Goal: Task Accomplishment & Management: Manage account settings

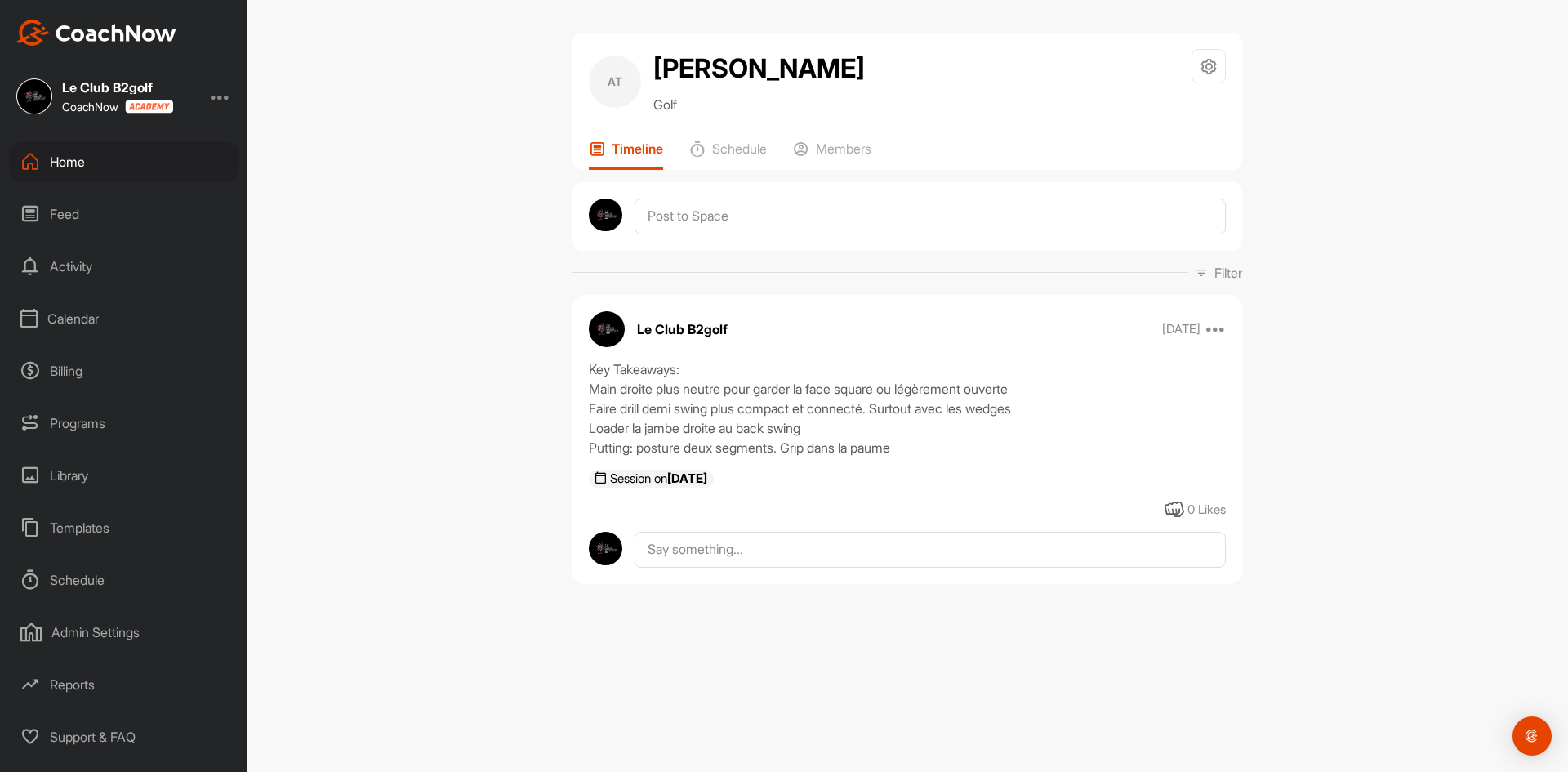
click at [72, 315] on div "Calendar" at bounding box center [124, 318] width 231 height 40
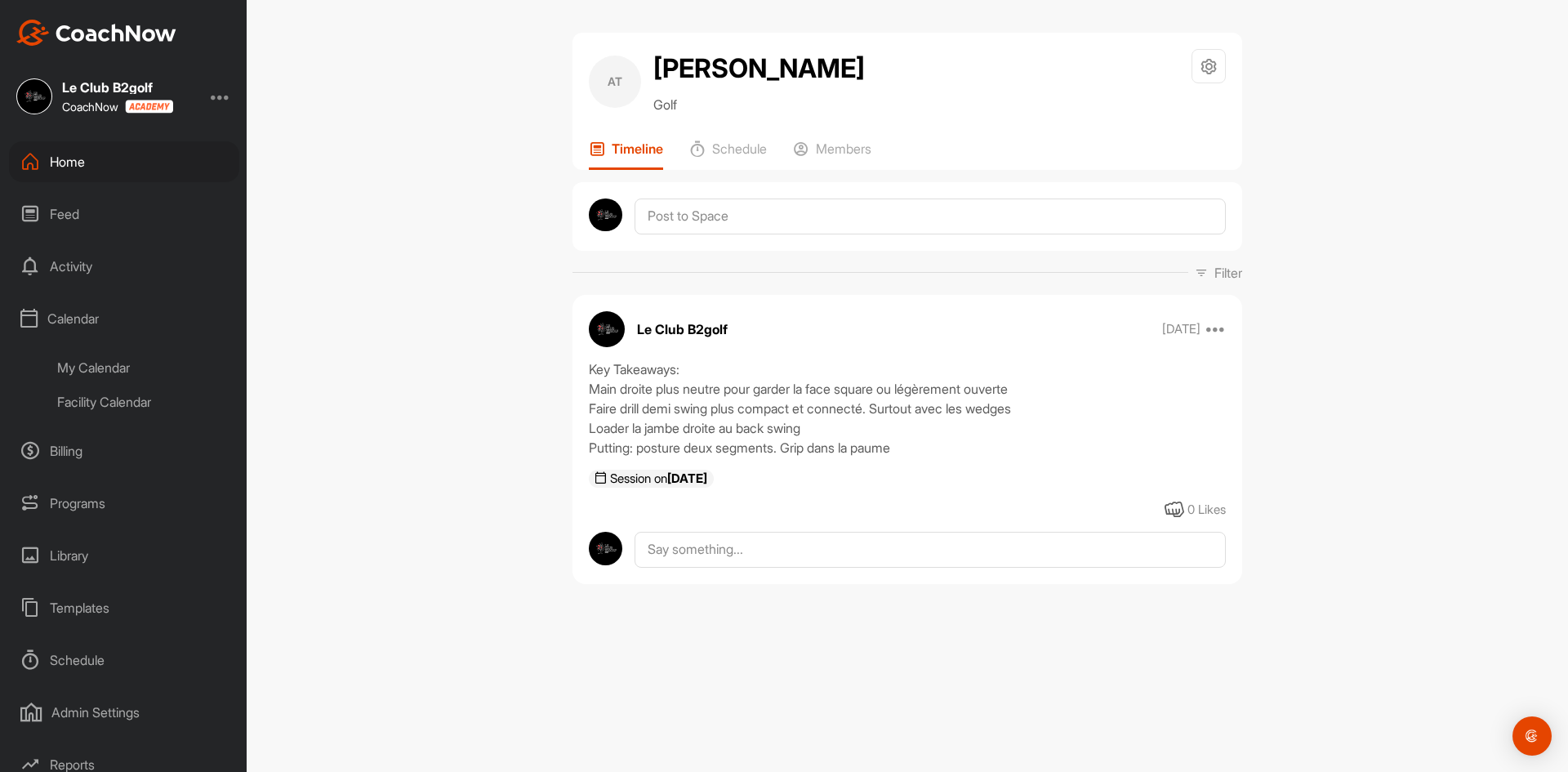
click at [88, 404] on div "Facility Calendar" at bounding box center [142, 402] width 194 height 34
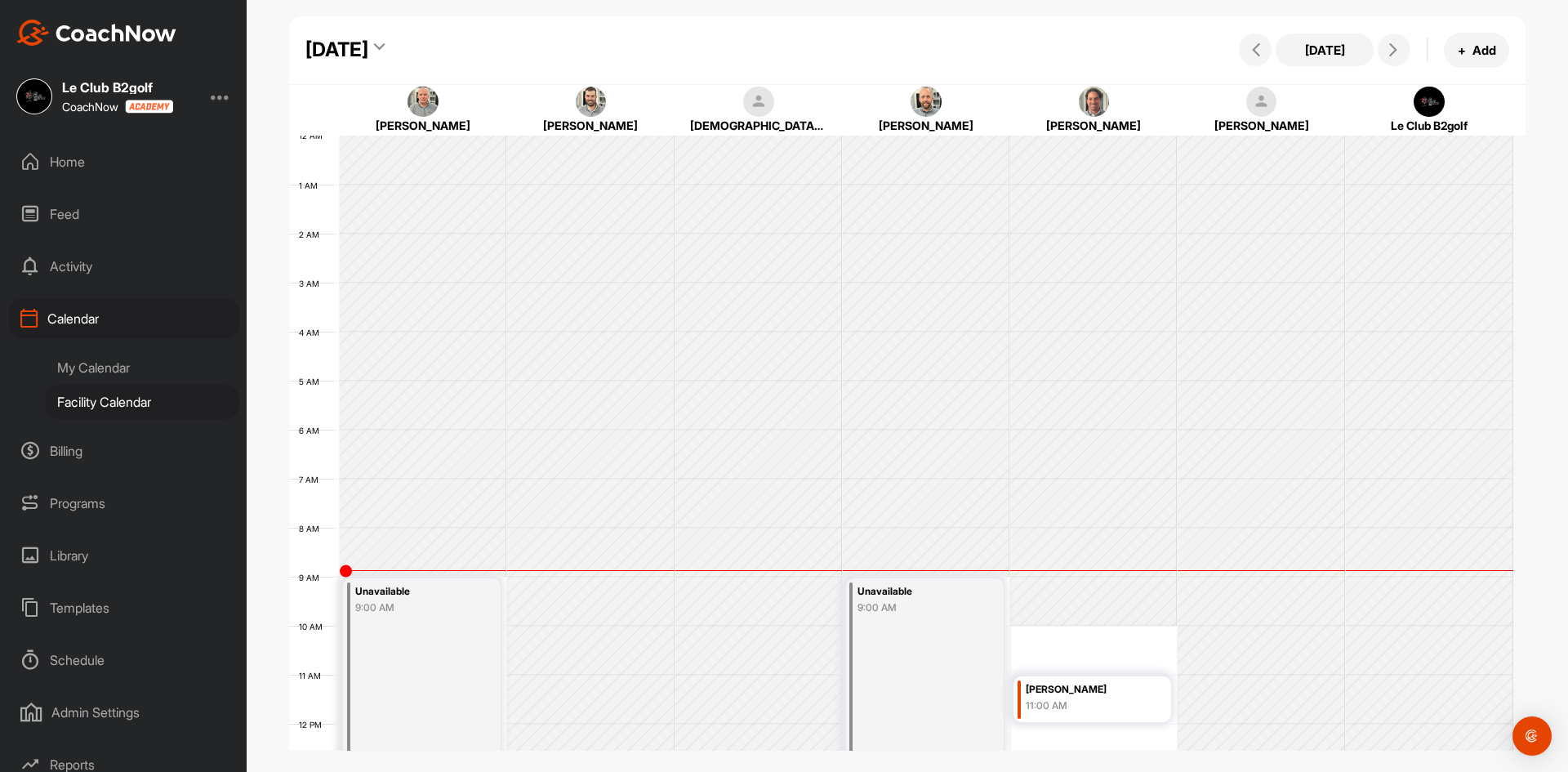
scroll to position [282, 0]
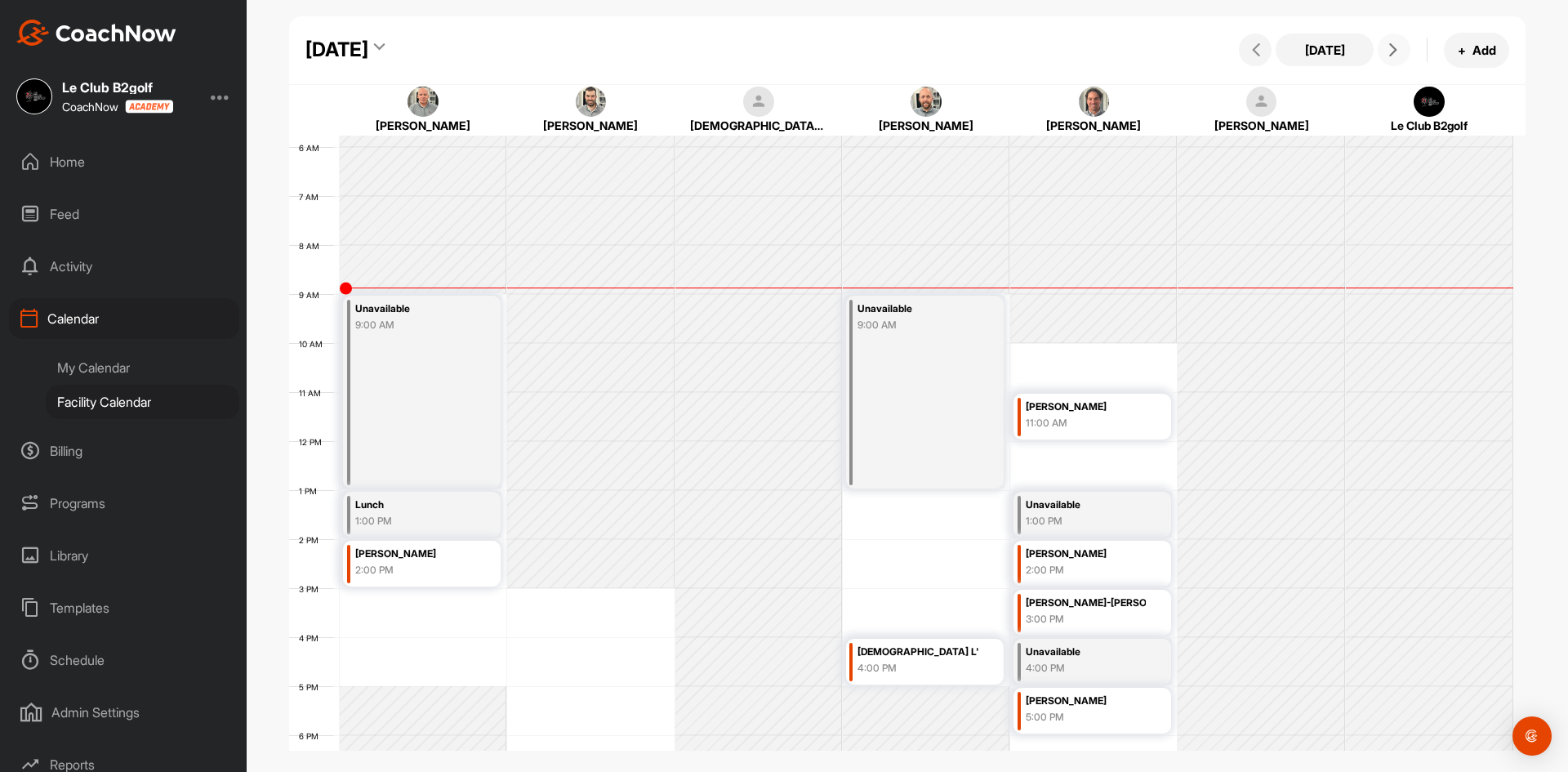
click at [1392, 48] on icon at bounding box center [1392, 49] width 13 height 13
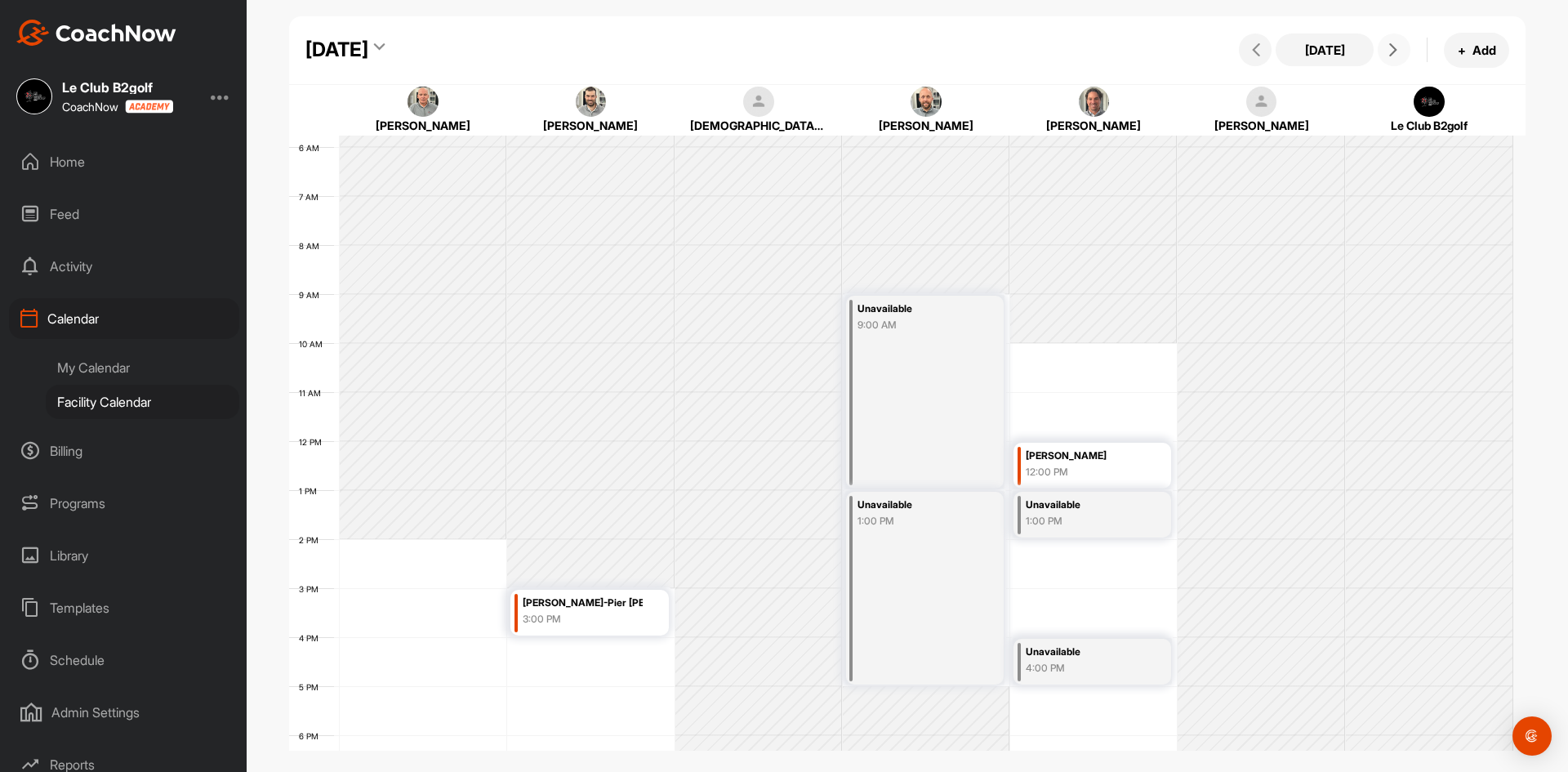
click at [1392, 48] on icon at bounding box center [1392, 49] width 13 height 13
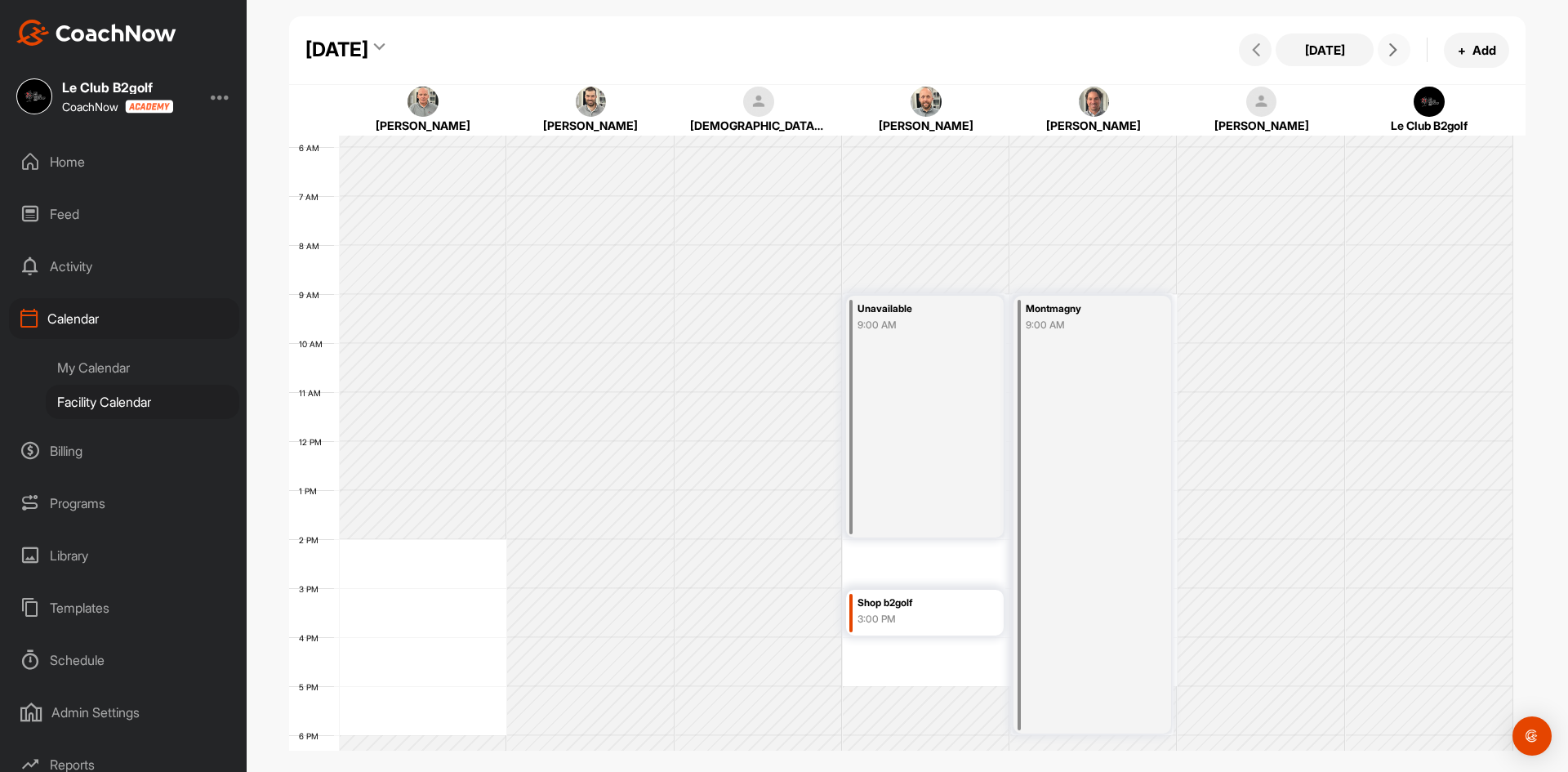
click at [896, 602] on div "Shop b2golf" at bounding box center [917, 603] width 120 height 19
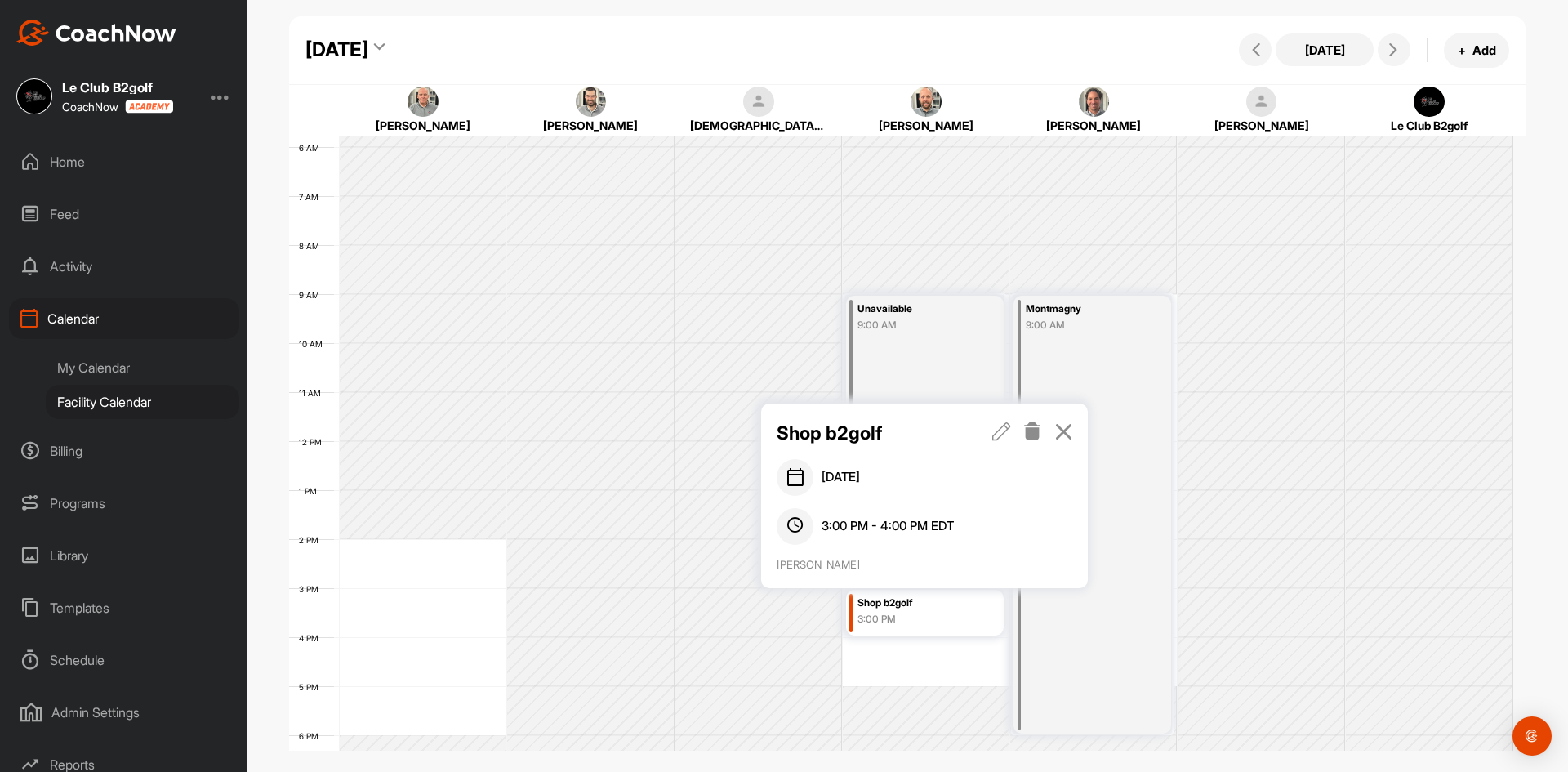
click at [997, 423] on icon at bounding box center [1002, 431] width 19 height 18
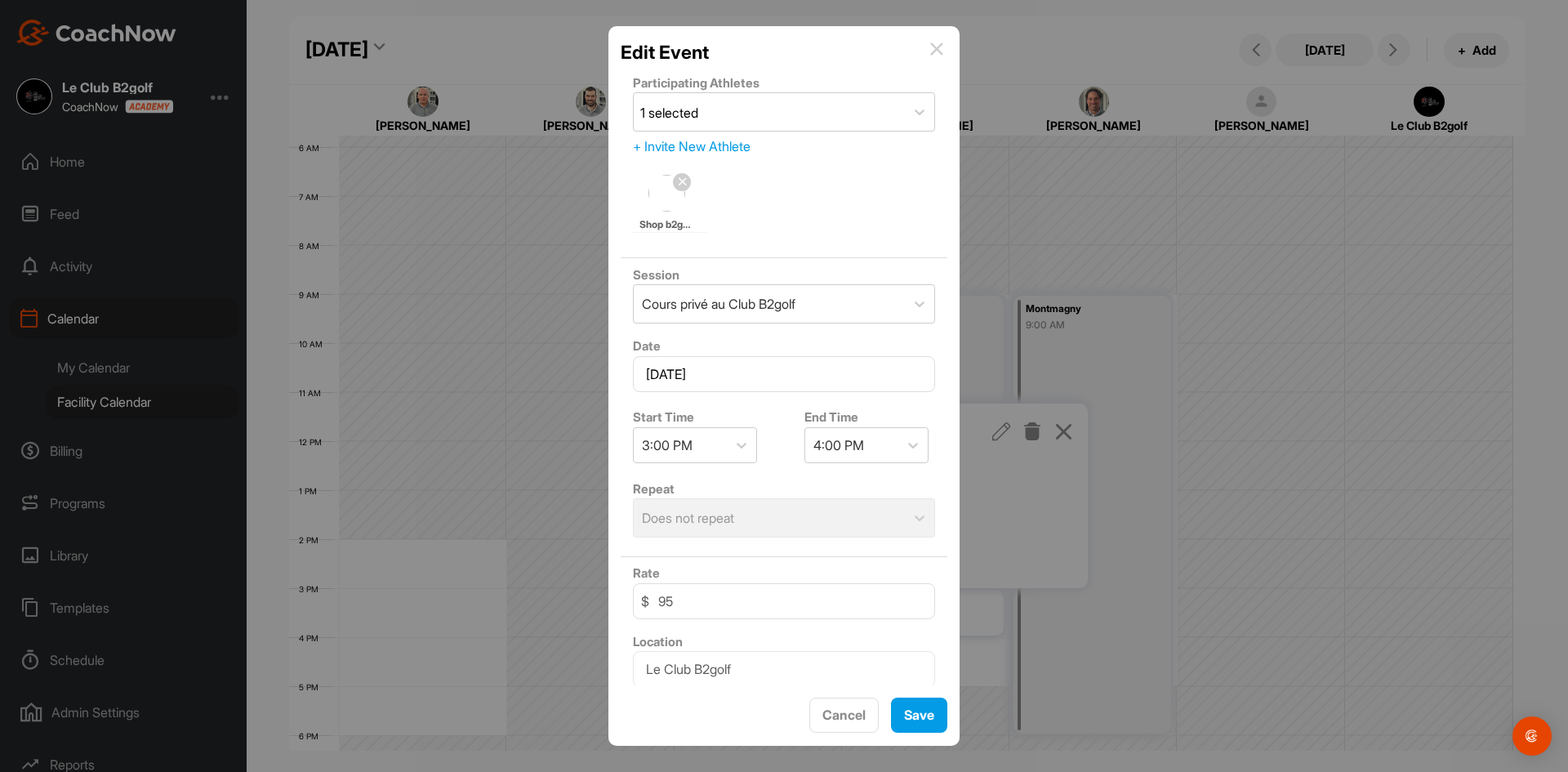
click at [936, 44] on img at bounding box center [936, 48] width 13 height 13
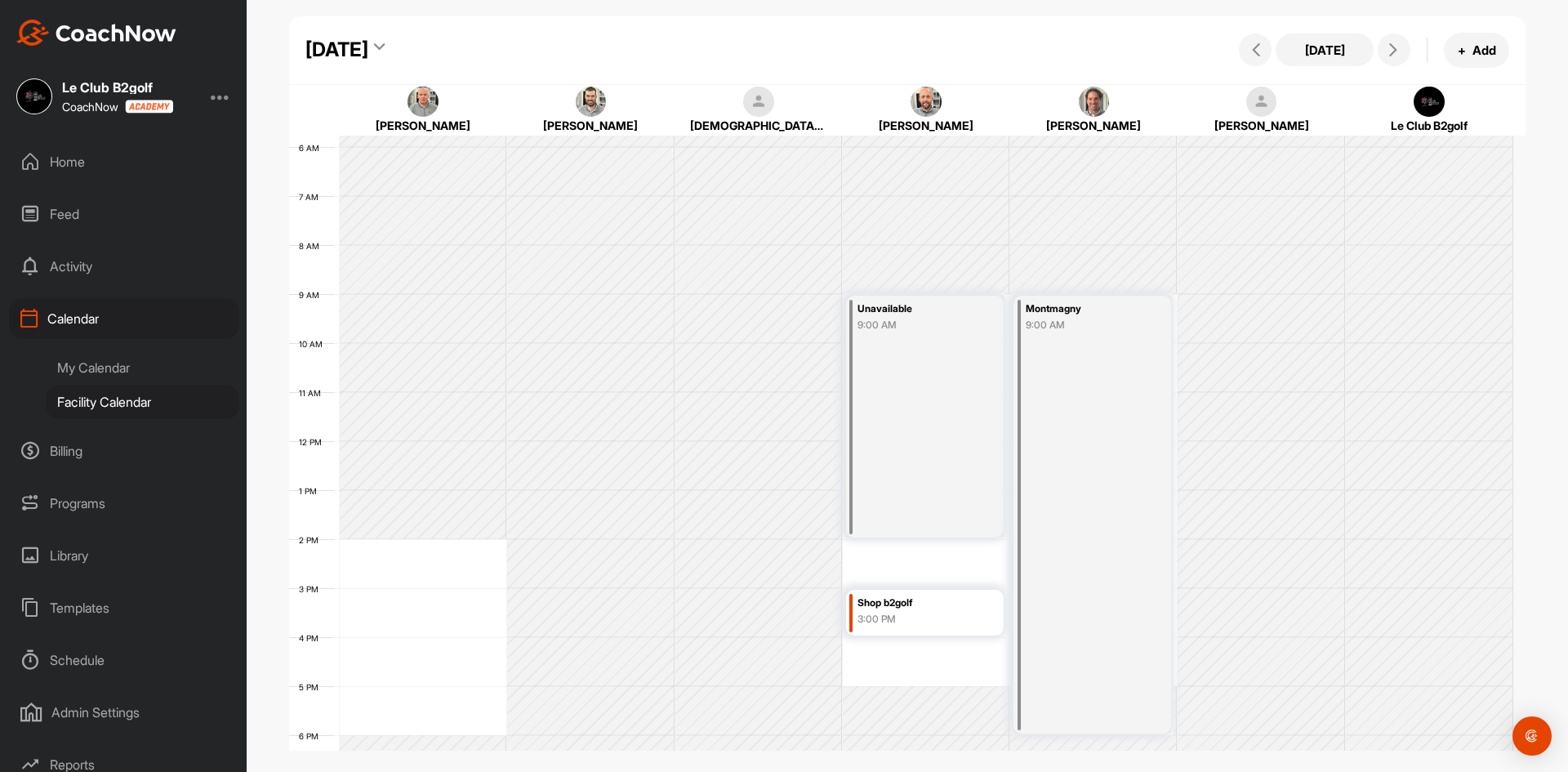
click at [756, 36] on div "[DATE] [DATE] + Add" at bounding box center [907, 51] width 1237 height 69
click at [109, 167] on div "Home" at bounding box center [124, 161] width 231 height 40
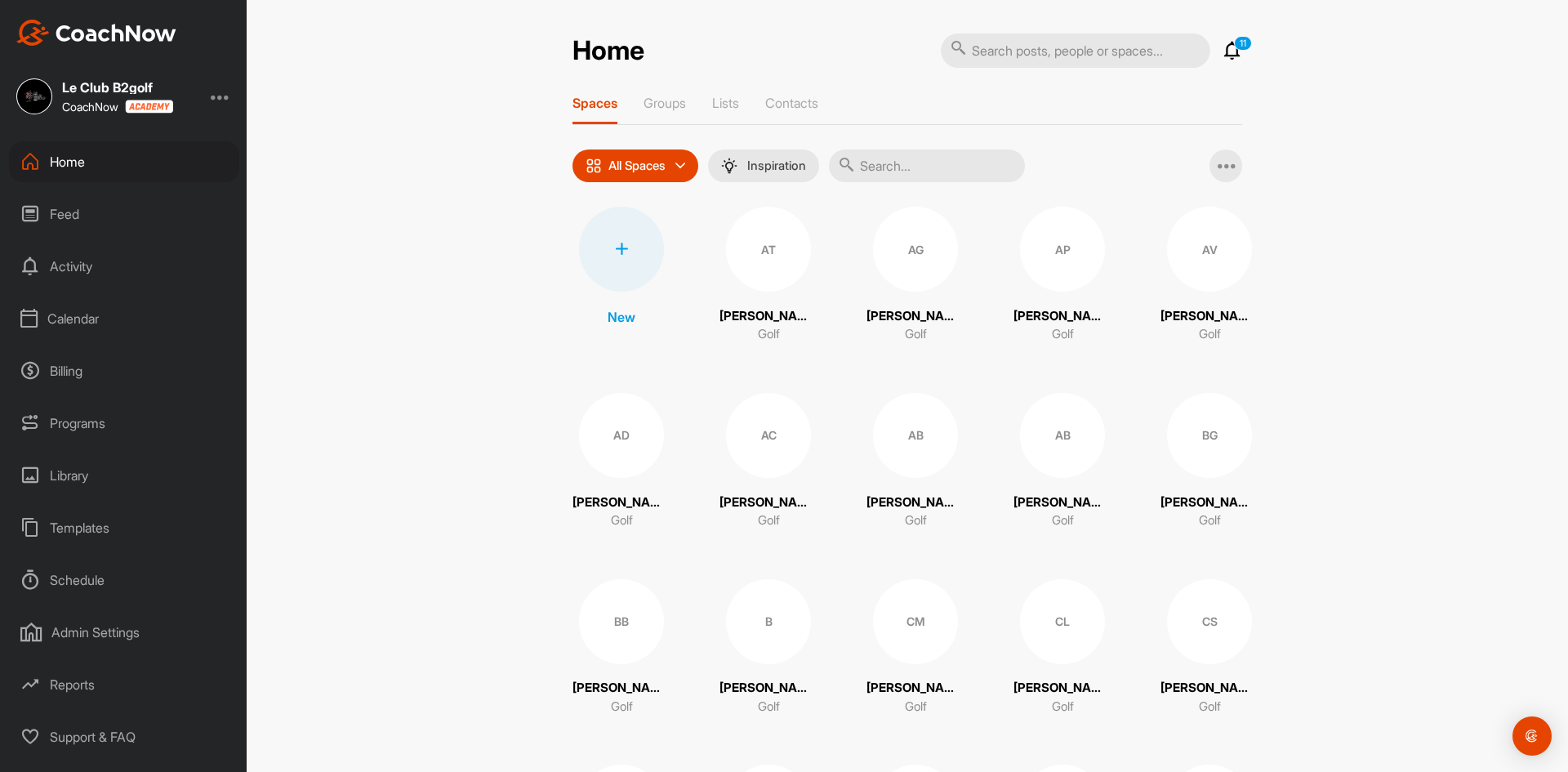
click at [613, 269] on div at bounding box center [621, 249] width 85 height 85
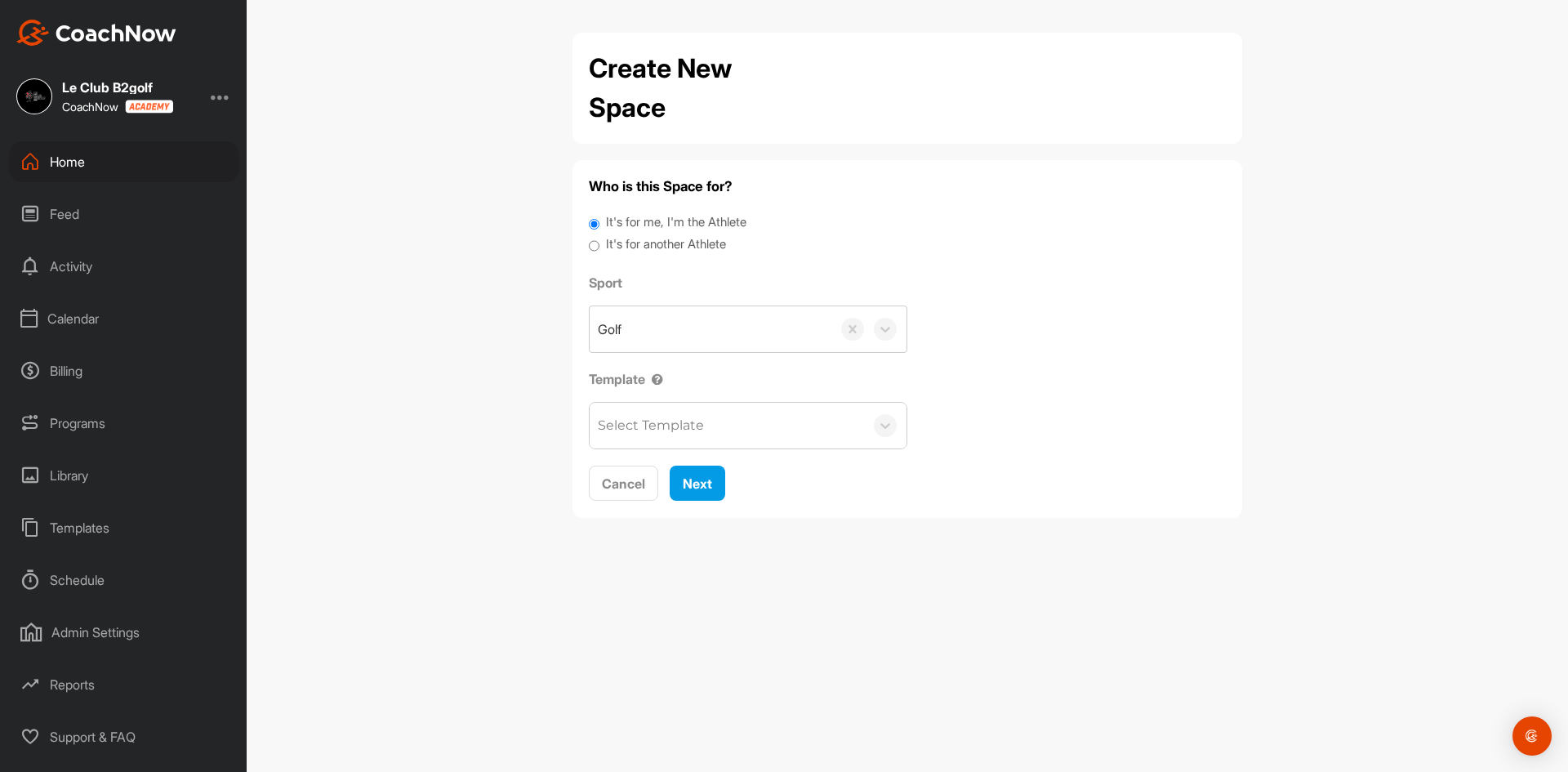
click at [636, 241] on label "It's for another Athlete" at bounding box center [665, 244] width 120 height 19
click at [599, 241] on input "It's for another Athlete" at bounding box center [594, 246] width 10 height 22
radio input "true"
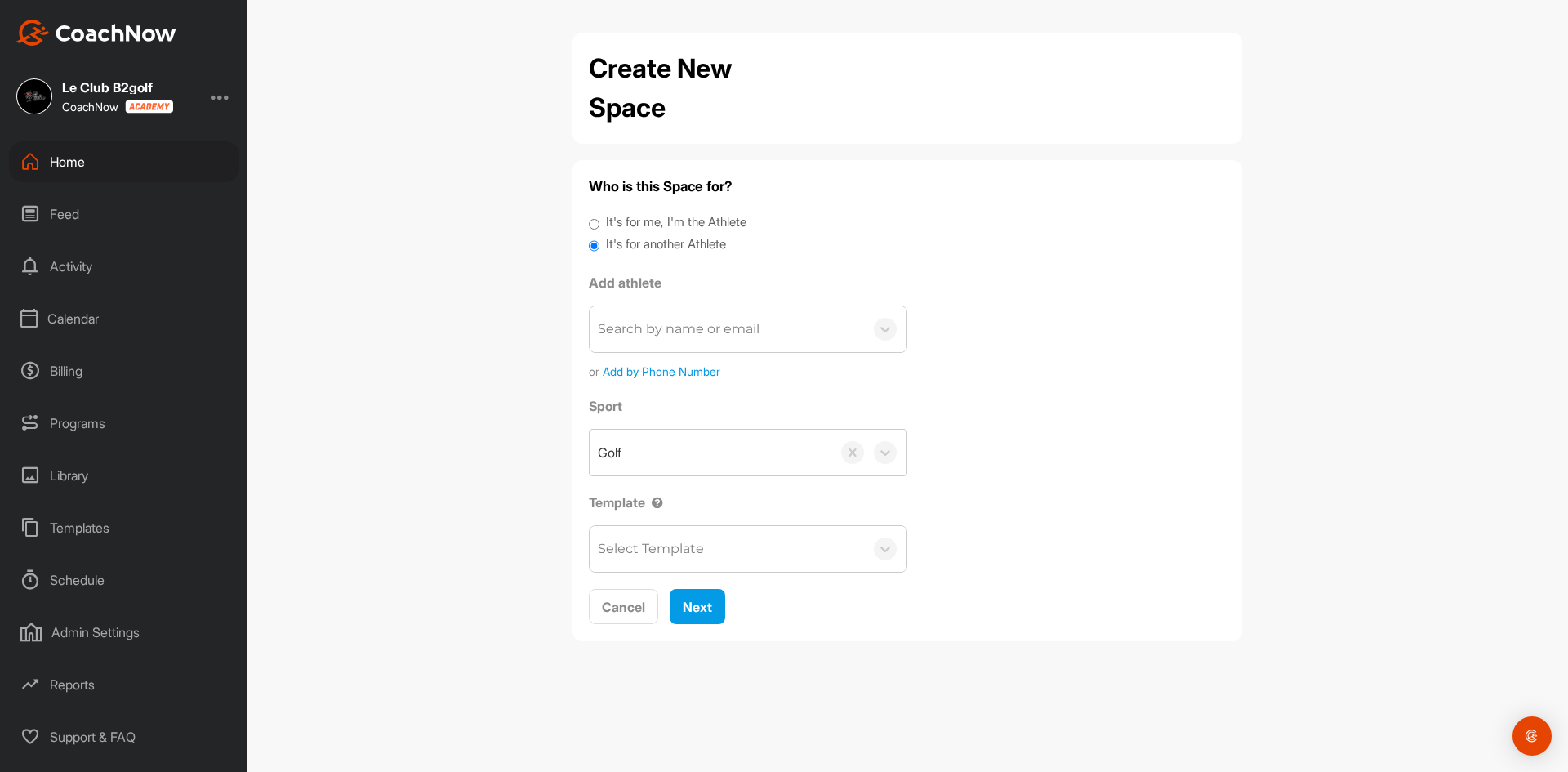
click at [669, 320] on div "Search by name or email" at bounding box center [679, 329] width 162 height 20
click at [57, 155] on div "Home" at bounding box center [124, 161] width 231 height 40
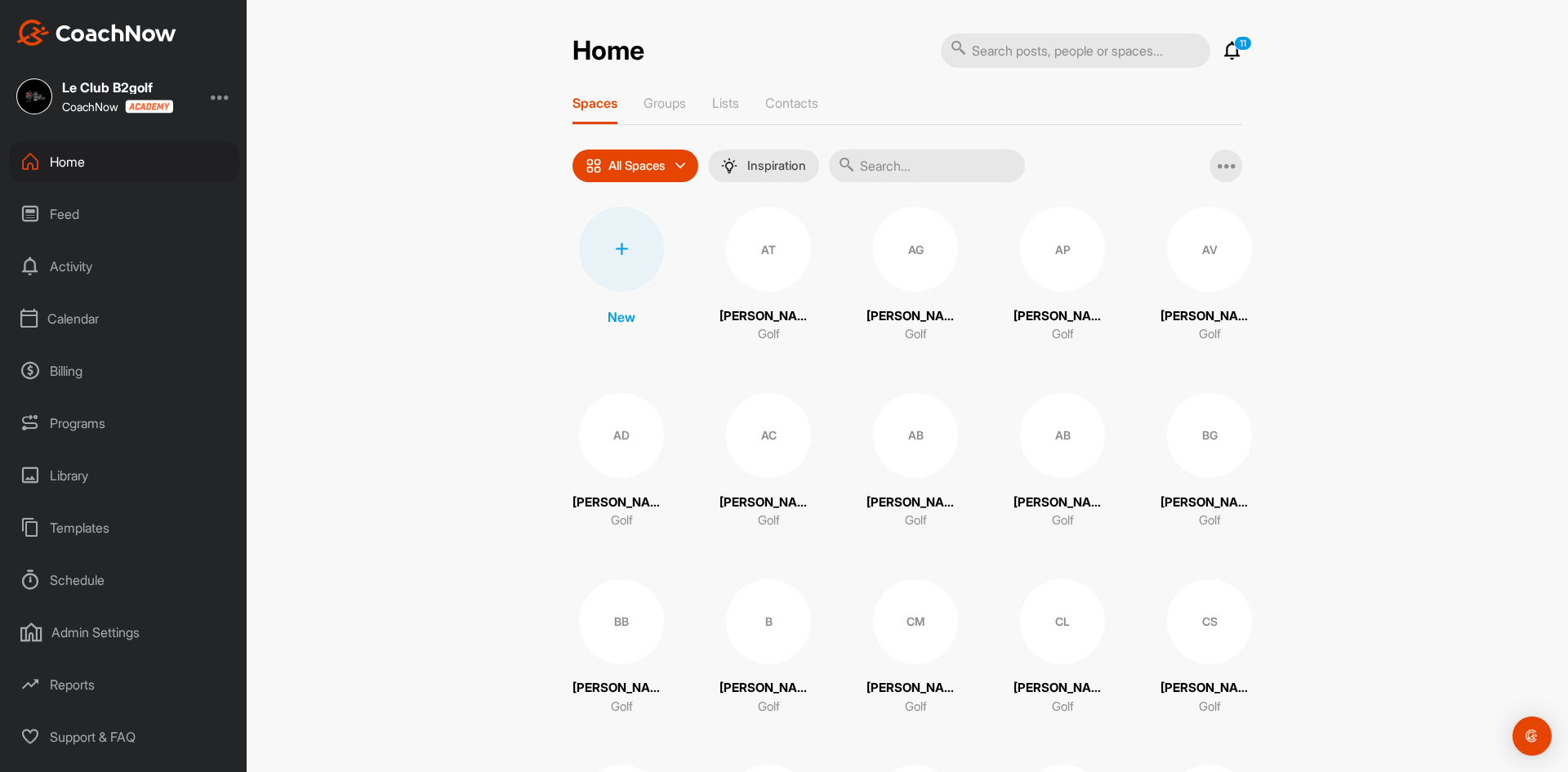
click at [91, 164] on div "Home" at bounding box center [124, 161] width 231 height 40
click at [904, 168] on input "text" at bounding box center [927, 166] width 196 height 33
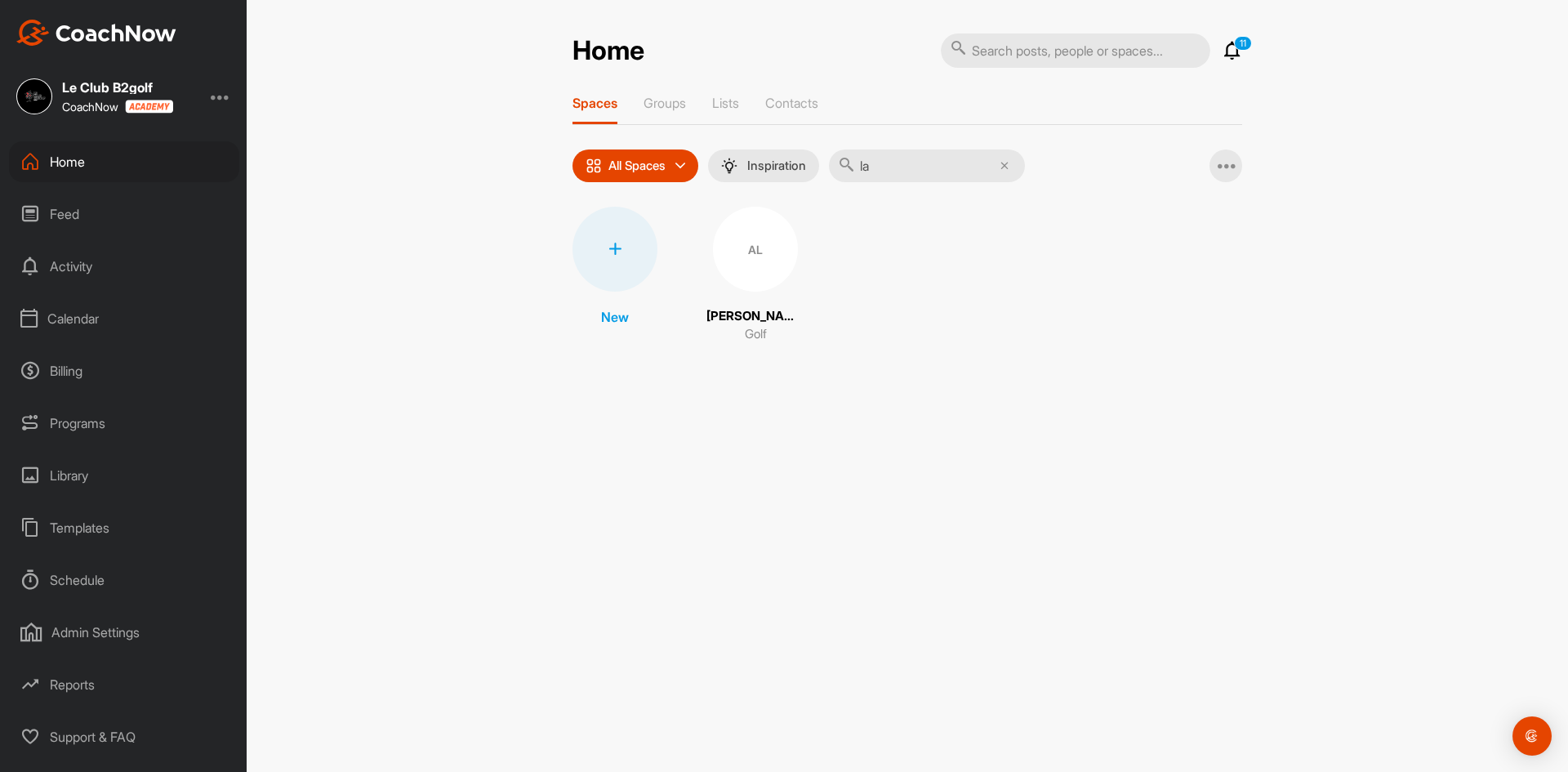
type input "l"
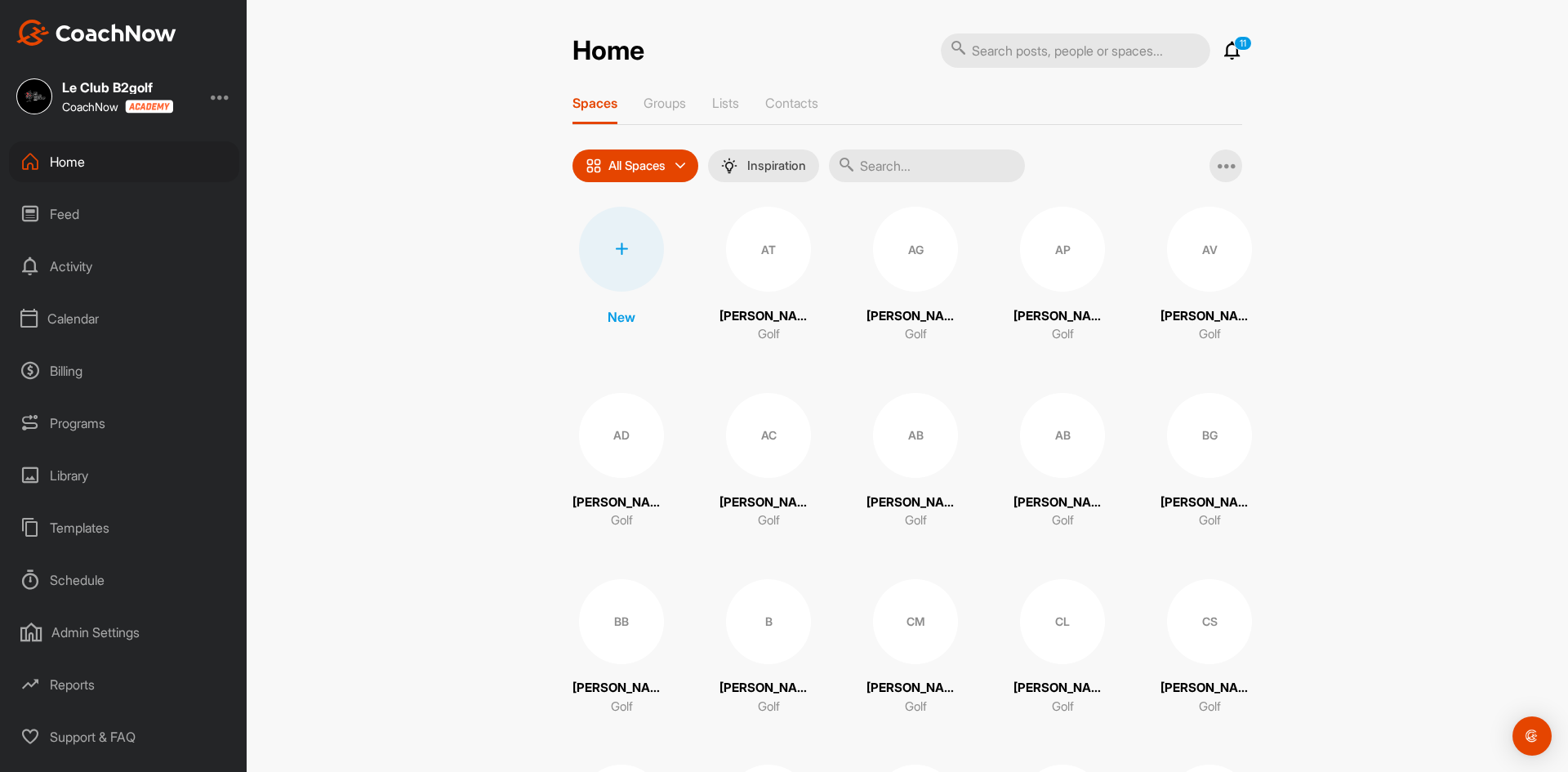
click at [609, 264] on div at bounding box center [621, 249] width 85 height 85
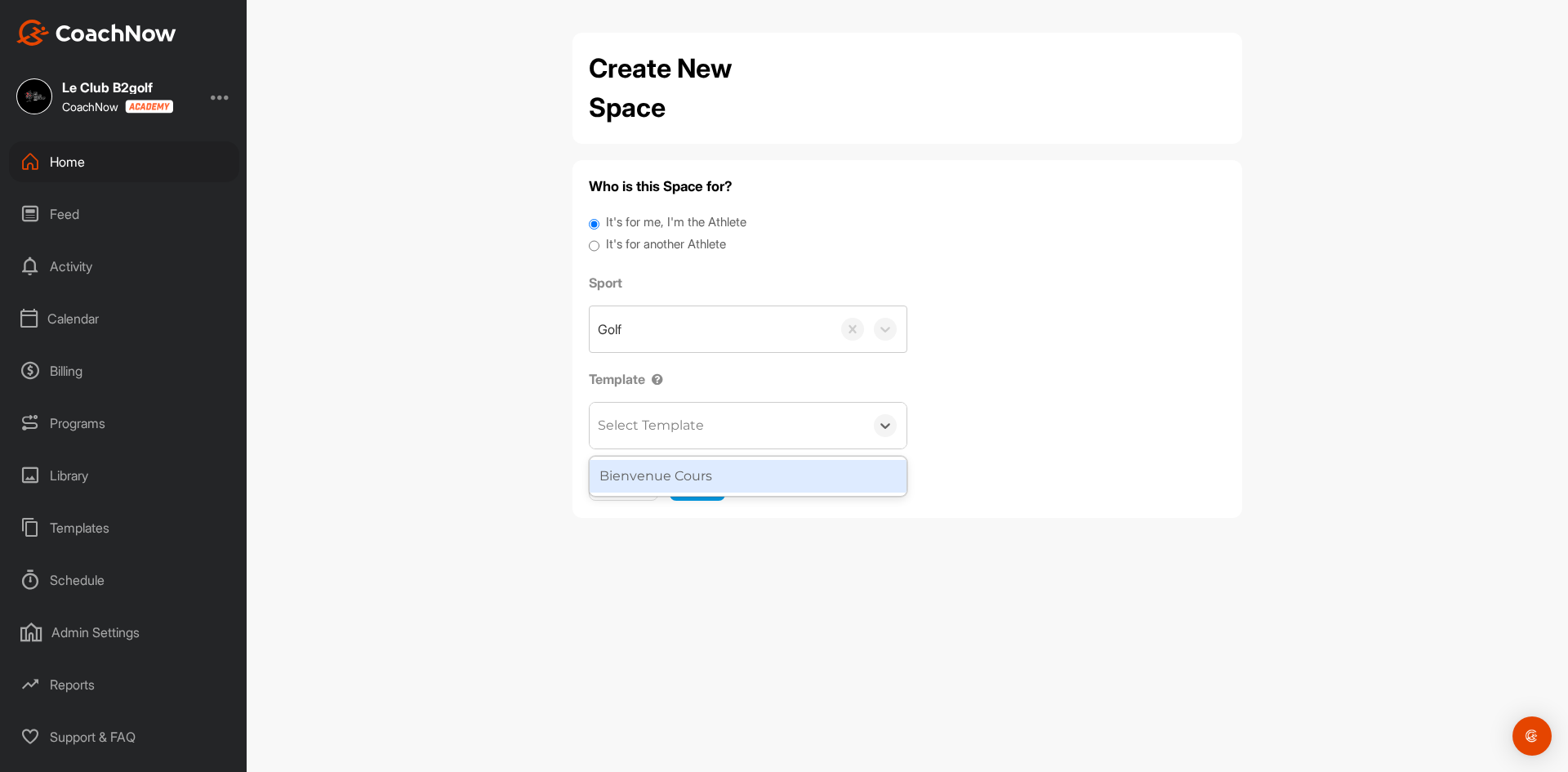
click at [710, 435] on div "Select Template" at bounding box center [726, 425] width 275 height 46
click at [721, 475] on div "Bienvenue Cours" at bounding box center [748, 476] width 317 height 33
click at [690, 479] on span "Next" at bounding box center [697, 483] width 29 height 16
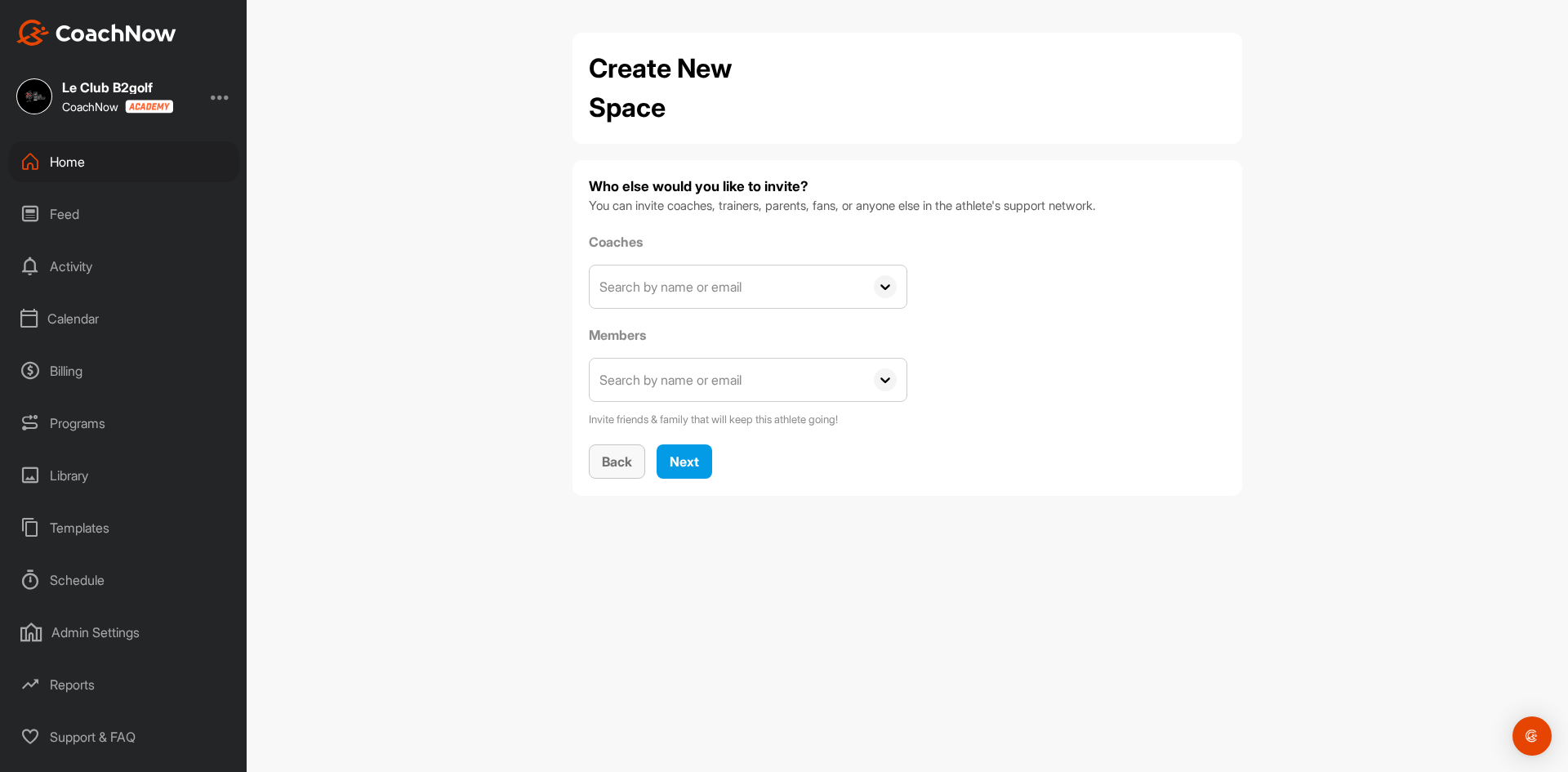
click at [592, 432] on div "Who else would you like to invite? You can invite coaches, trainers, parents, f…" at bounding box center [907, 328] width 637 height 303
click at [621, 457] on span "Back" at bounding box center [616, 461] width 30 height 16
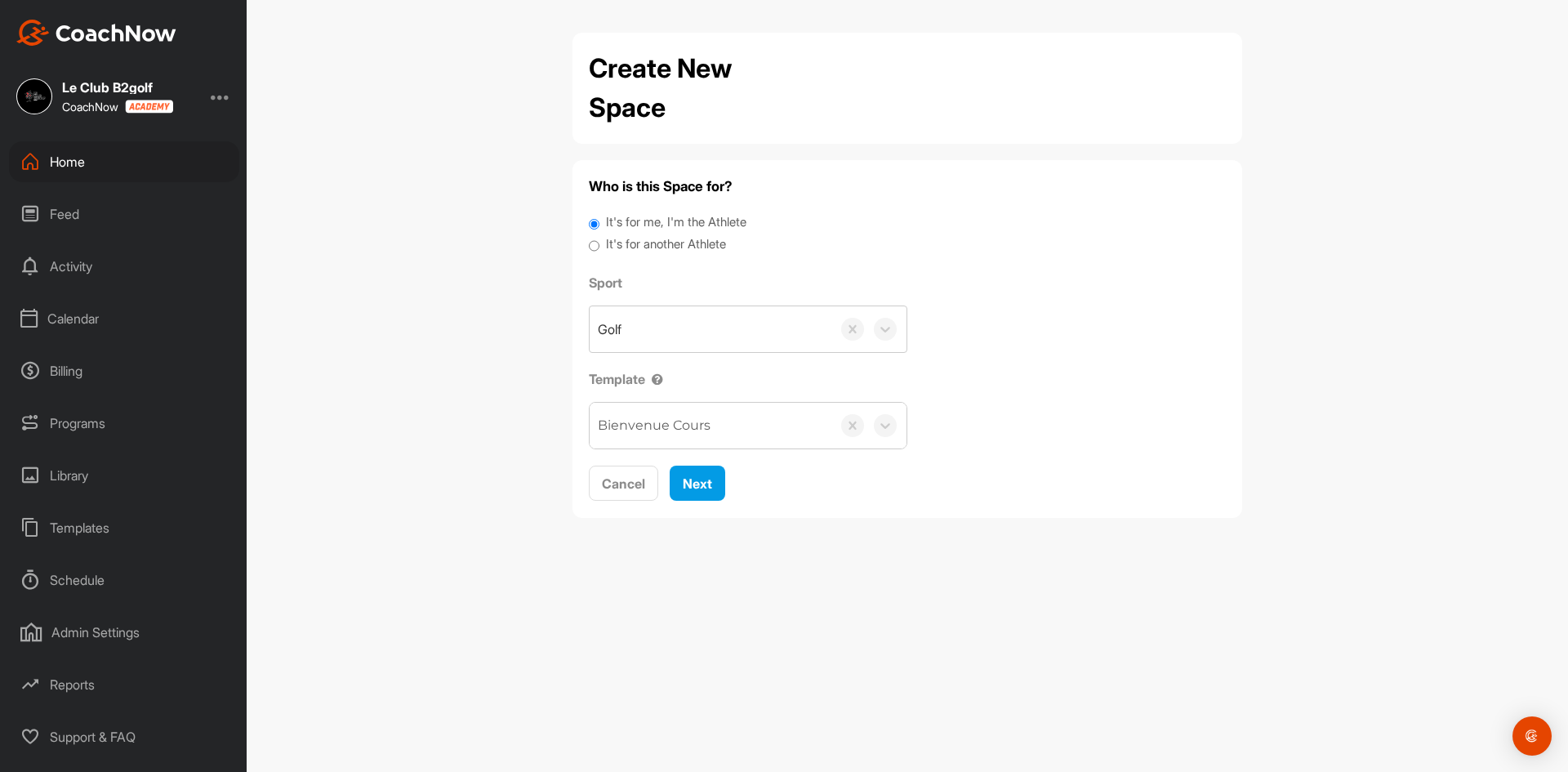
click at [677, 241] on label "It's for another Athlete" at bounding box center [665, 244] width 120 height 19
click at [599, 241] on input "It's for another Athlete" at bounding box center [594, 246] width 10 height 22
radio input "true"
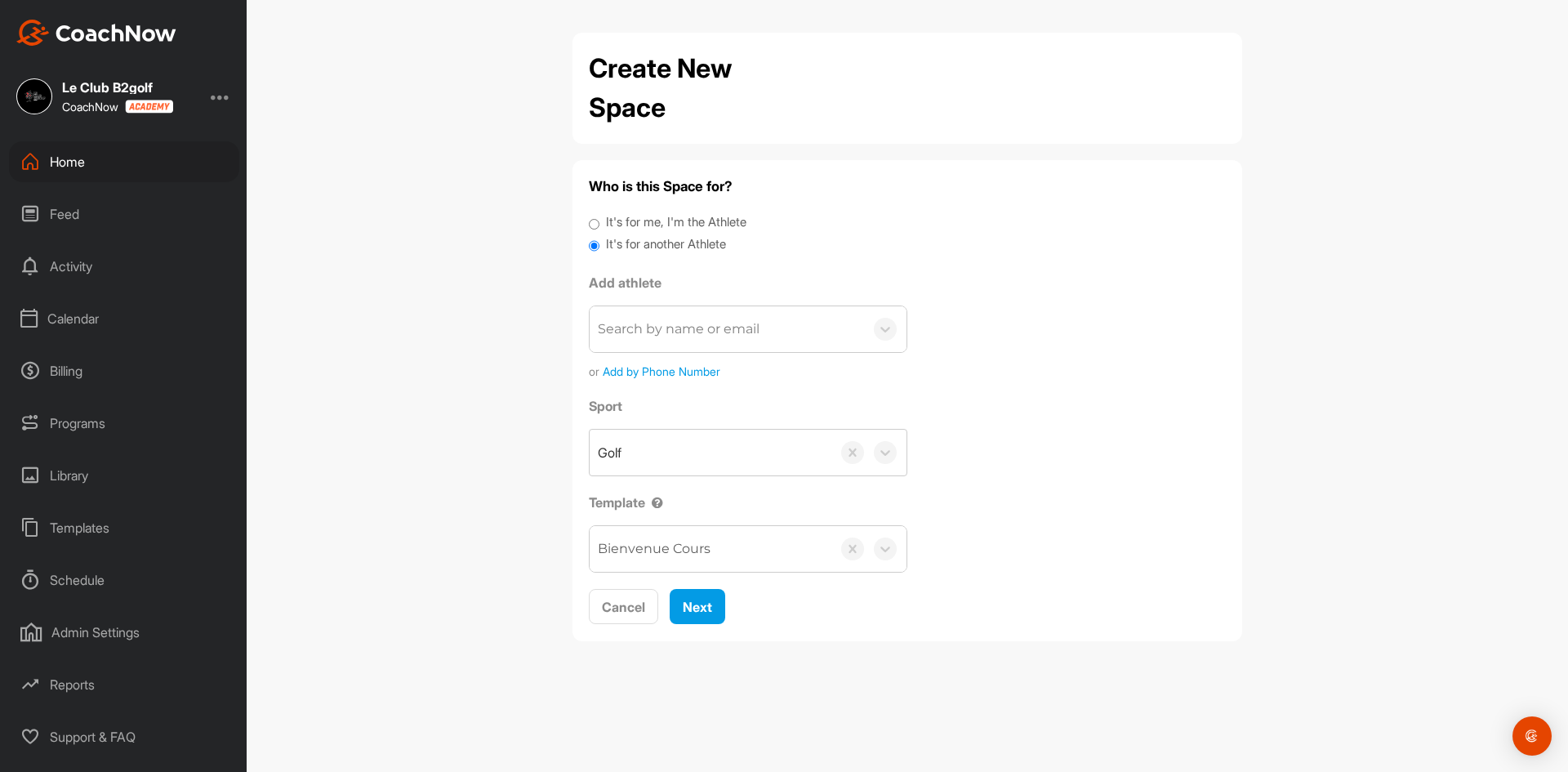
click at [722, 336] on div "Search by name or email" at bounding box center [679, 329] width 162 height 20
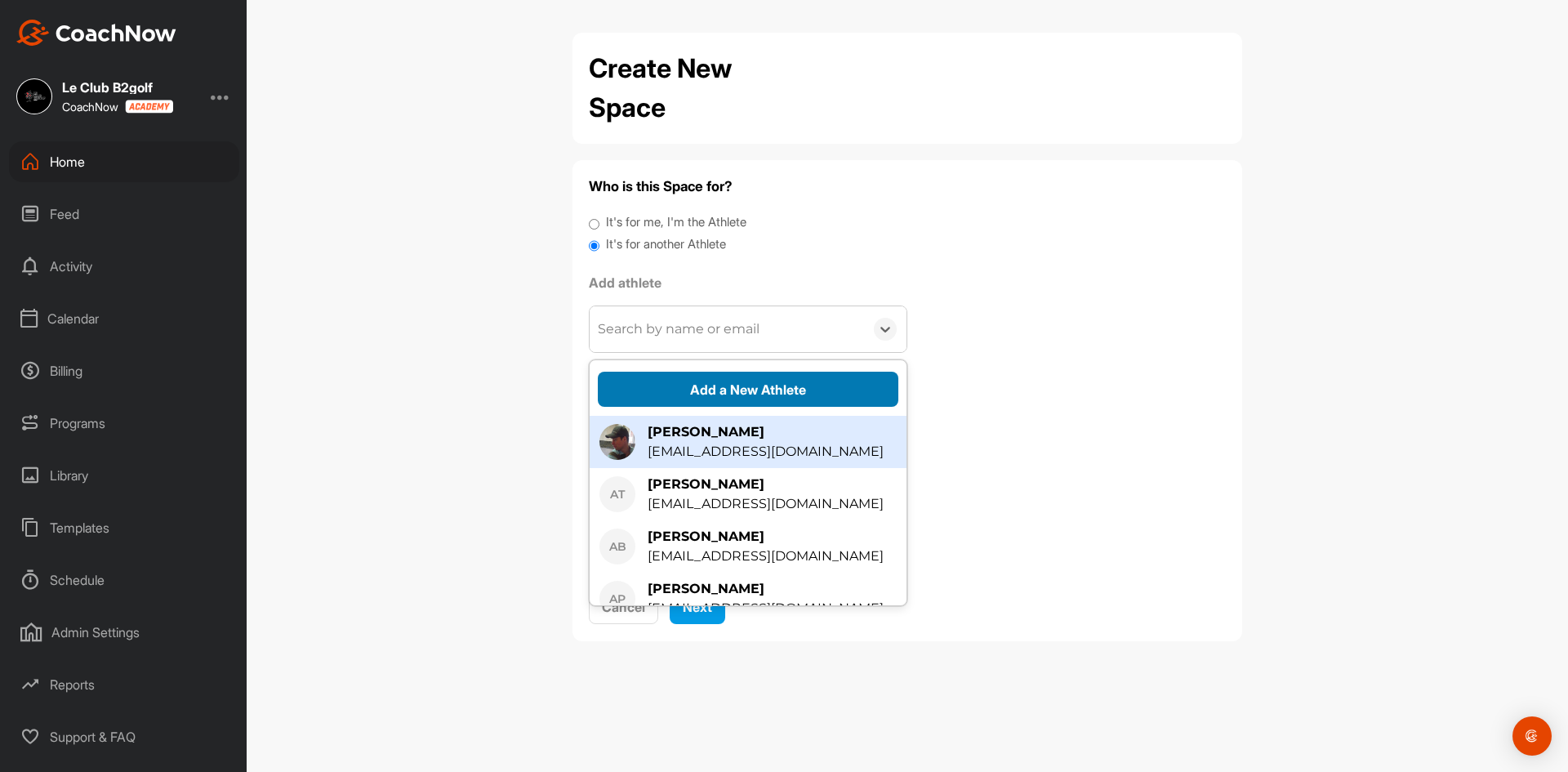
click at [781, 386] on button "Add a New Athlete" at bounding box center [748, 389] width 300 height 35
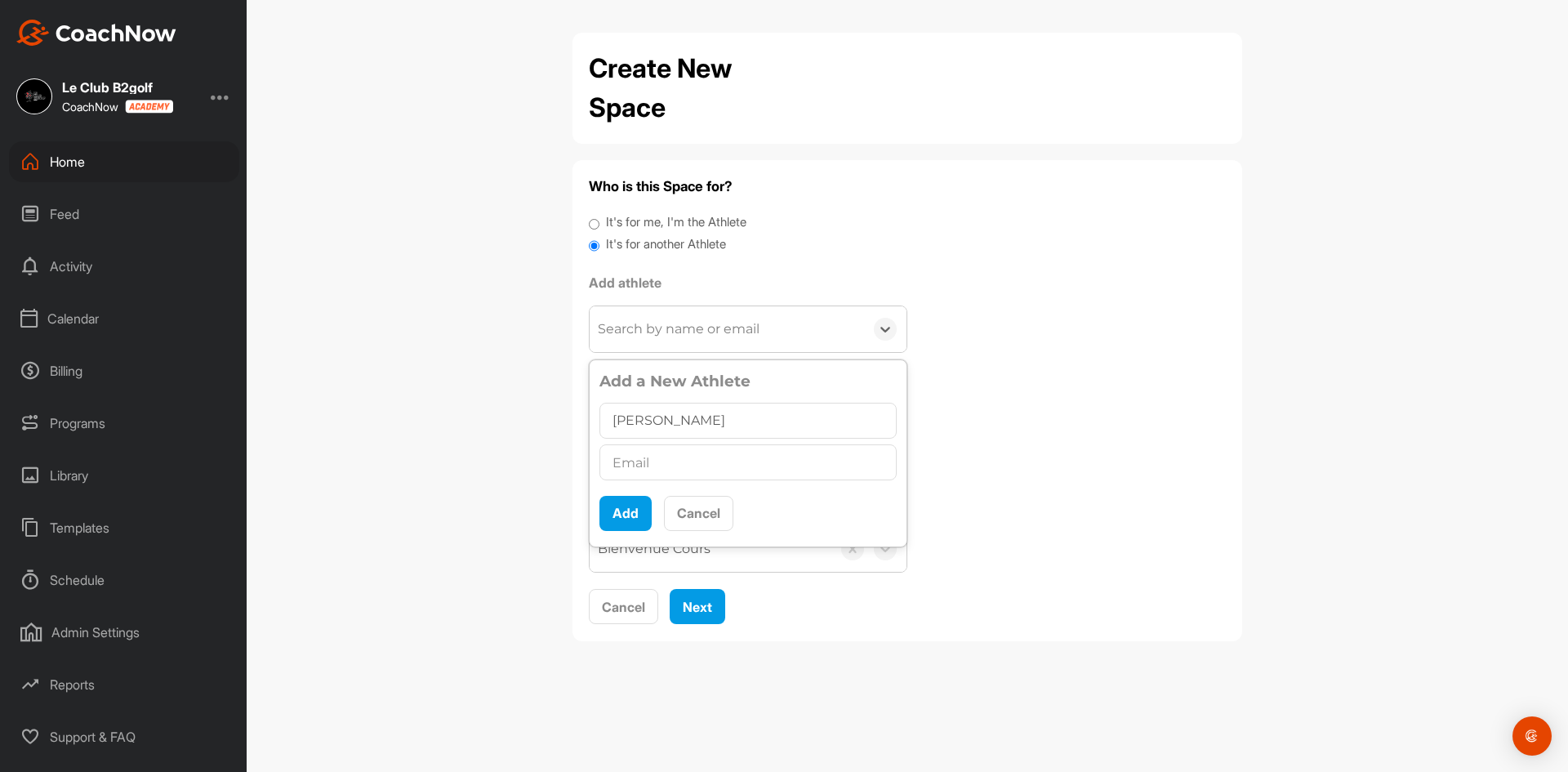
type input "[PERSON_NAME]"
drag, startPoint x: 708, startPoint y: 478, endPoint x: 686, endPoint y: 457, distance: 30.4
click at [708, 479] on input "text" at bounding box center [747, 462] width 297 height 36
click at [654, 485] on div "Add Cancel" at bounding box center [747, 507] width 297 height 47
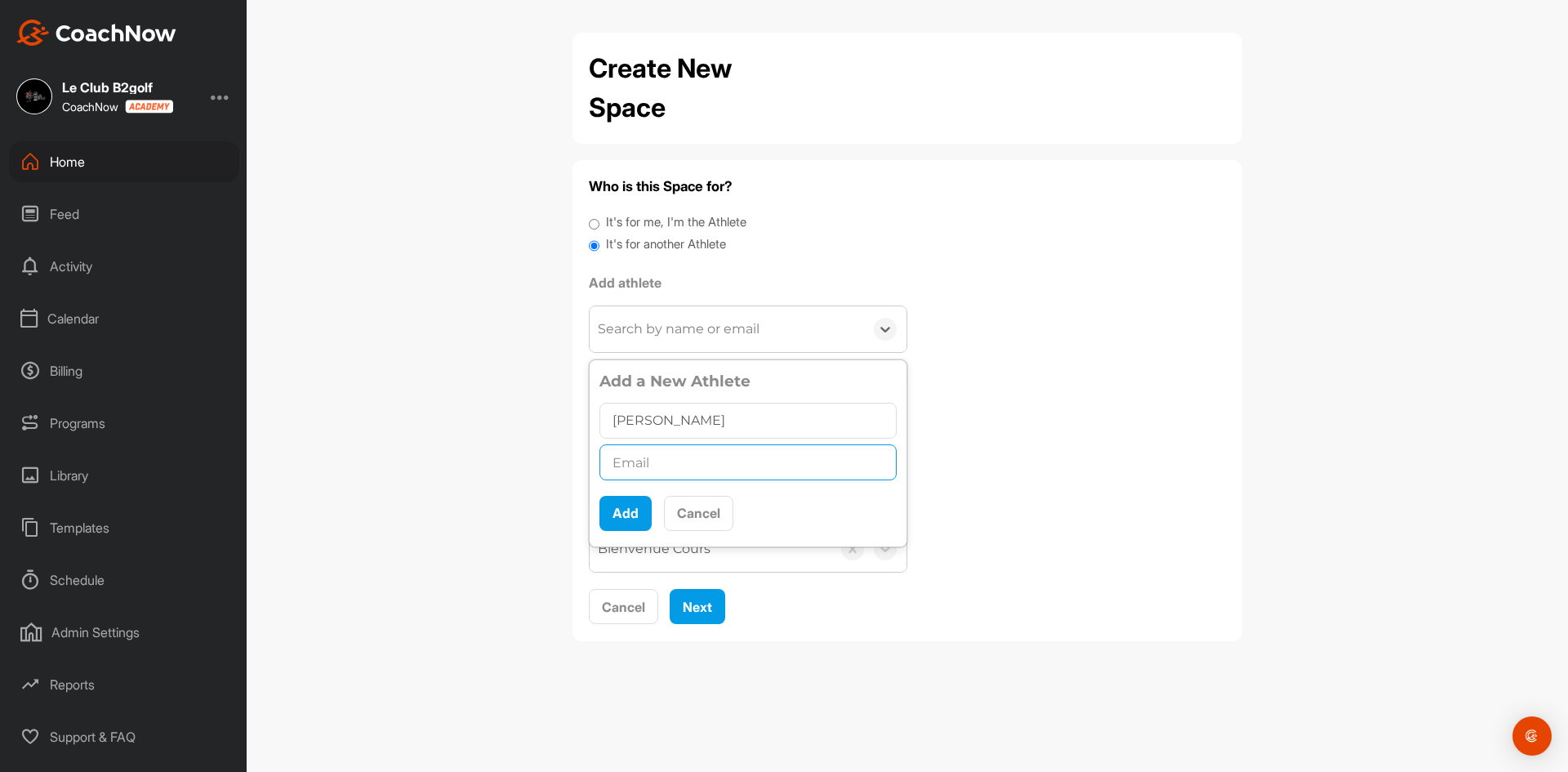
click at [654, 469] on input "text" at bounding box center [747, 462] width 297 height 36
paste input "[EMAIL_ADDRESS][DOMAIN_NAME]"
type input "[EMAIL_ADDRESS][DOMAIN_NAME]"
click at [626, 516] on button "Add" at bounding box center [625, 513] width 52 height 35
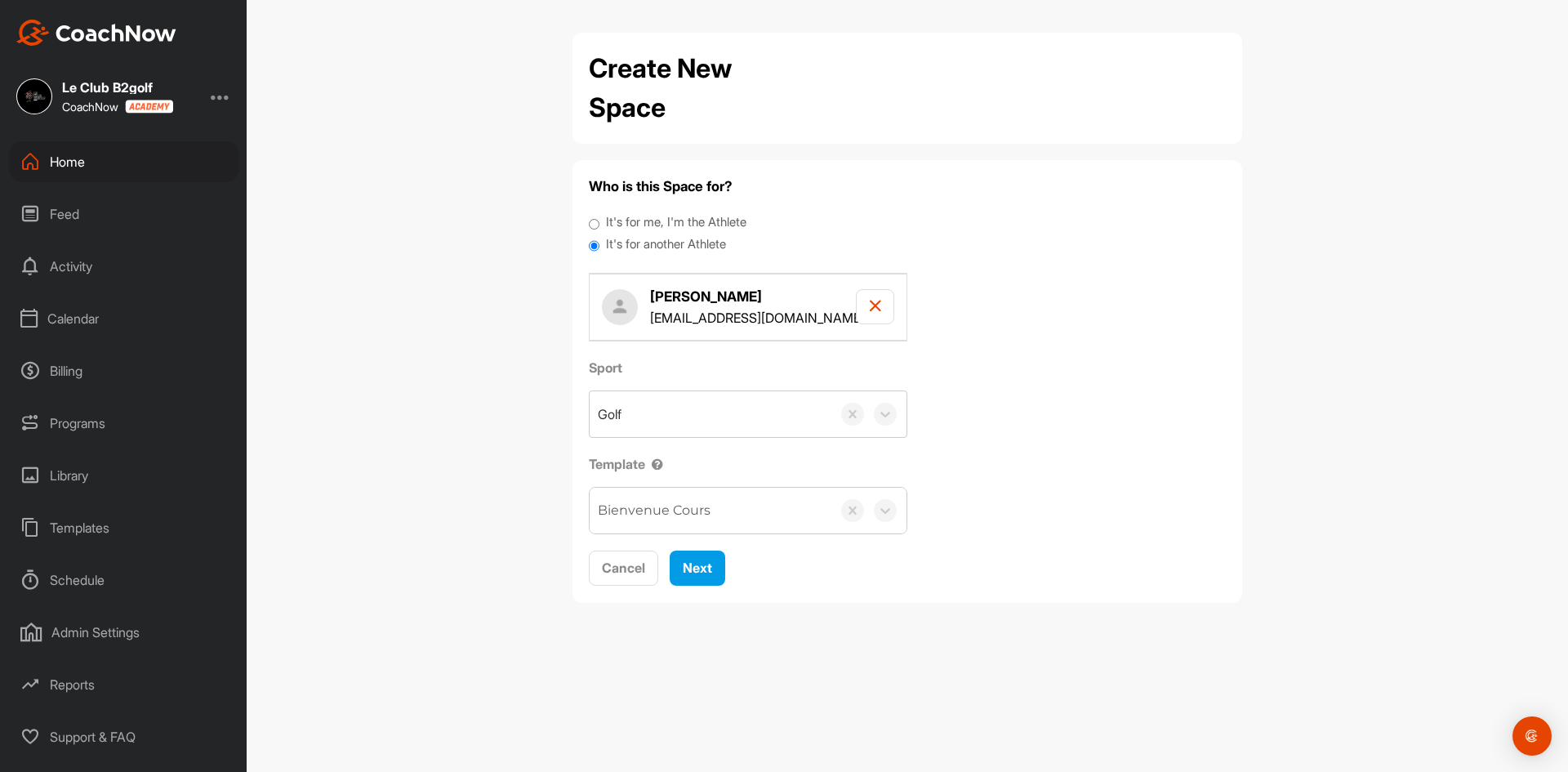
click at [656, 520] on div "Bienvenue Cours" at bounding box center [710, 510] width 242 height 46
click at [678, 553] on div "Bienvenue Cours" at bounding box center [748, 561] width 317 height 33
click at [694, 563] on span "Next" at bounding box center [697, 567] width 29 height 16
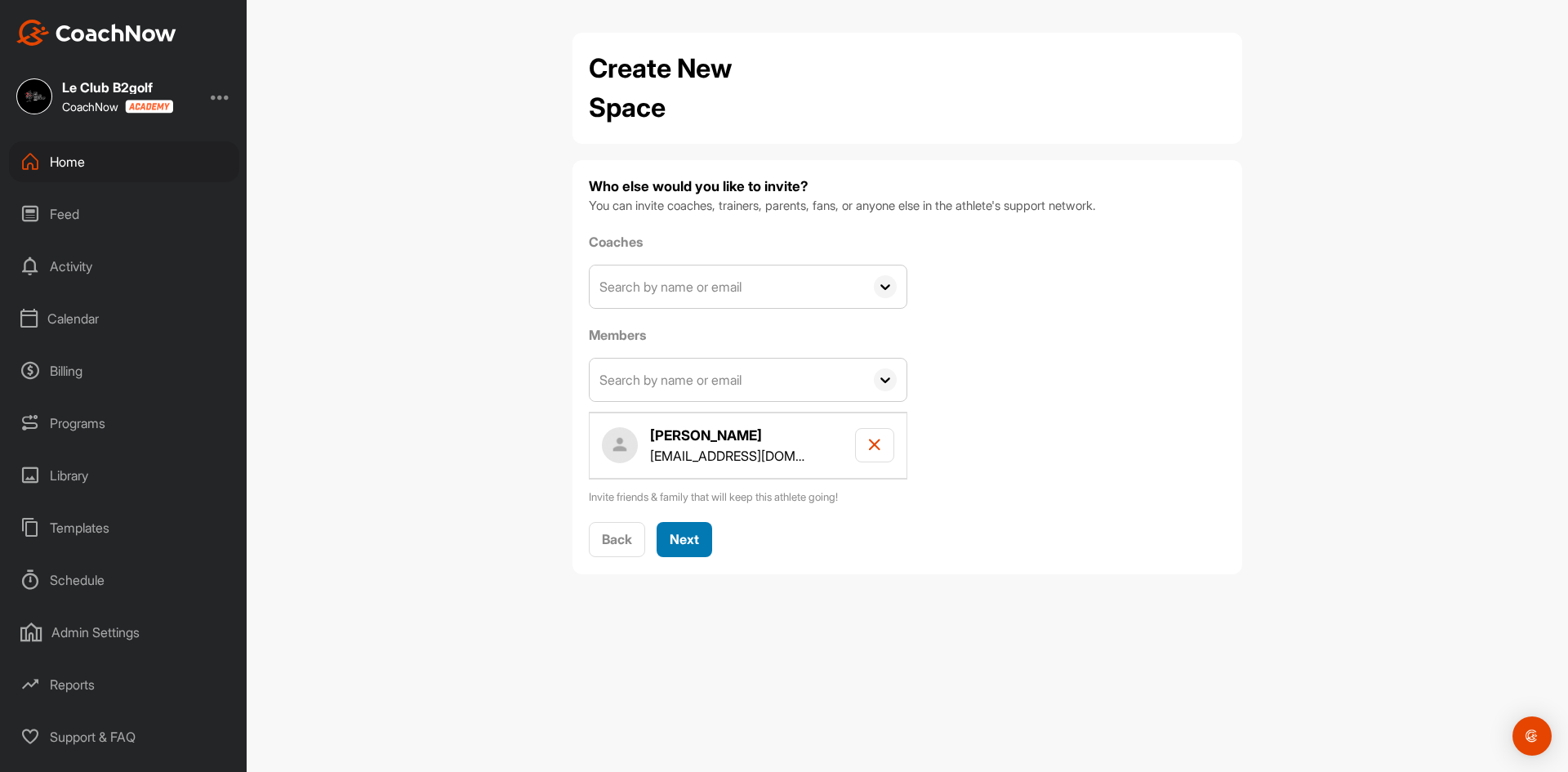
click at [688, 544] on span "Next" at bounding box center [684, 539] width 29 height 16
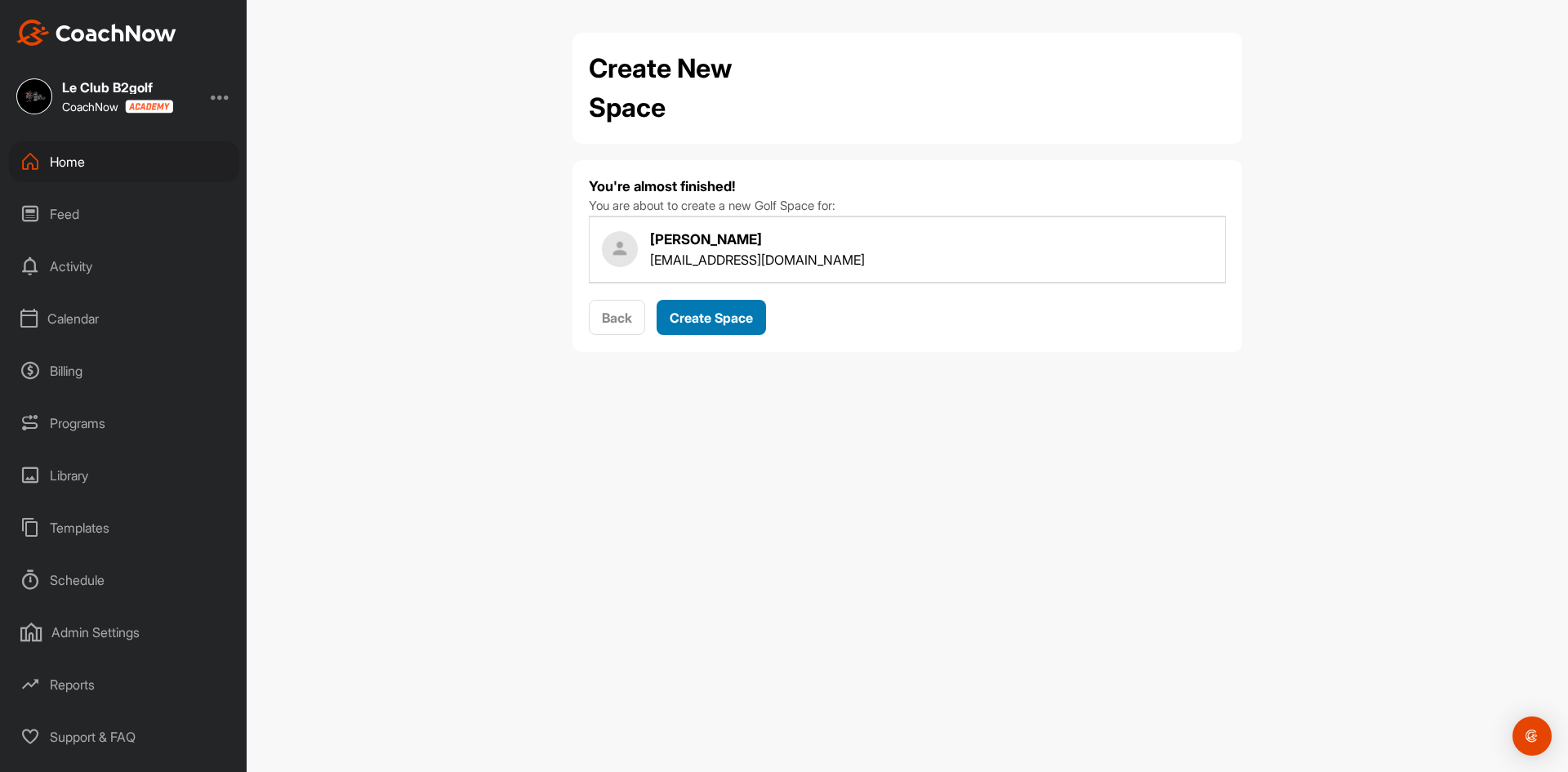
click at [715, 317] on span "Create Space" at bounding box center [711, 318] width 83 height 16
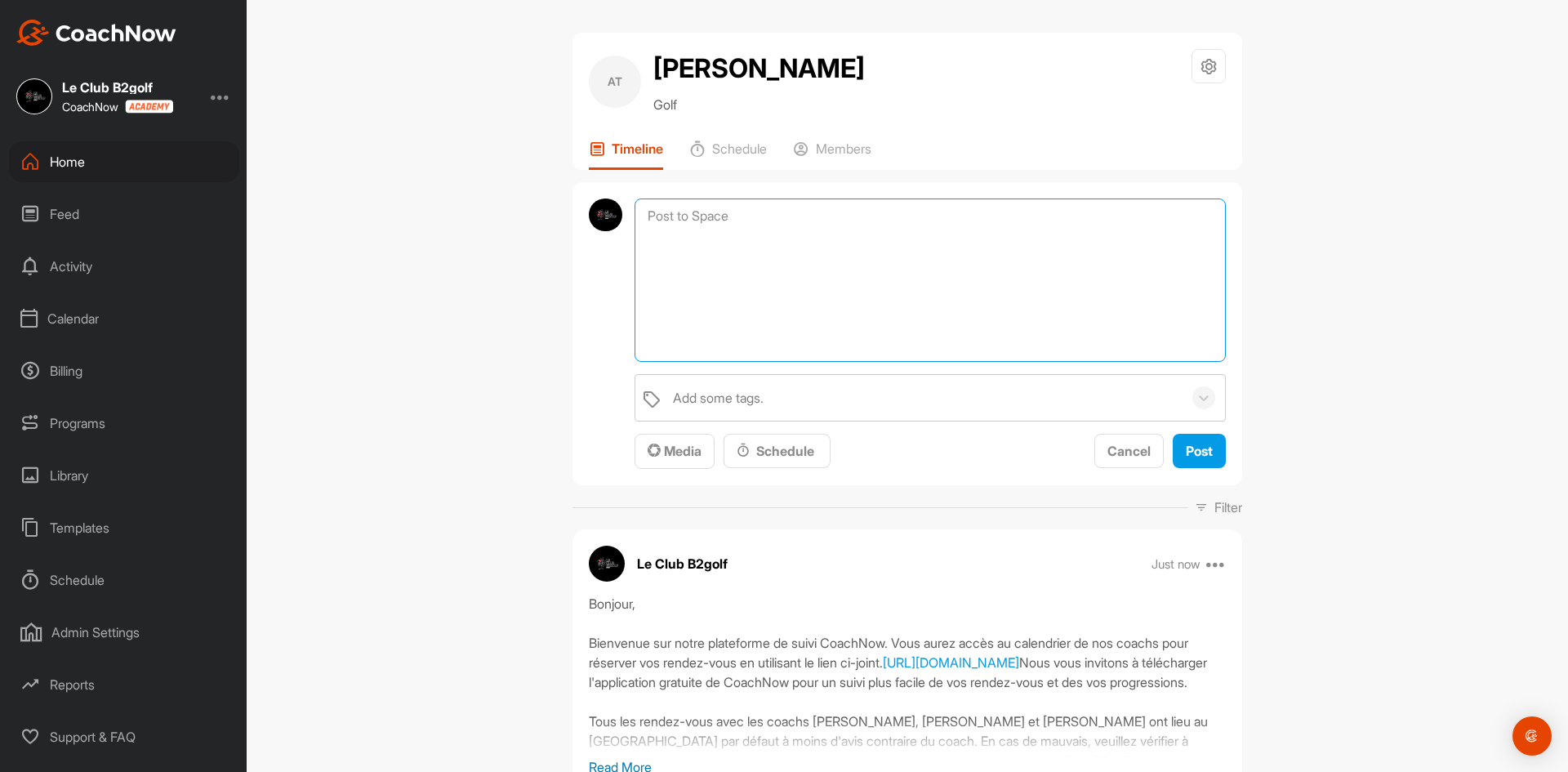
click at [887, 259] on textarea at bounding box center [929, 281] width 591 height 164
click at [713, 330] on textarea "Forfait 3 cours privés #7AYUV" at bounding box center [929, 281] width 591 height 164
type textarea "Forfait 3 cours privés #7AYUV"
click at [1188, 459] on span "Post" at bounding box center [1199, 450] width 27 height 16
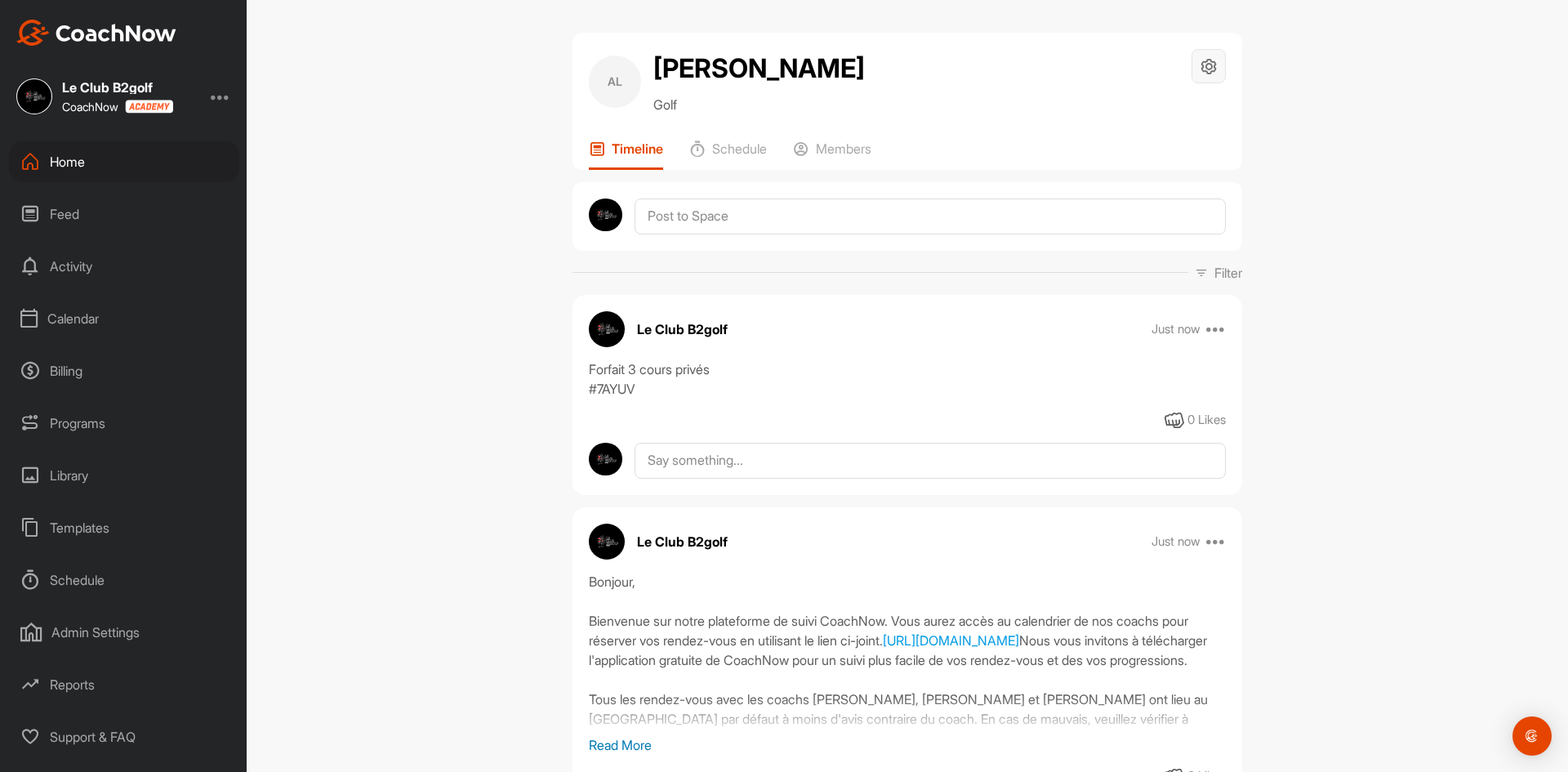
click at [1205, 61] on icon at bounding box center [1209, 66] width 19 height 19
click at [1141, 113] on li "Space Settings" at bounding box center [1159, 113] width 133 height 52
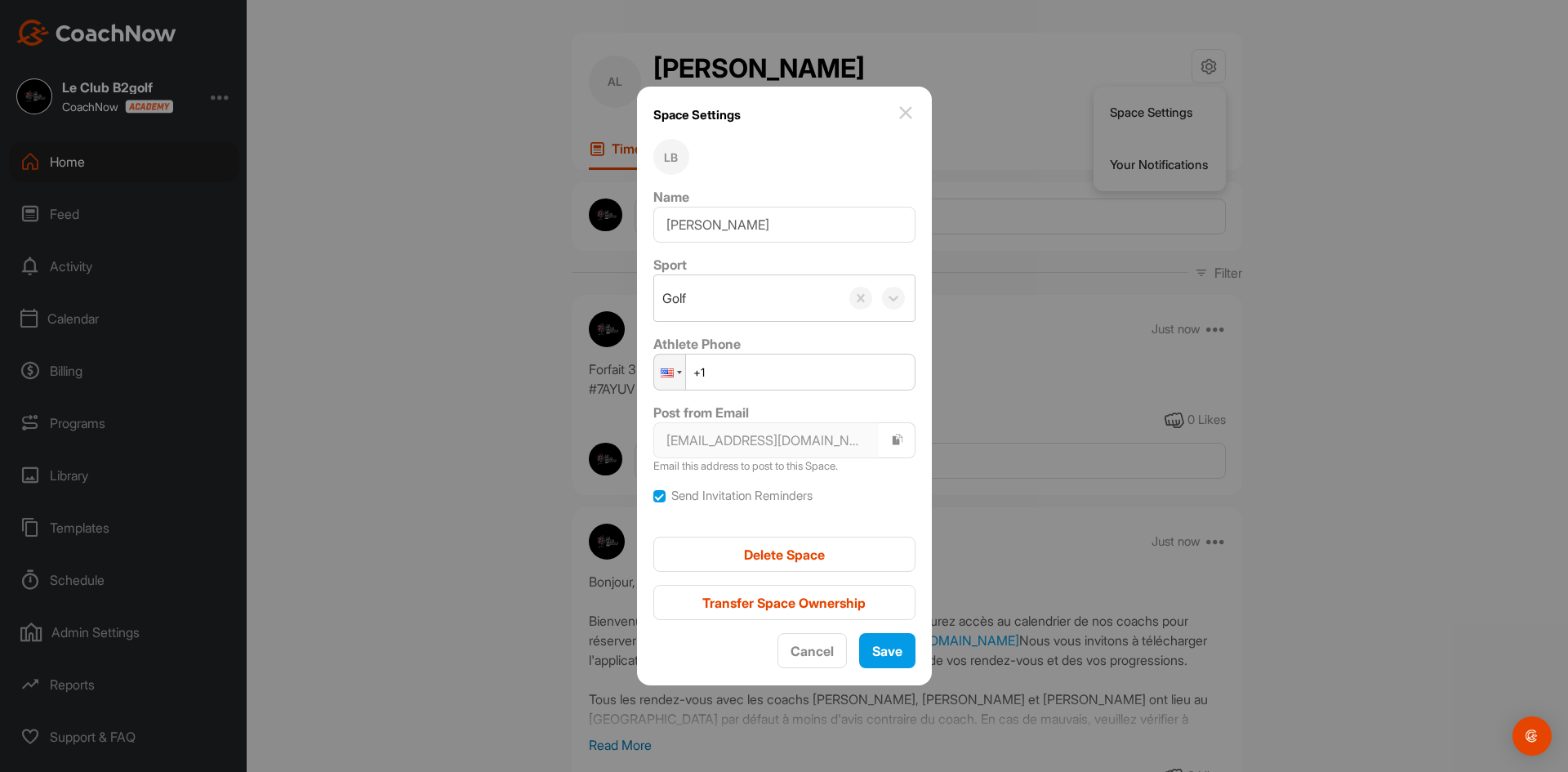
click at [743, 380] on input "+1" at bounding box center [784, 372] width 262 height 37
type input "[PHONE_NUMBER]"
click at [874, 651] on span "Save" at bounding box center [886, 651] width 30 height 16
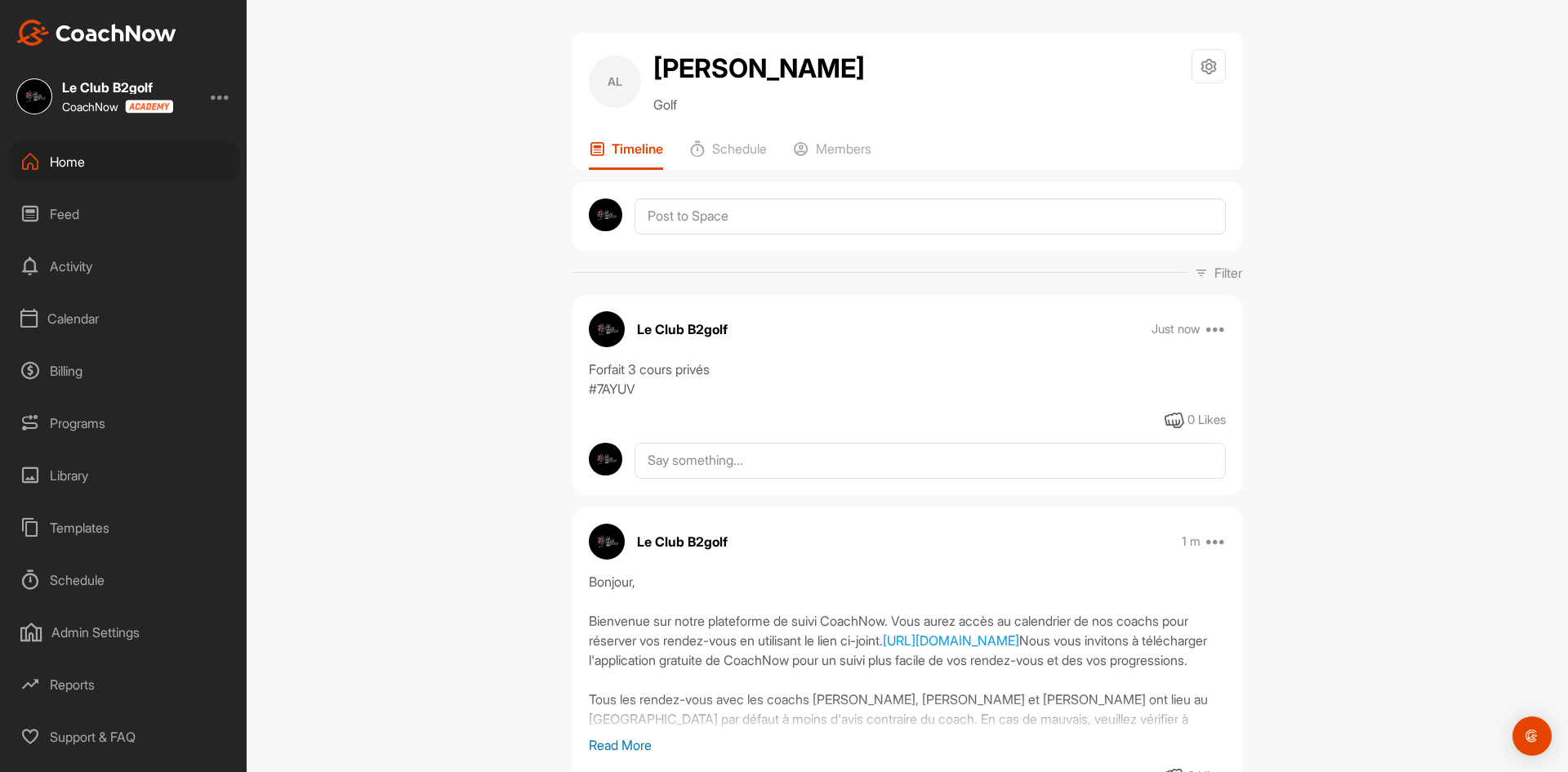
click at [76, 137] on div "Le Club B2golf CoachNow Home Feed Activity Calendar Billing Programs Library Te…" at bounding box center [123, 386] width 247 height 772
click at [90, 165] on div "Home" at bounding box center [124, 161] width 231 height 40
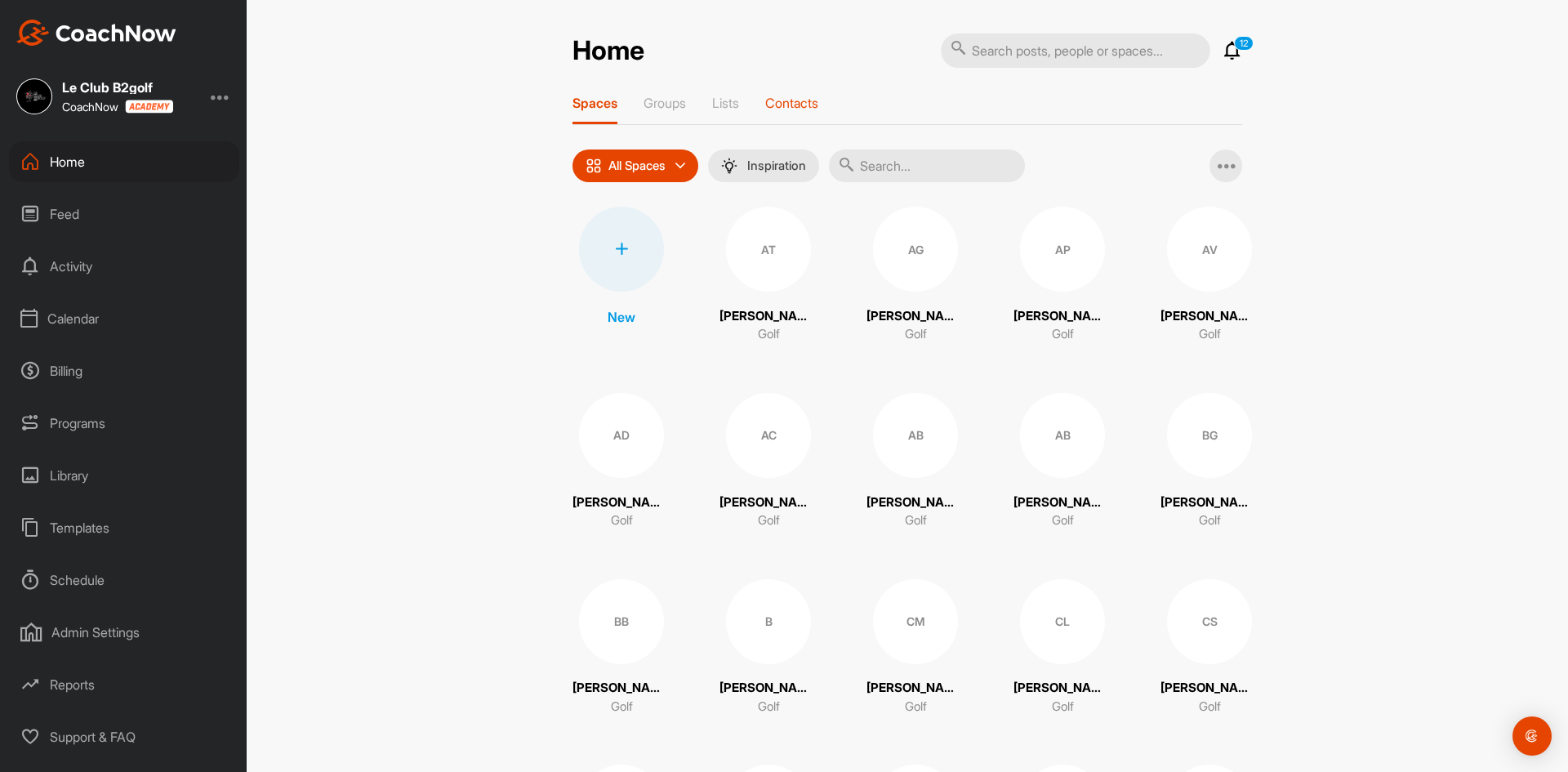
click at [816, 99] on p "Contacts" at bounding box center [792, 102] width 53 height 16
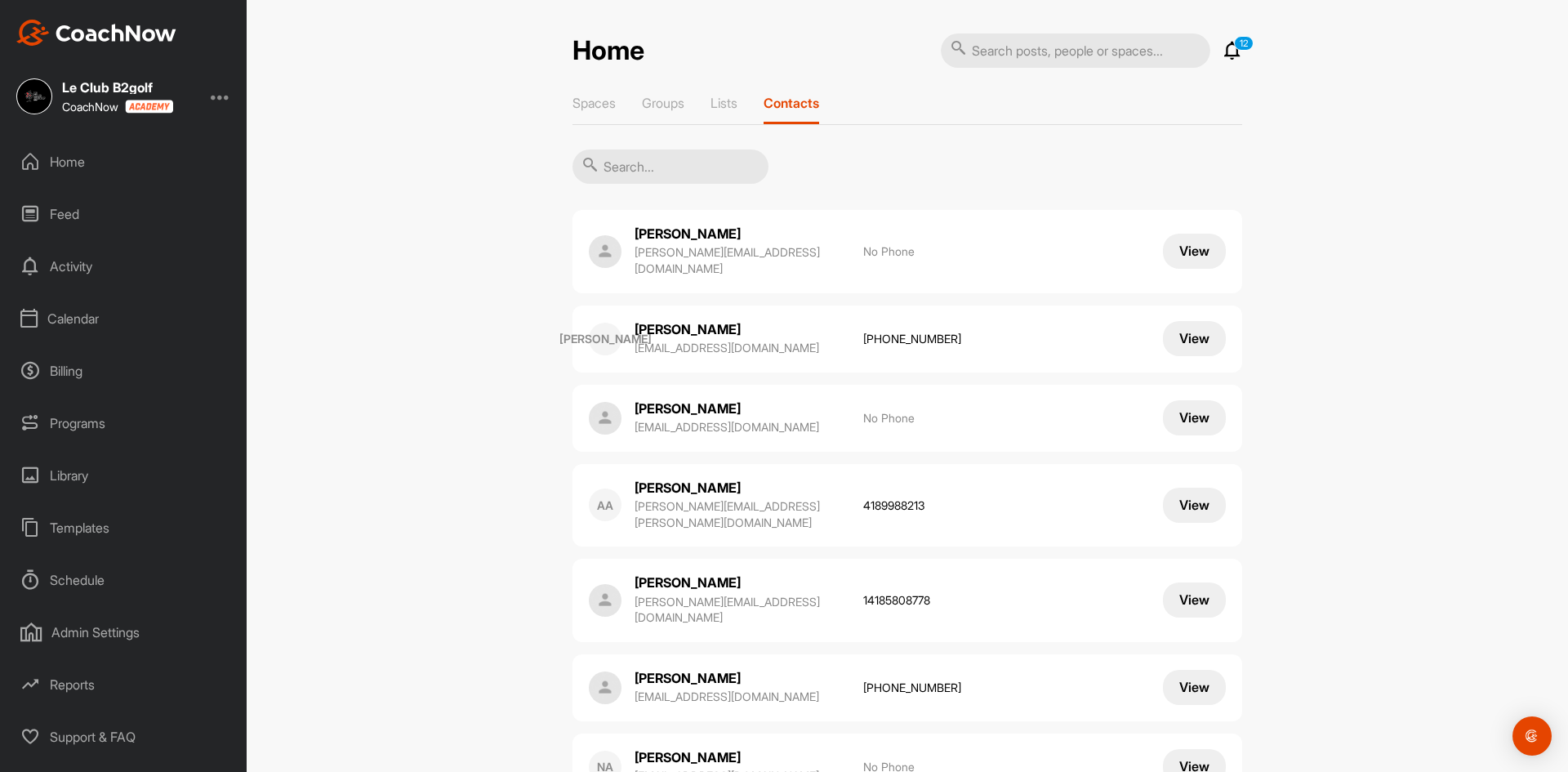
click at [639, 168] on input "text" at bounding box center [670, 167] width 196 height 34
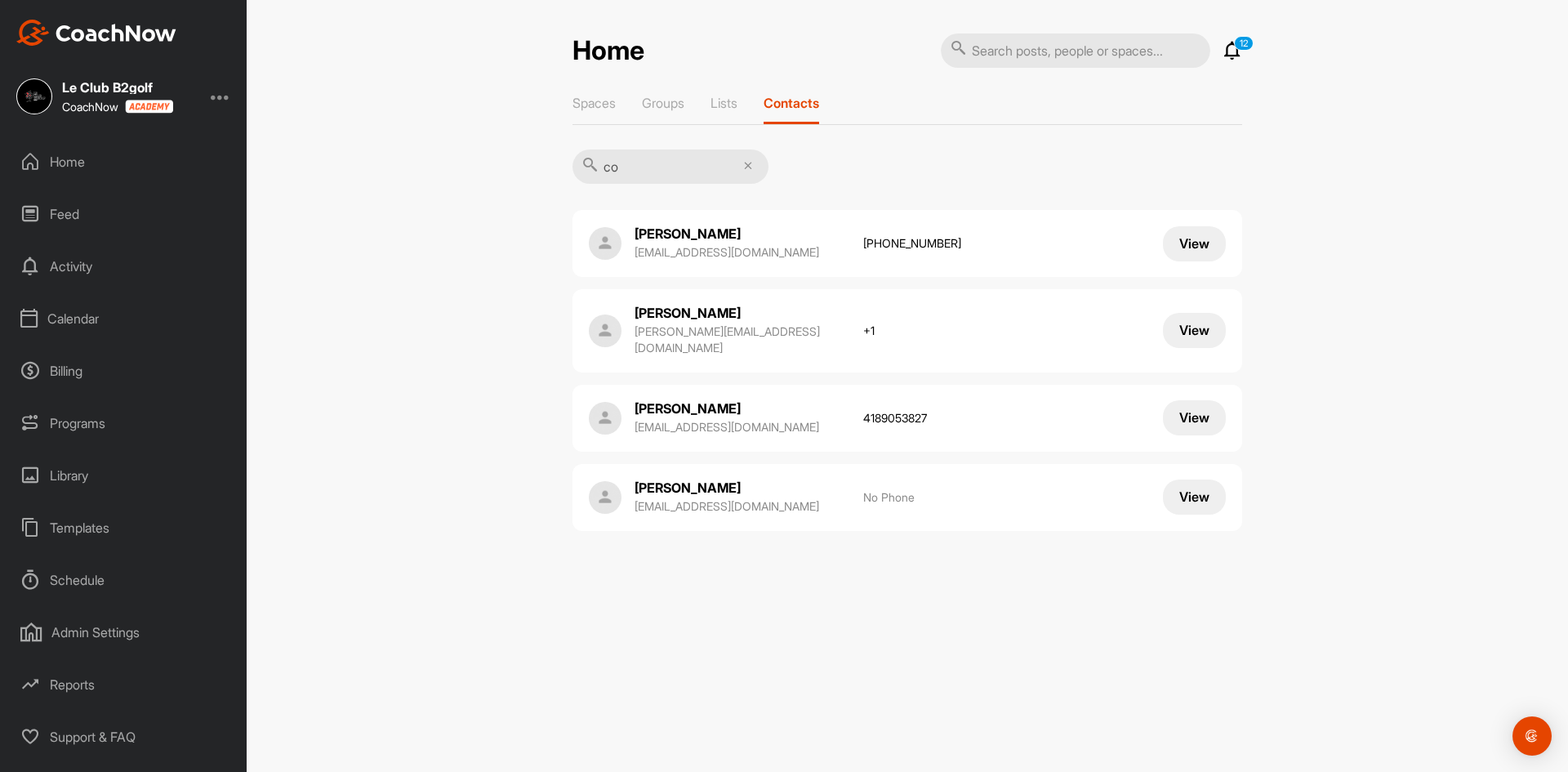
type input "c"
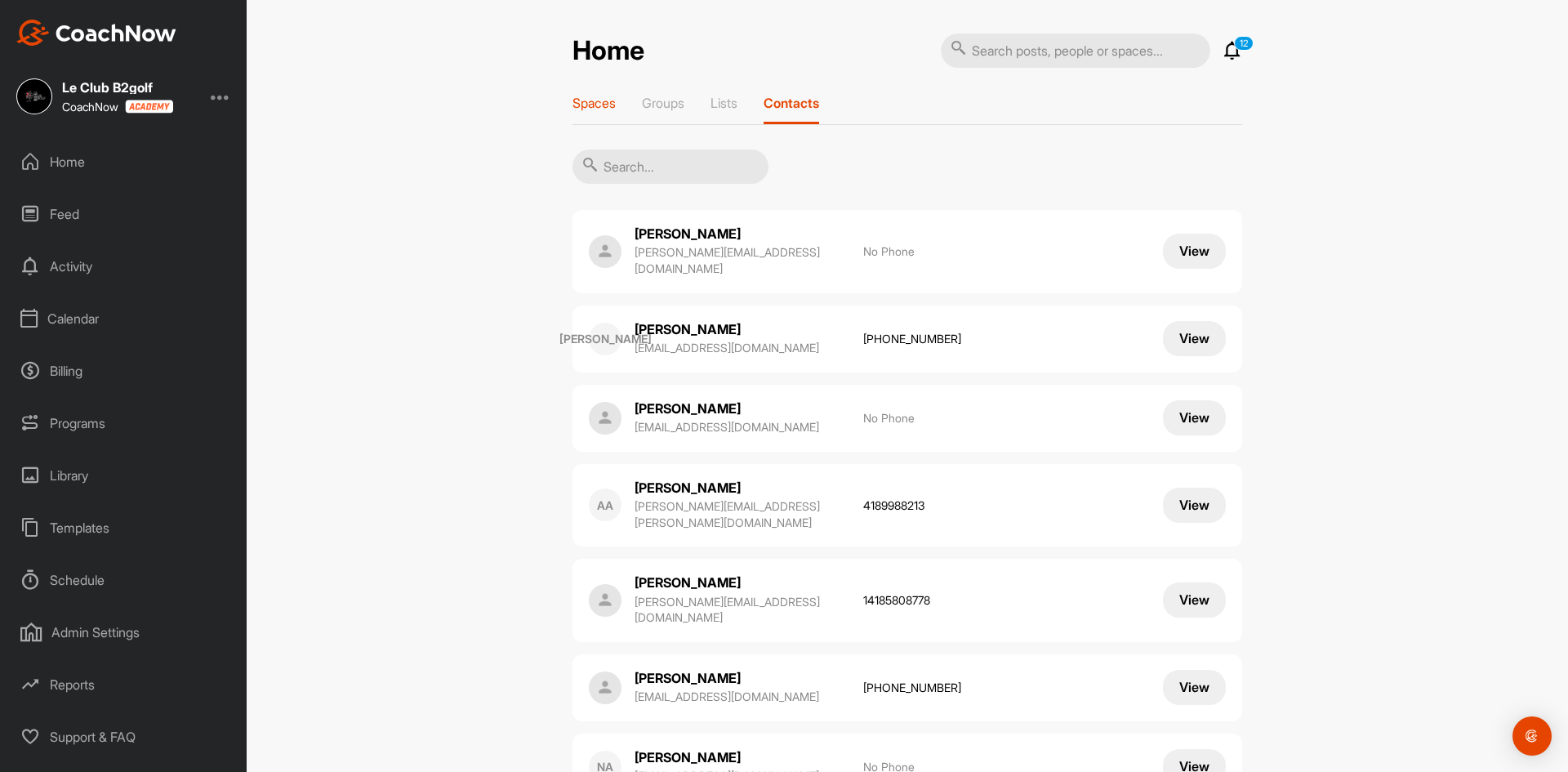
click at [595, 105] on p "Spaces" at bounding box center [594, 102] width 43 height 16
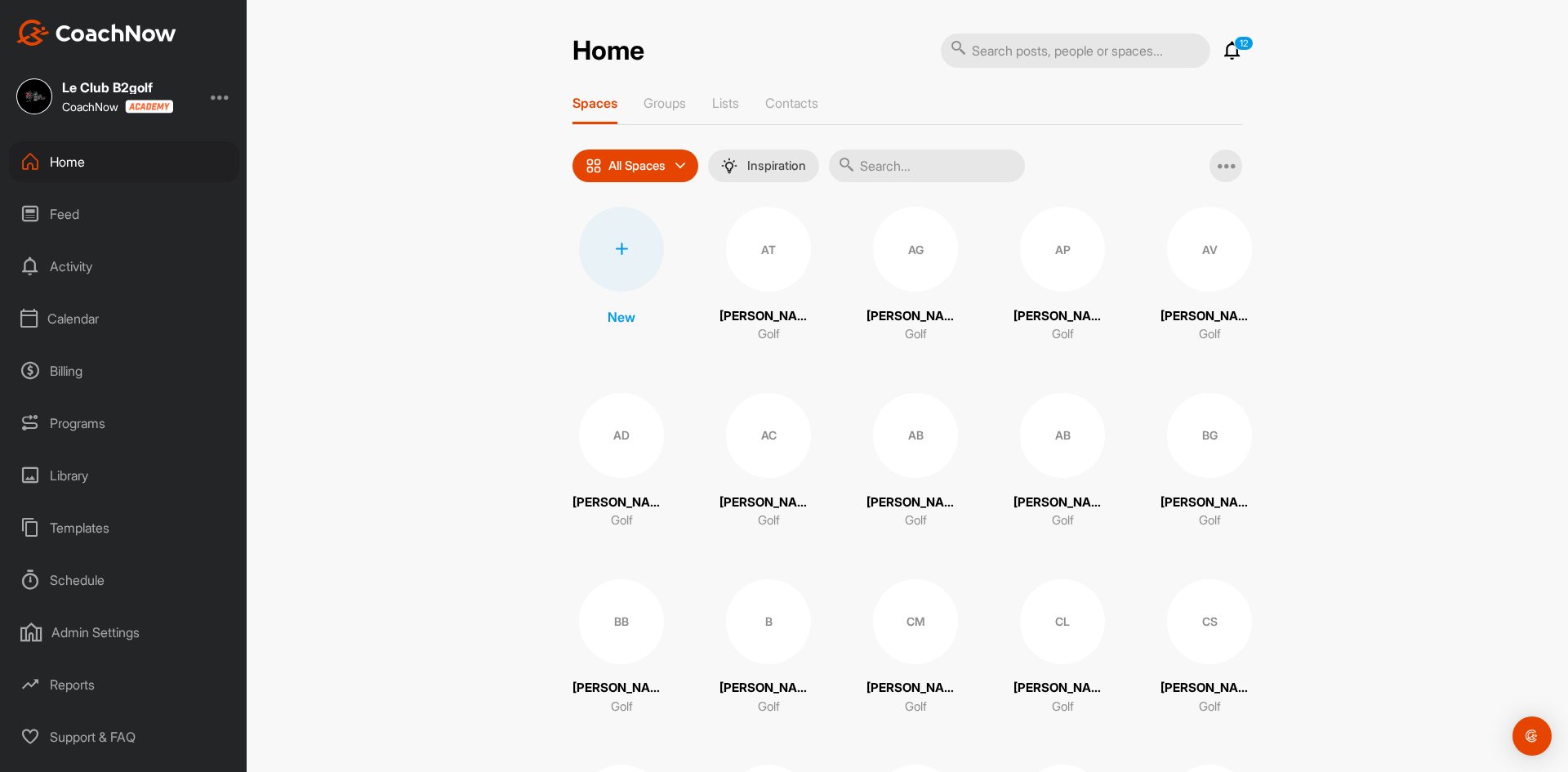
click at [619, 248] on icon at bounding box center [620, 249] width 13 height 13
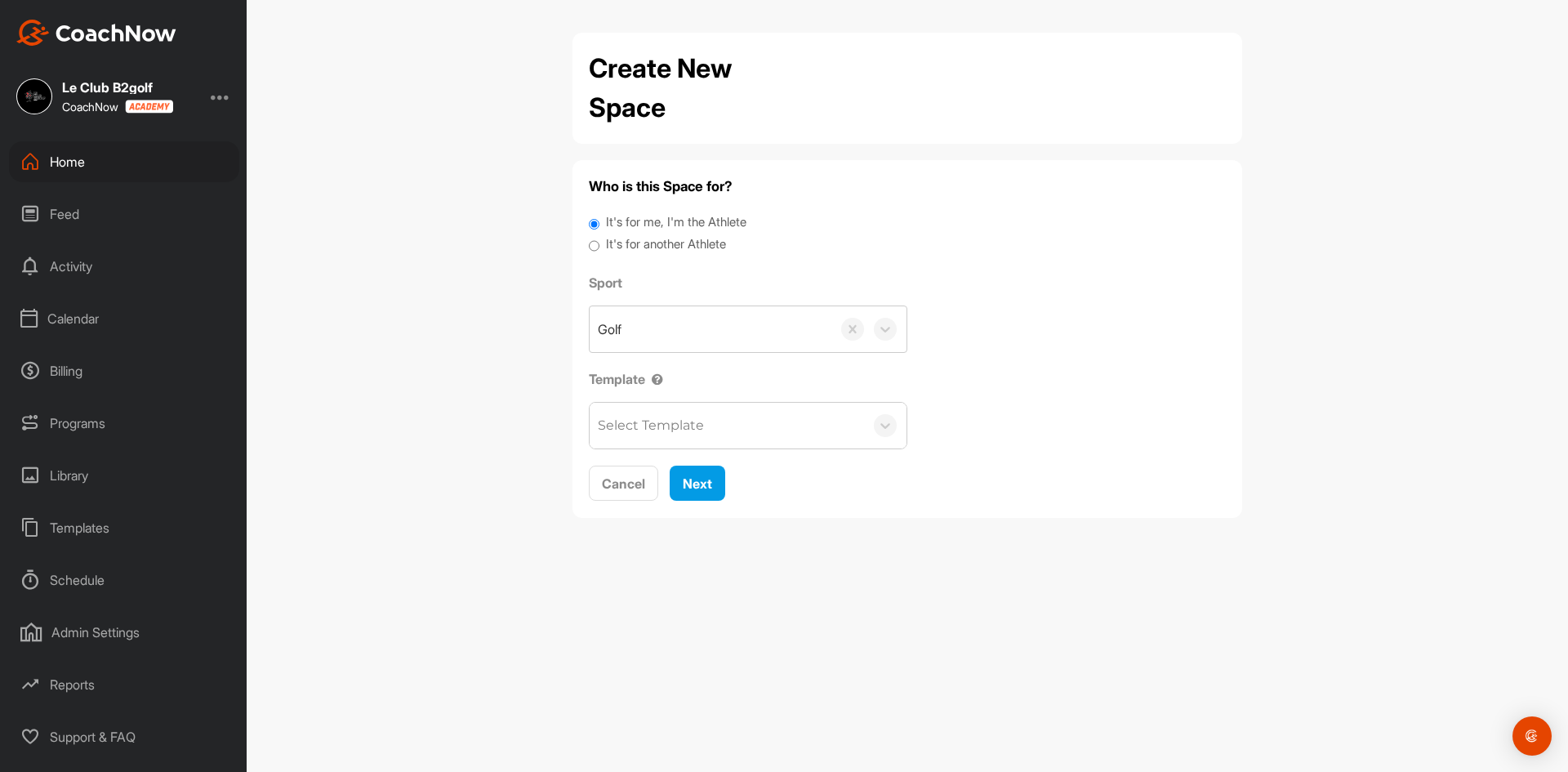
click at [670, 243] on label "It's for another Athlete" at bounding box center [665, 244] width 120 height 19
click at [599, 243] on input "It's for another Athlete" at bounding box center [594, 246] width 10 height 22
radio input "true"
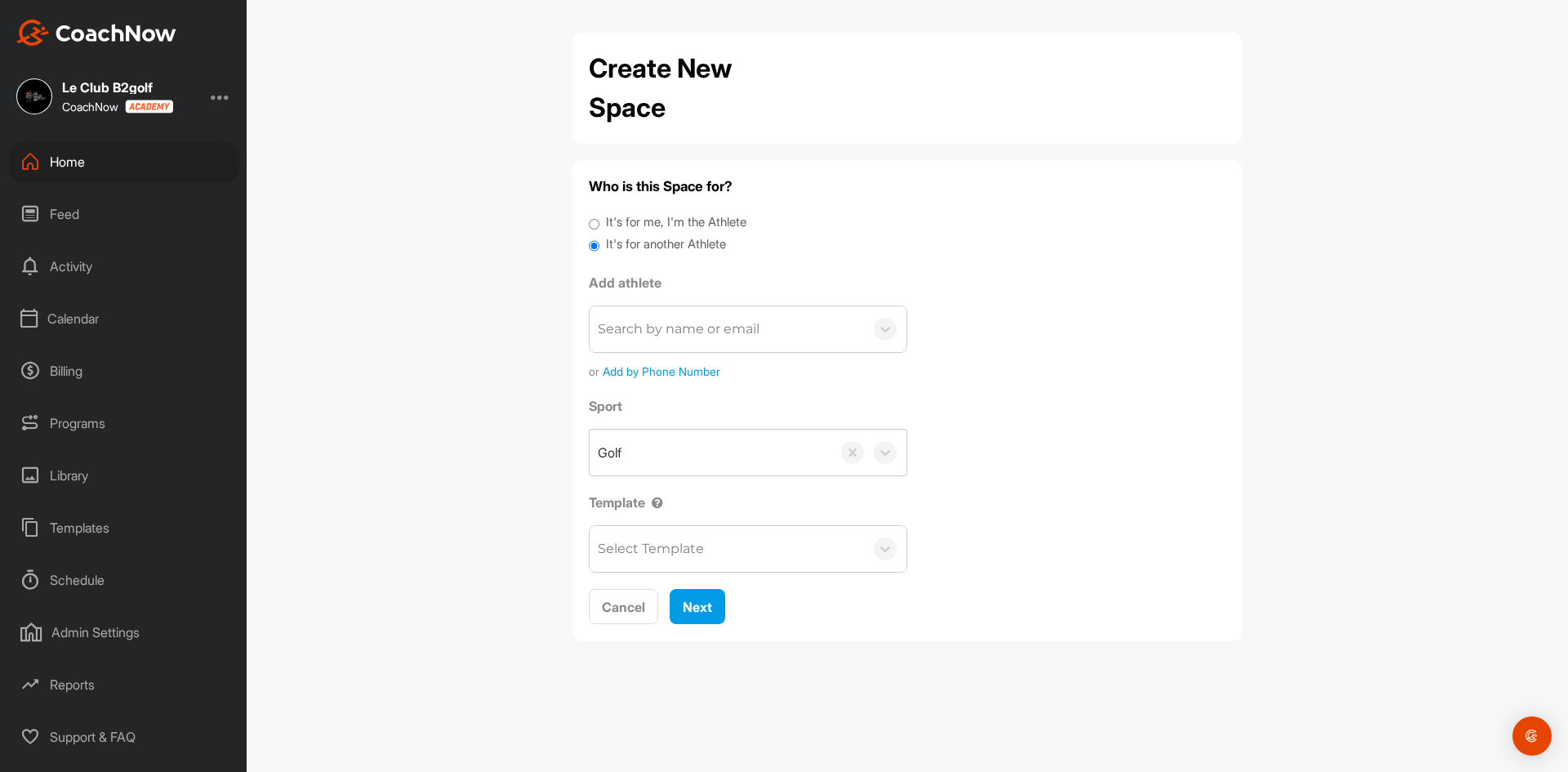
click at [671, 331] on div "Search by name or email" at bounding box center [679, 329] width 162 height 20
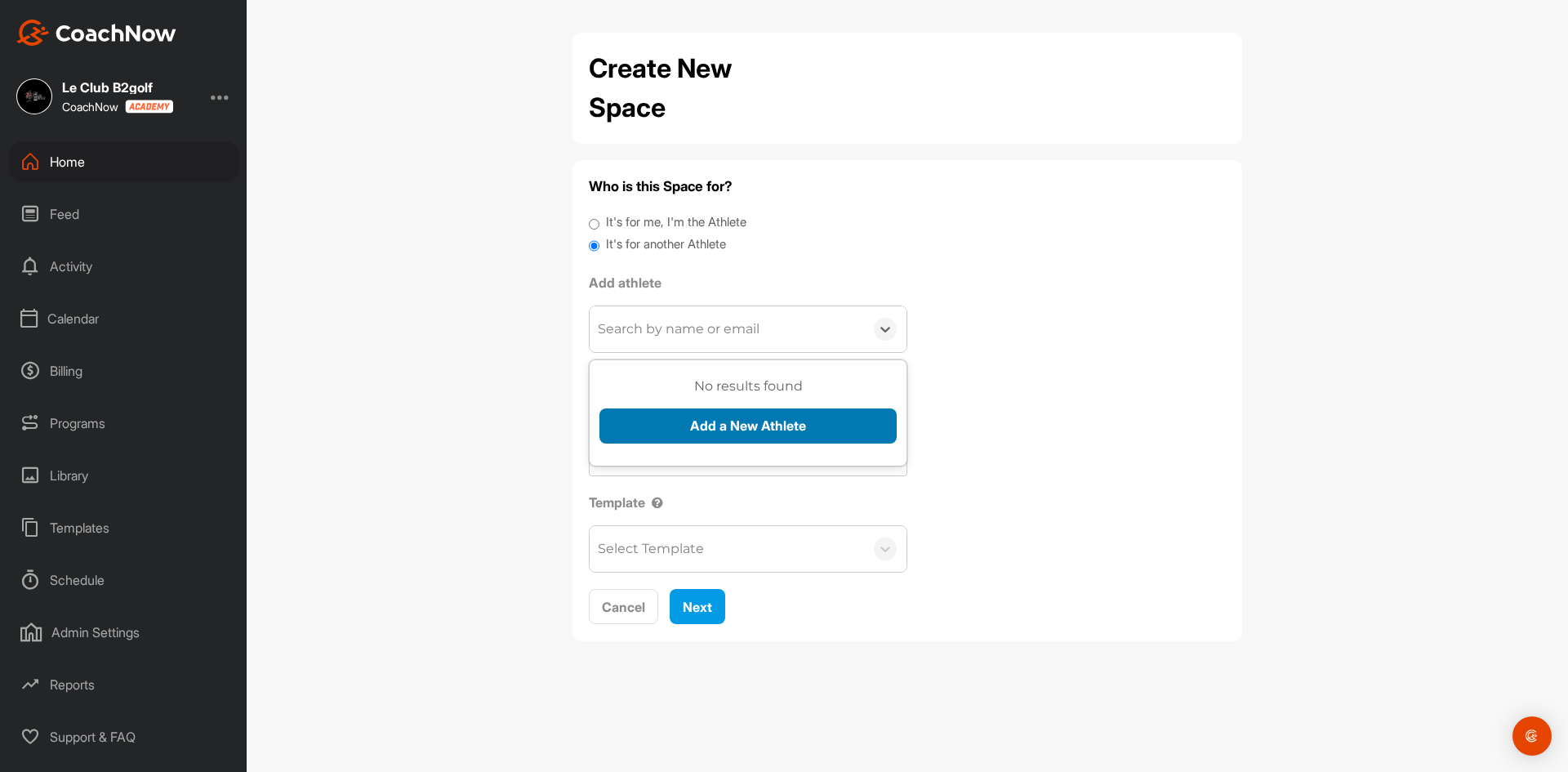
click at [704, 436] on button "Add a New Athlete" at bounding box center [747, 425] width 297 height 35
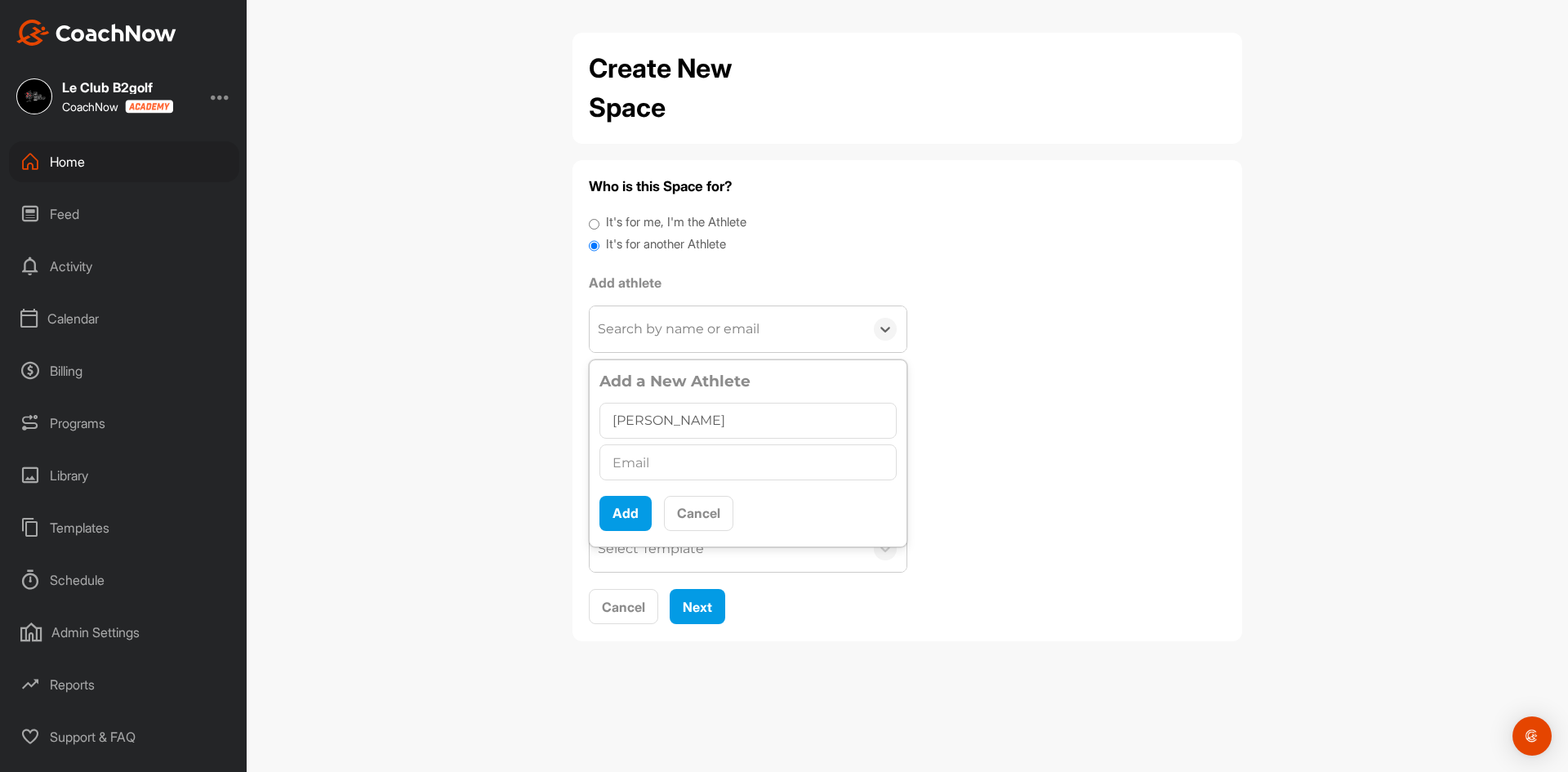
click at [670, 422] on input "[PERSON_NAME]" at bounding box center [747, 421] width 297 height 36
click at [672, 423] on input "[PERSON_NAME]" at bounding box center [747, 421] width 297 height 36
click at [677, 423] on input "[PERSON_NAME]" at bounding box center [747, 421] width 297 height 36
type input "[PERSON_NAME]"
click at [633, 466] on input "text" at bounding box center [747, 462] width 297 height 36
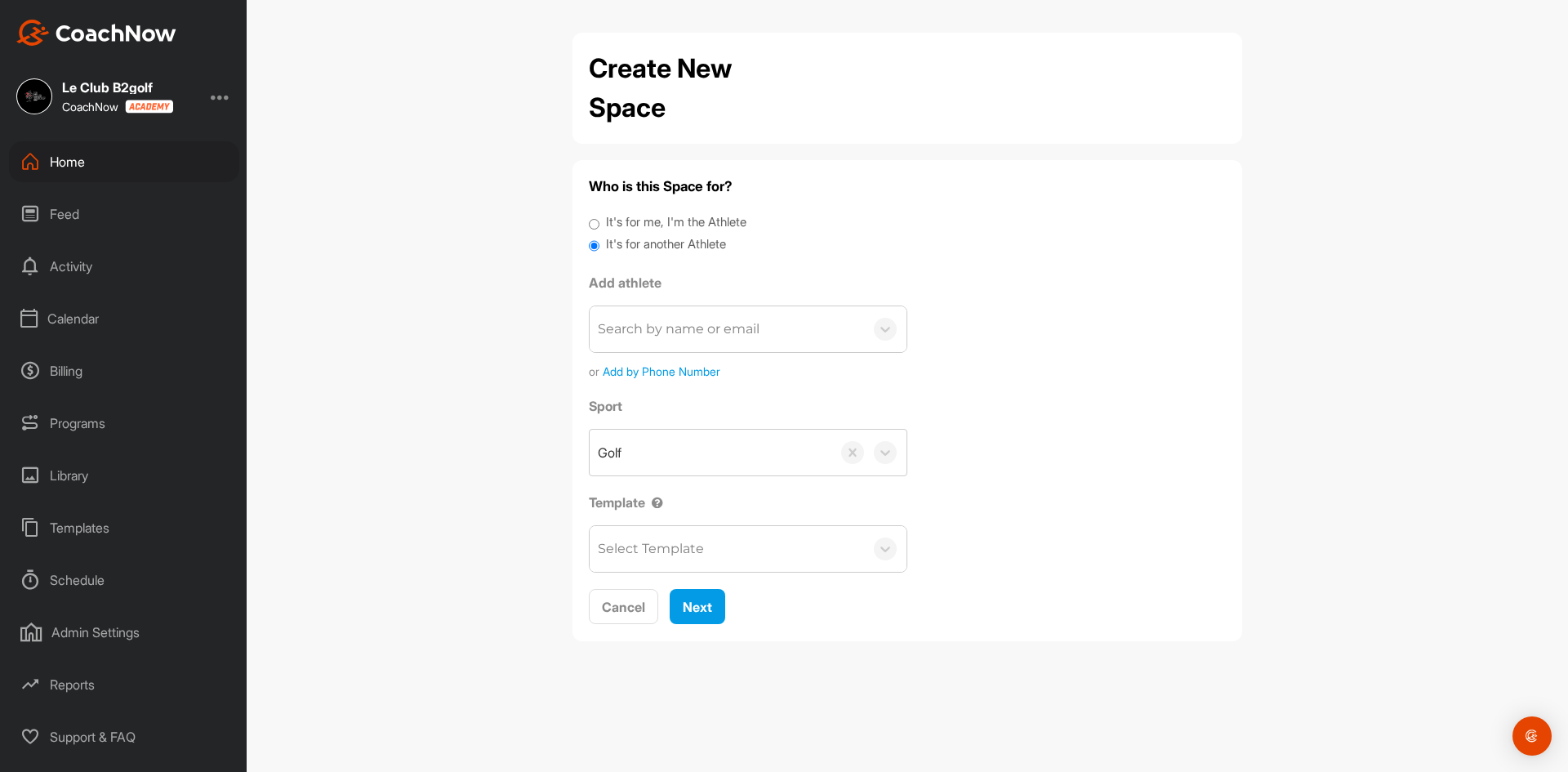
click at [707, 342] on div "Search by name or email" at bounding box center [726, 329] width 275 height 46
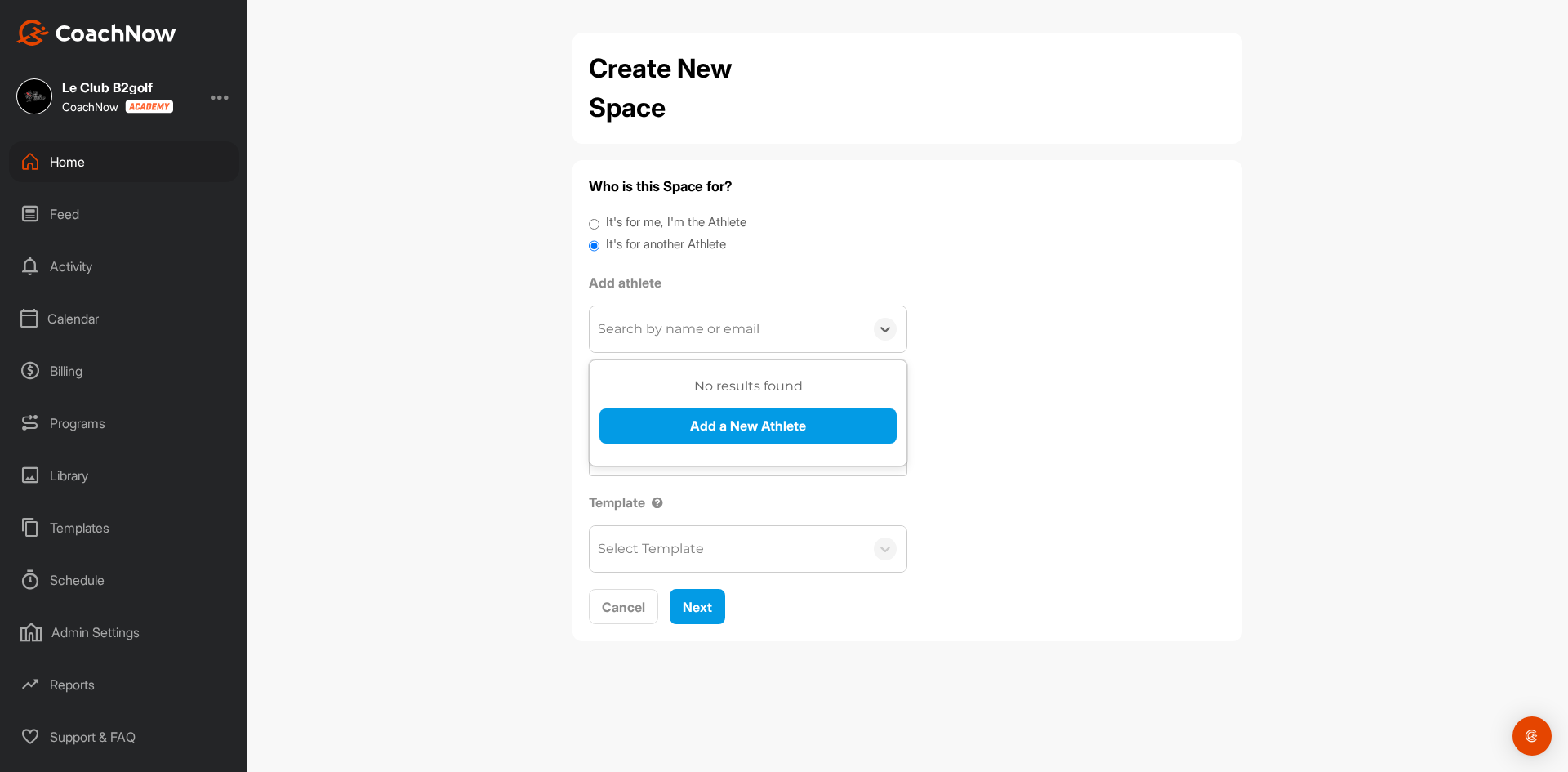
click at [839, 255] on div "It's for another Athlete" at bounding box center [907, 246] width 637 height 22
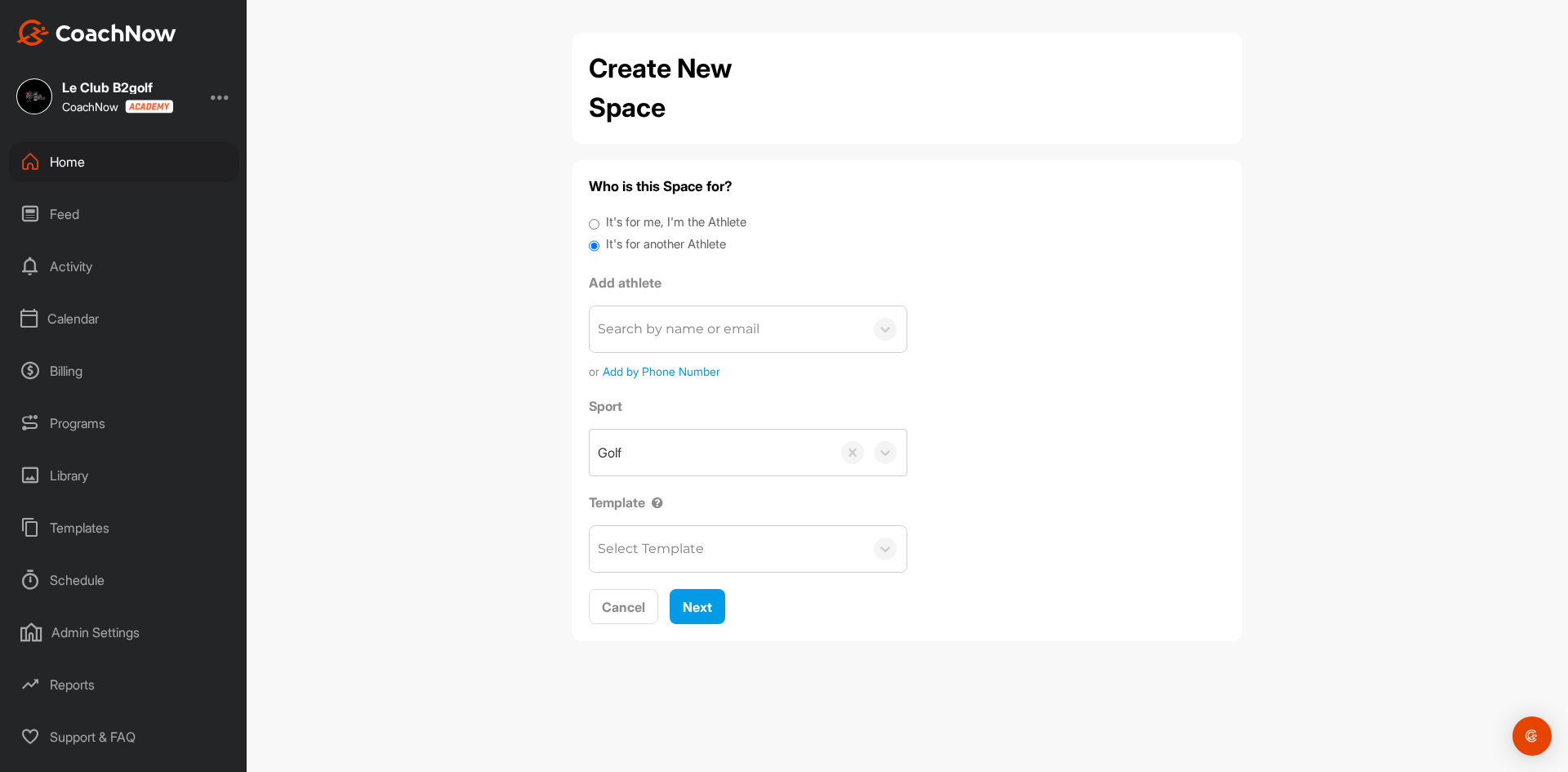
click at [720, 337] on div "Search by name or email" at bounding box center [679, 329] width 162 height 20
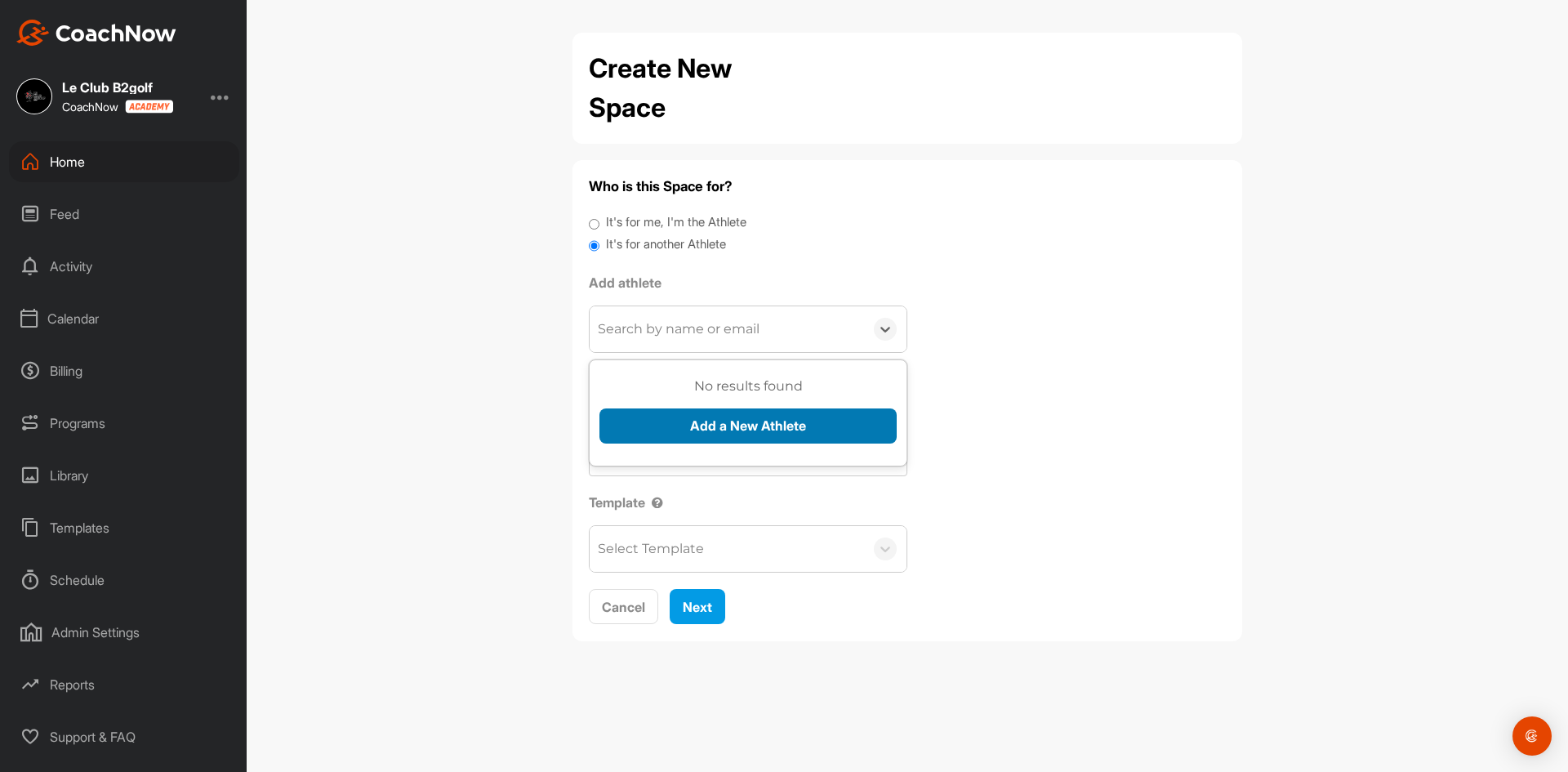
click at [732, 423] on button "Add a New Athlete" at bounding box center [747, 425] width 297 height 35
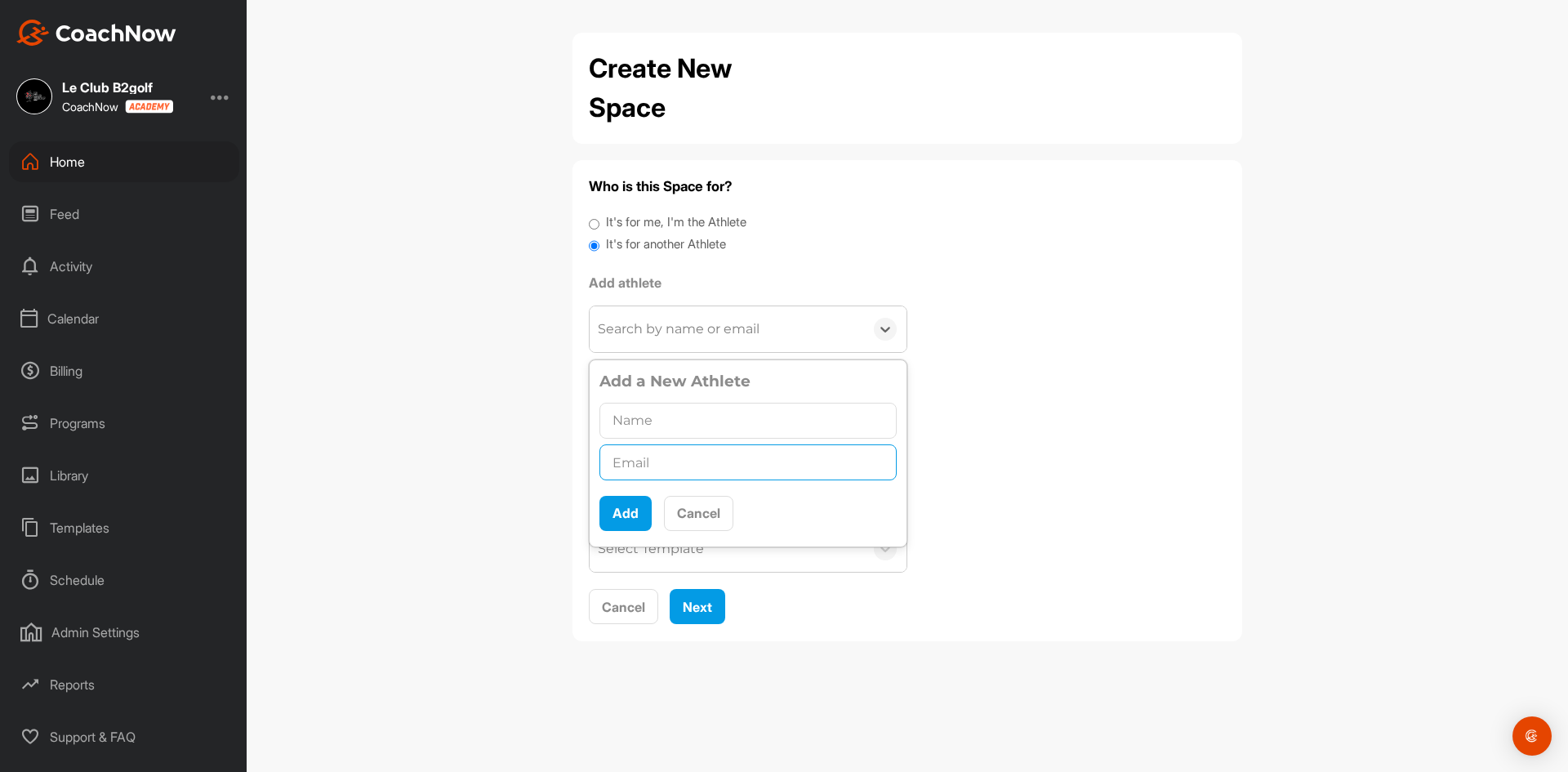
click at [670, 467] on input "text" at bounding box center [747, 462] width 297 height 36
paste input "[PERSON_NAME][EMAIL_ADDRESS][PERSON_NAME][DOMAIN_NAME]"
type input "[PERSON_NAME][EMAIL_ADDRESS][PERSON_NAME][DOMAIN_NAME]"
click at [679, 416] on input "text" at bounding box center [747, 421] width 297 height 36
type input "[PERSON_NAME]"
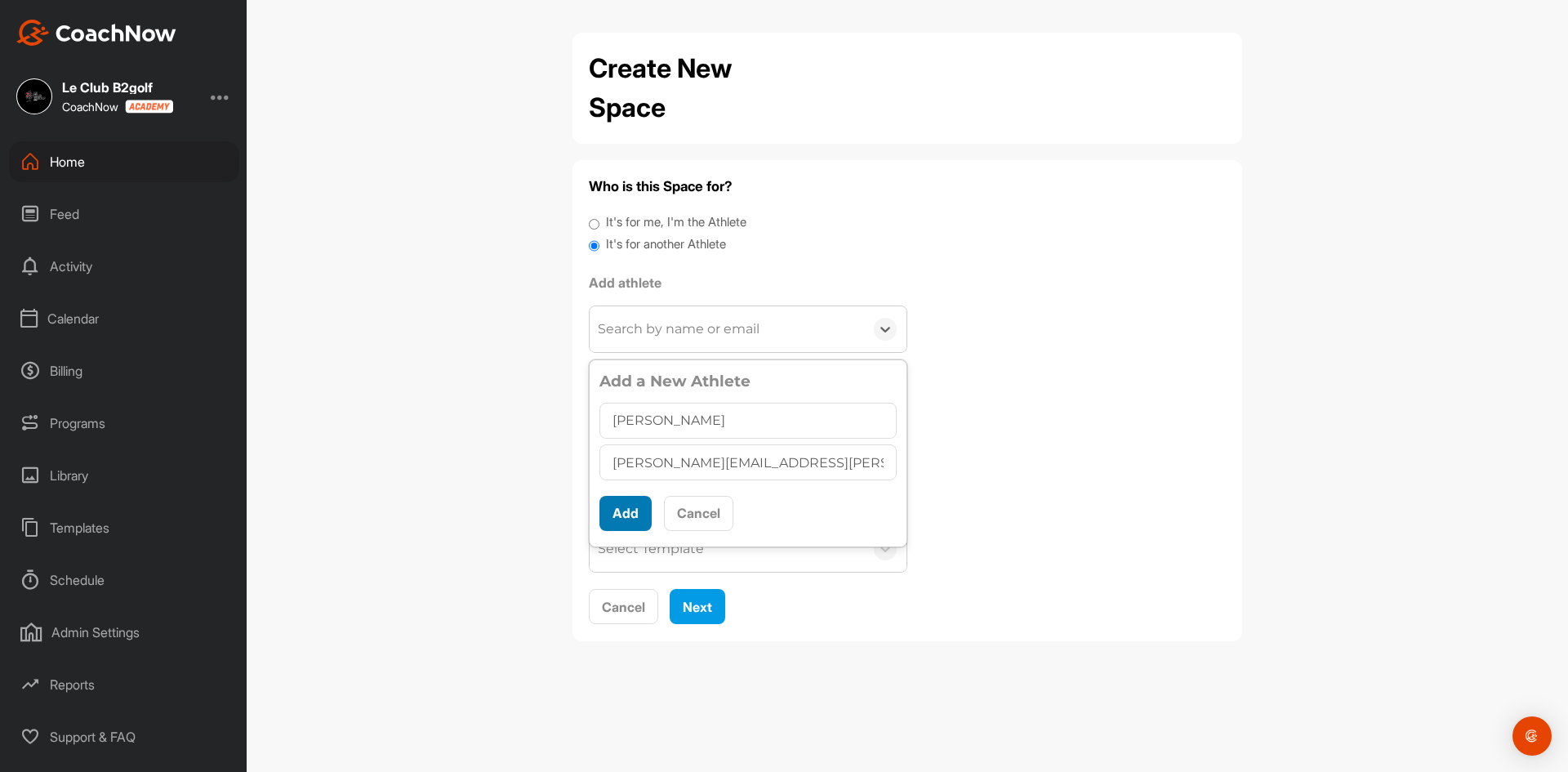
click at [624, 507] on button "Add" at bounding box center [625, 513] width 52 height 35
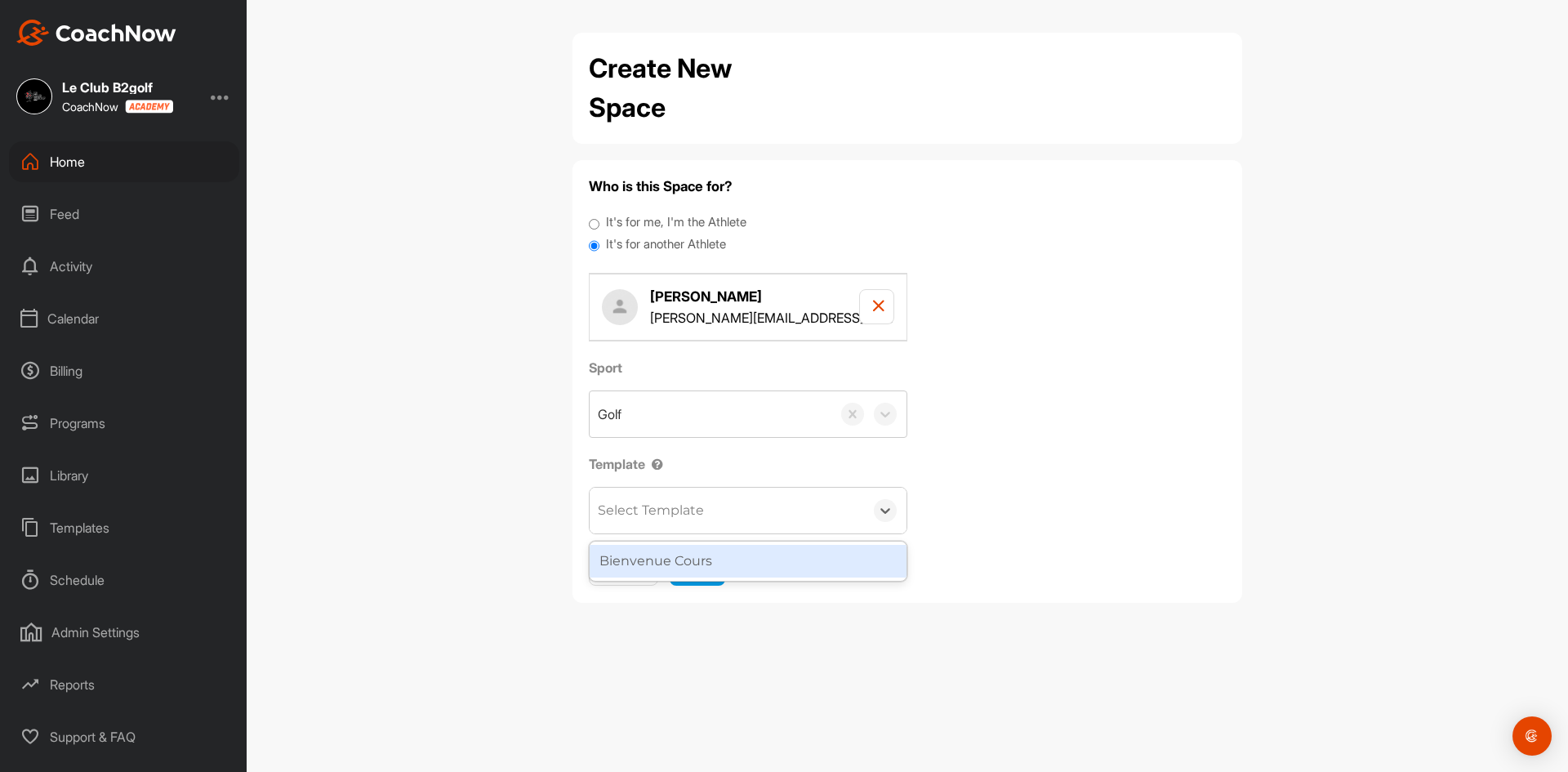
click at [665, 528] on div "Select Template" at bounding box center [726, 510] width 275 height 46
click at [682, 553] on div "Bienvenue Cours" at bounding box center [748, 561] width 317 height 33
click at [701, 564] on span "Next" at bounding box center [697, 567] width 29 height 16
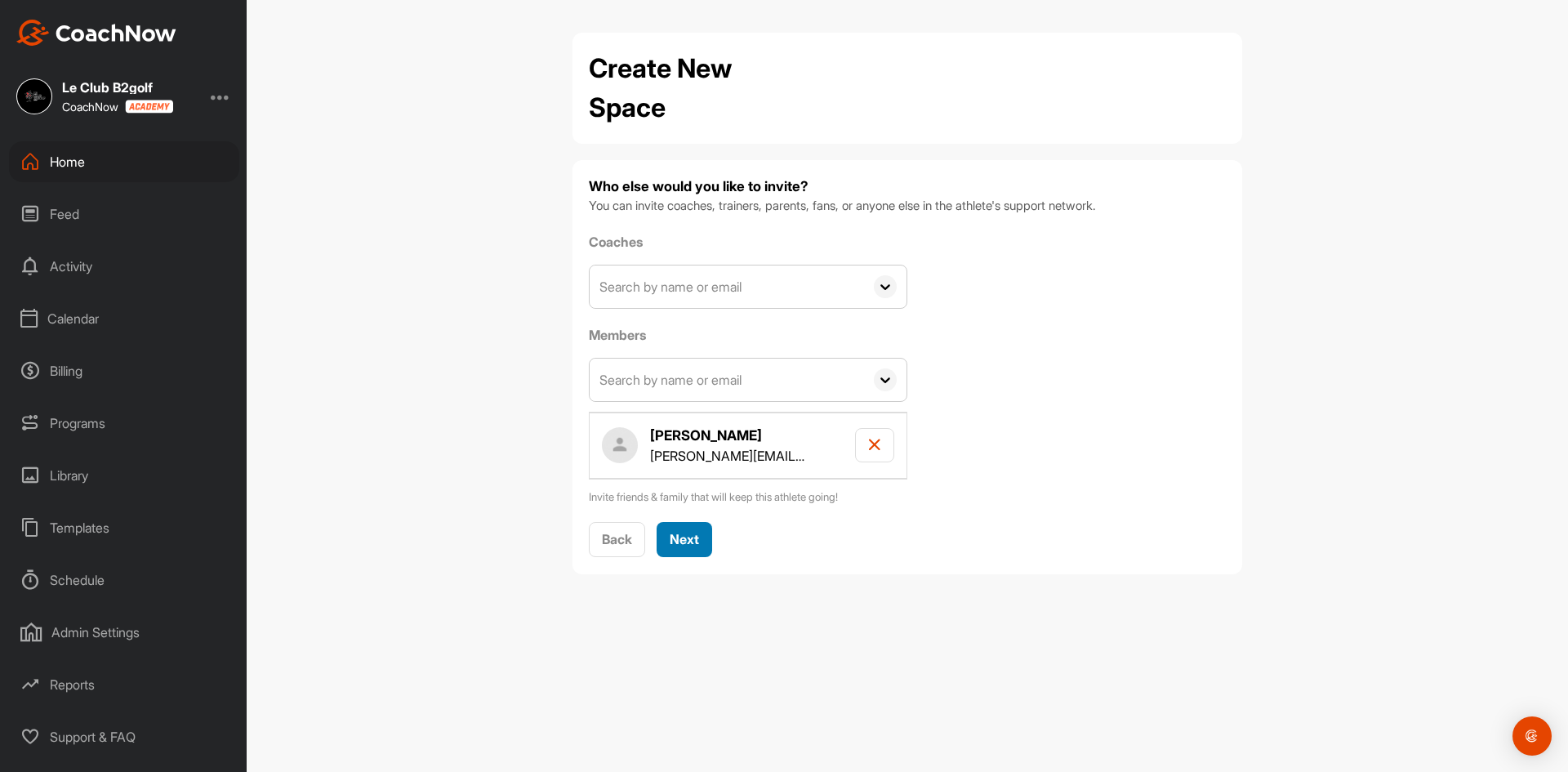
click at [688, 546] on span "Next" at bounding box center [684, 539] width 29 height 16
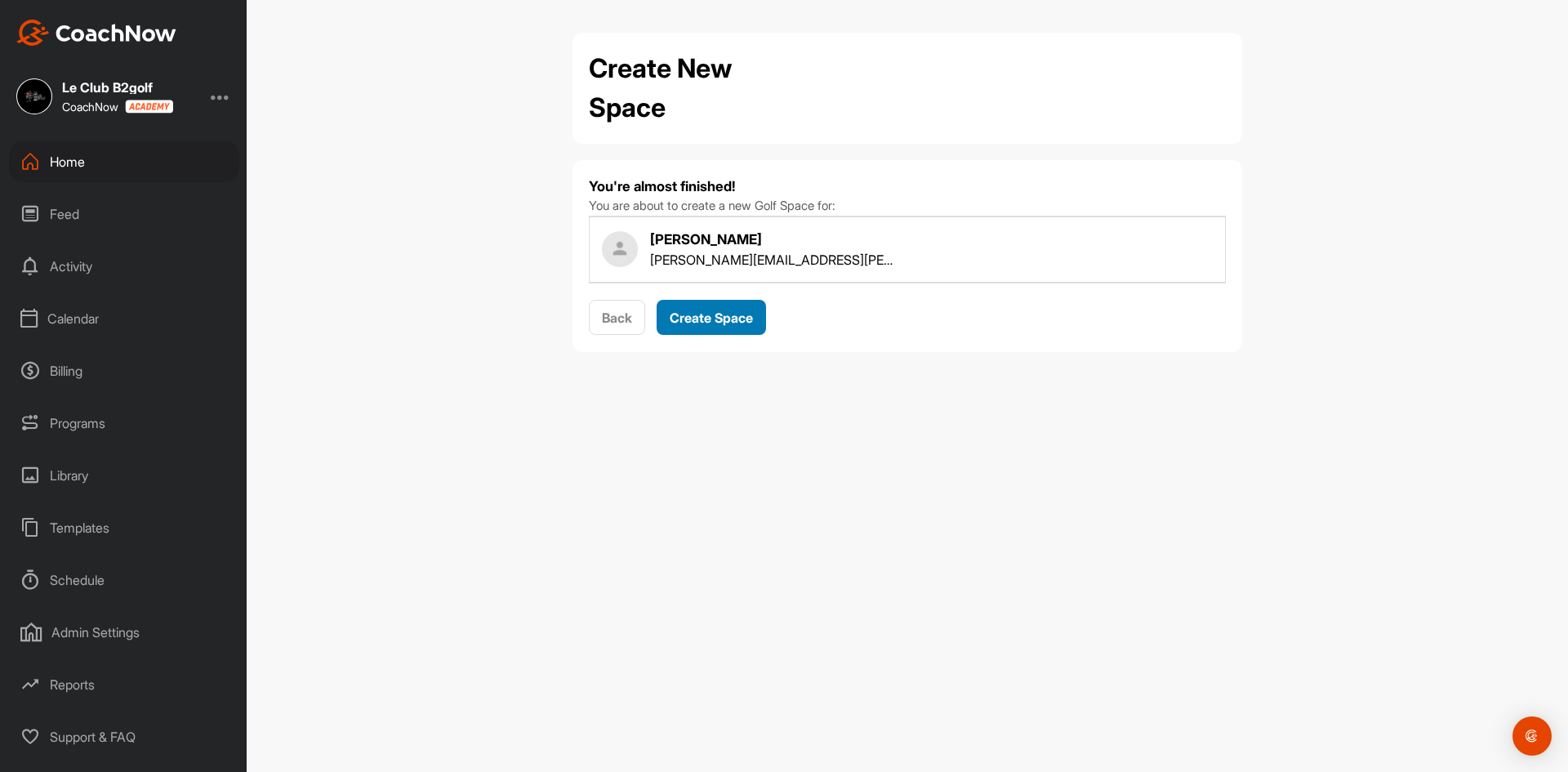
click at [694, 317] on span "Create Space" at bounding box center [711, 318] width 83 height 16
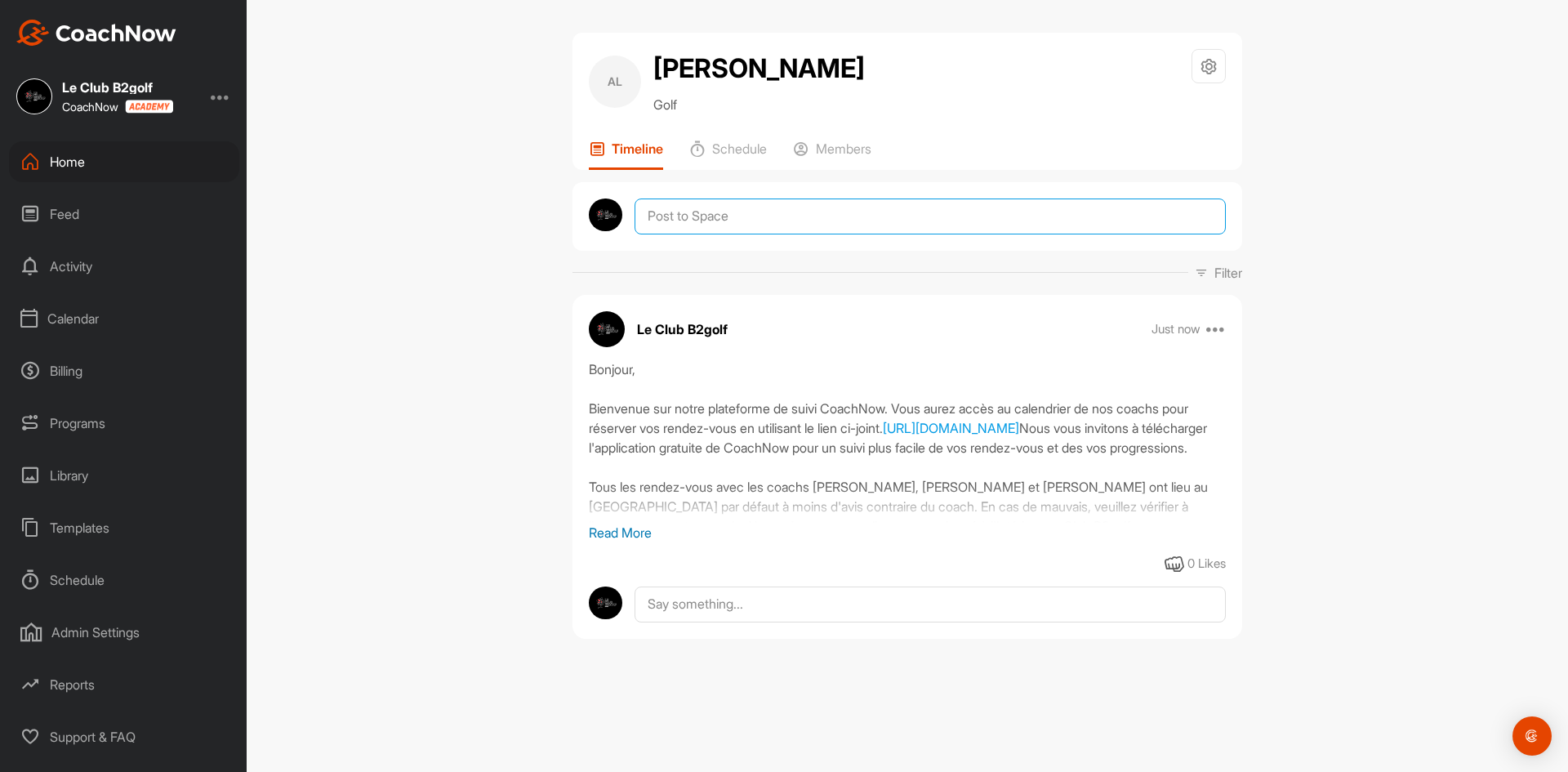
click at [791, 234] on textarea at bounding box center [929, 217] width 591 height 36
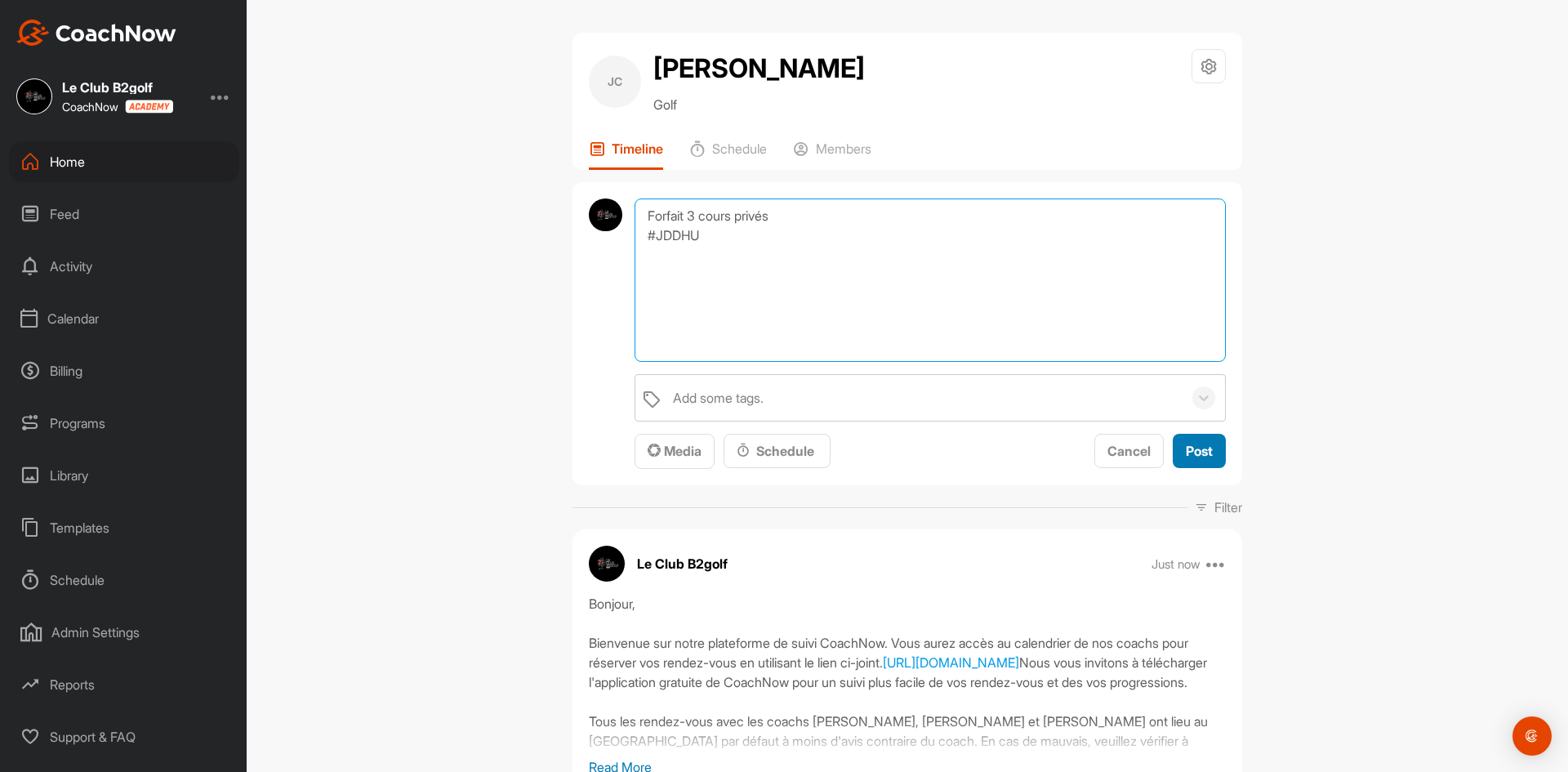
type textarea "Forfait 3 cours privés #JDDHU"
click at [1186, 452] on span "Post" at bounding box center [1199, 450] width 27 height 16
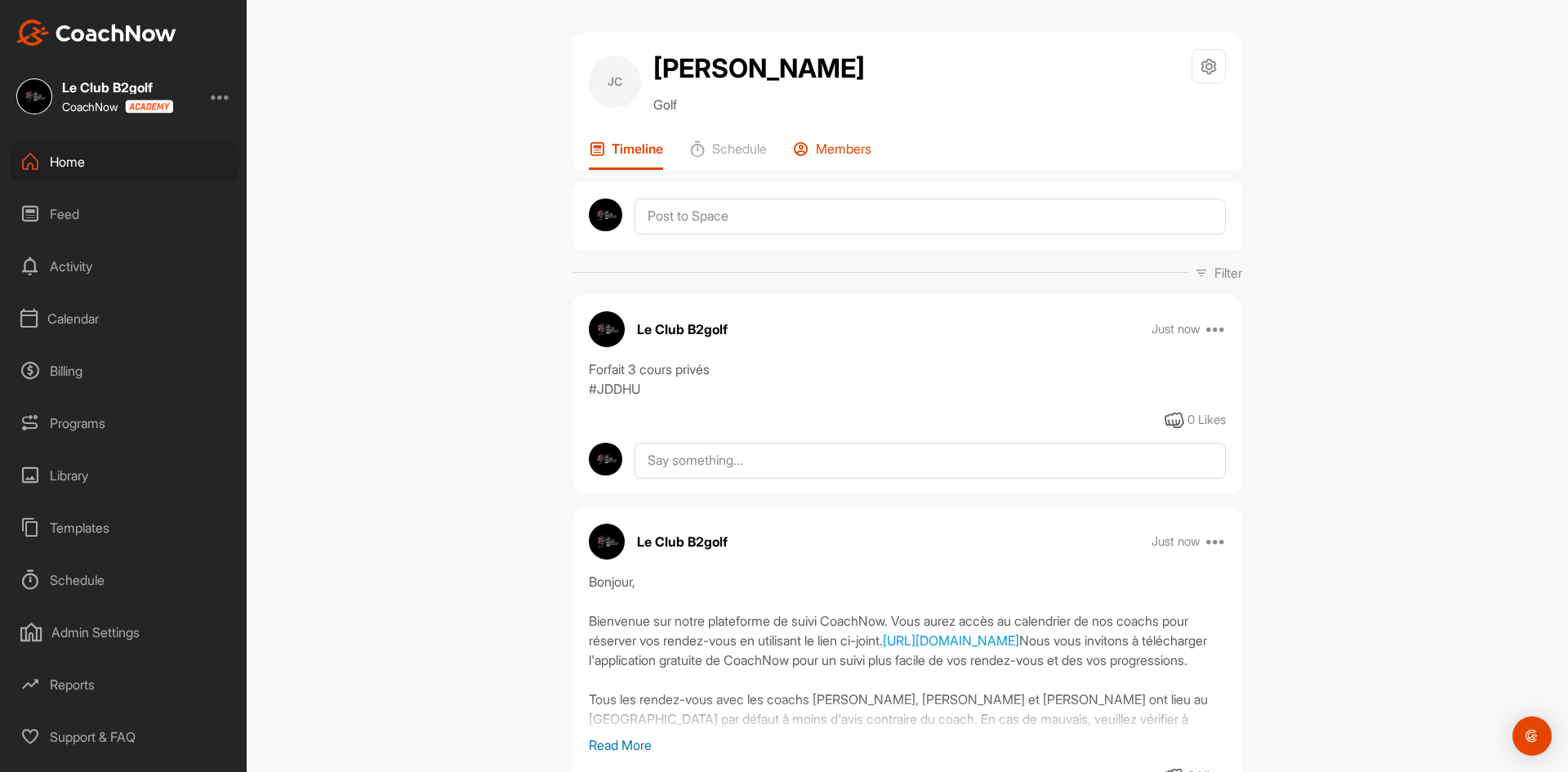
click at [858, 145] on p "Members" at bounding box center [843, 148] width 56 height 16
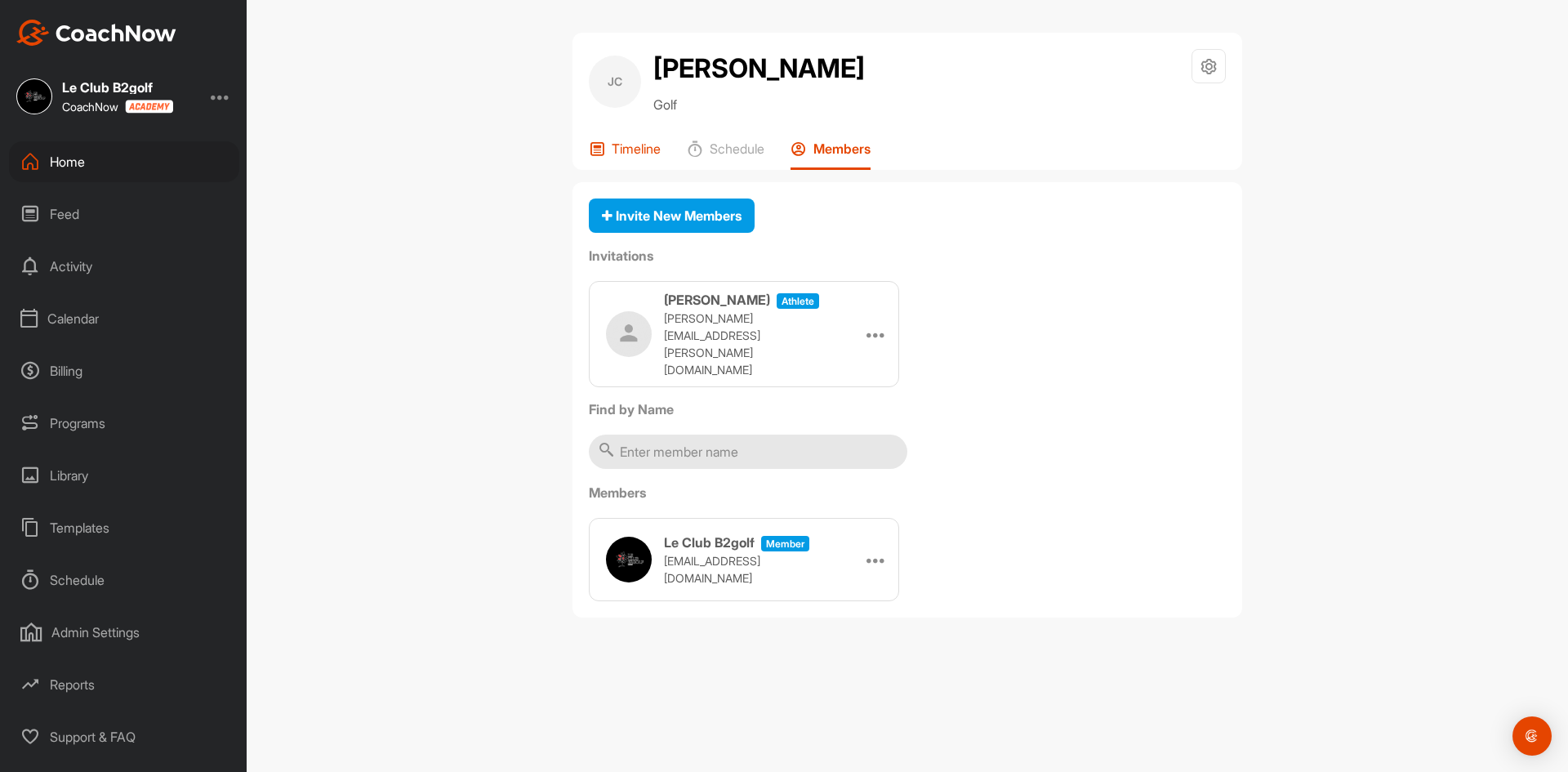
click at [632, 144] on p "Timeline" at bounding box center [636, 148] width 49 height 16
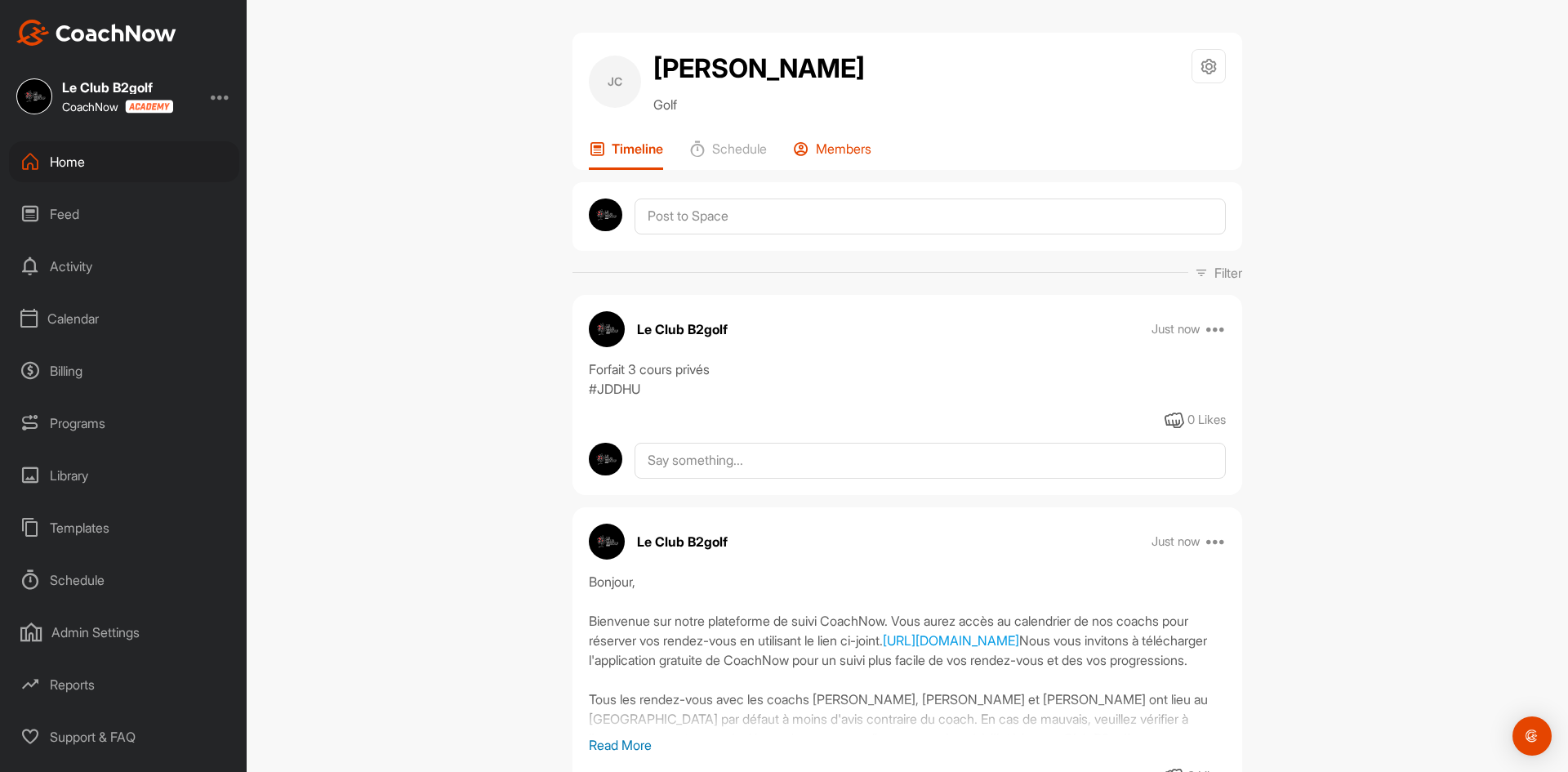
click at [844, 151] on p "Members" at bounding box center [843, 148] width 56 height 16
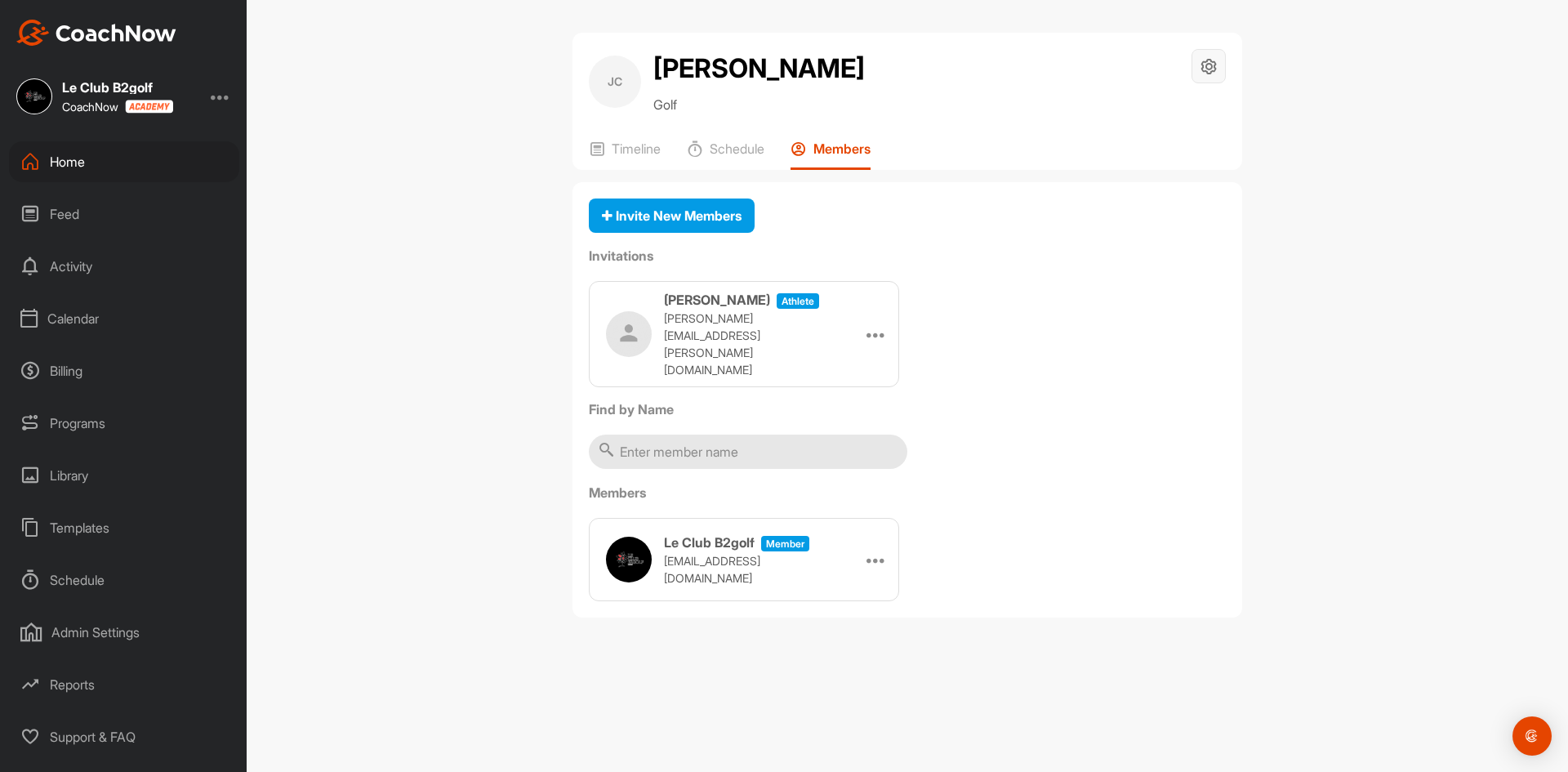
click at [1209, 52] on div at bounding box center [1208, 66] width 34 height 34
click at [1141, 112] on li "Space Settings" at bounding box center [1159, 113] width 133 height 52
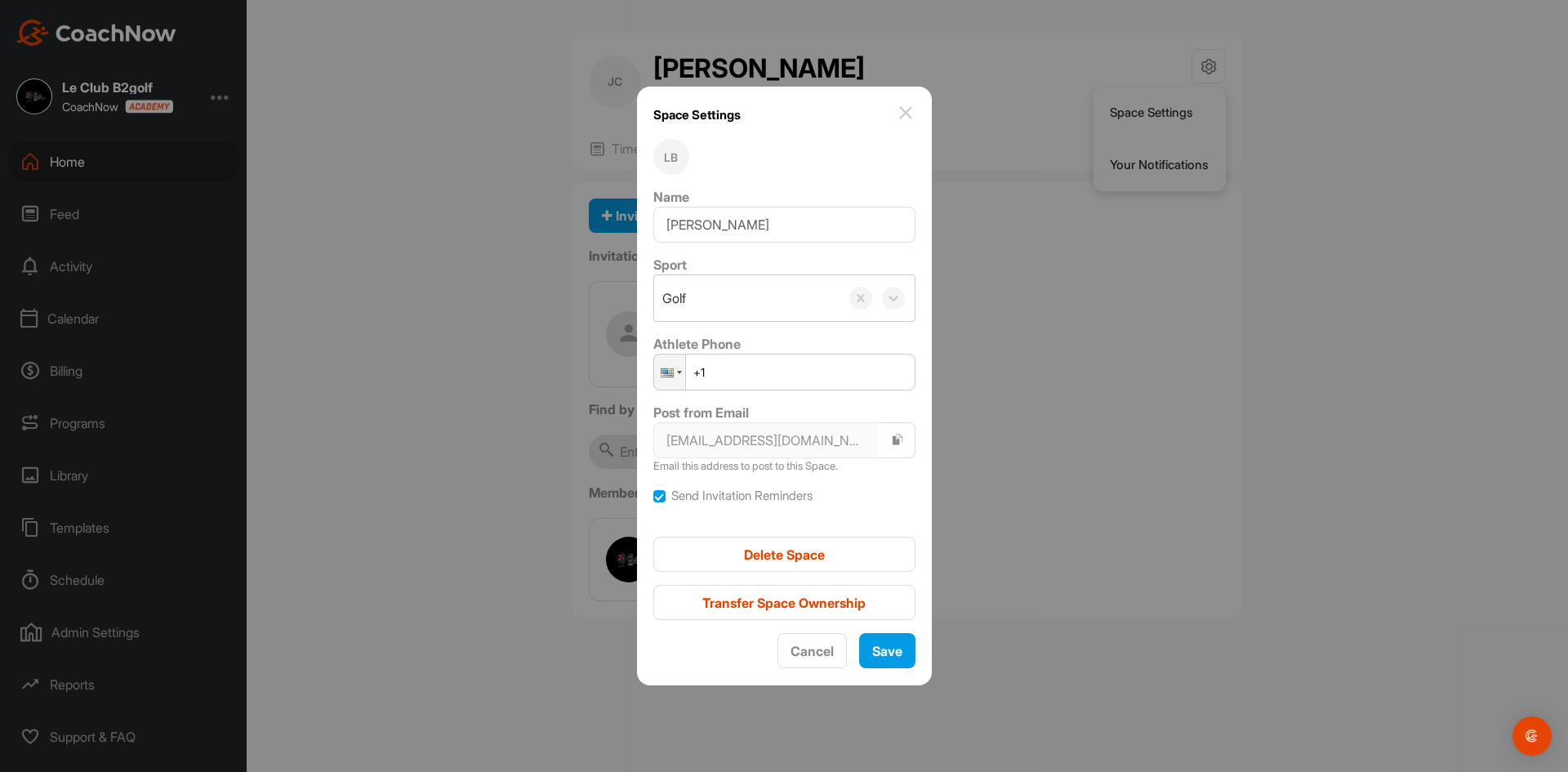
click at [897, 108] on img at bounding box center [905, 113] width 20 height 20
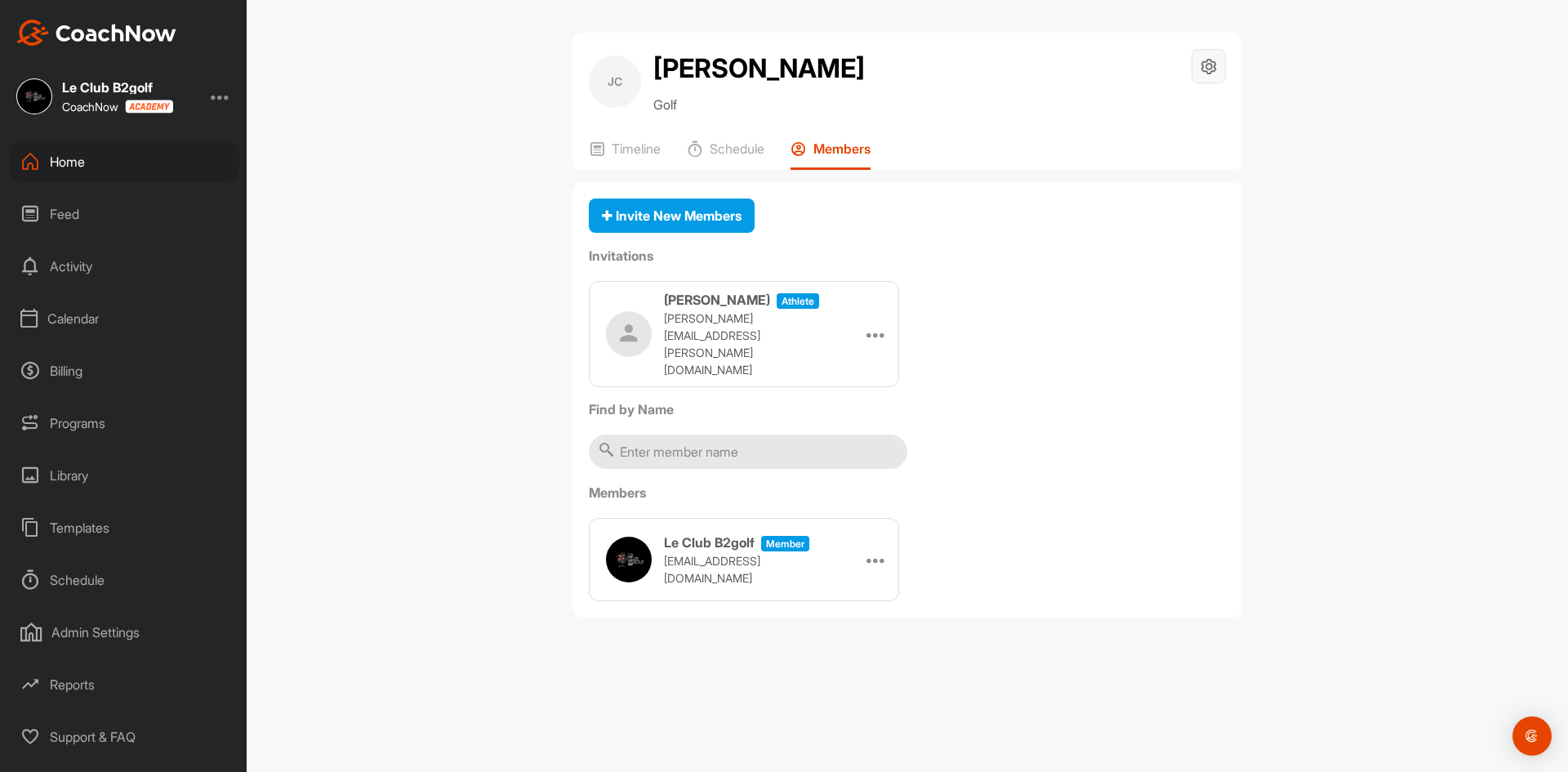
click at [1191, 65] on div at bounding box center [1208, 66] width 34 height 34
click at [1145, 118] on li "Space Settings" at bounding box center [1159, 113] width 133 height 52
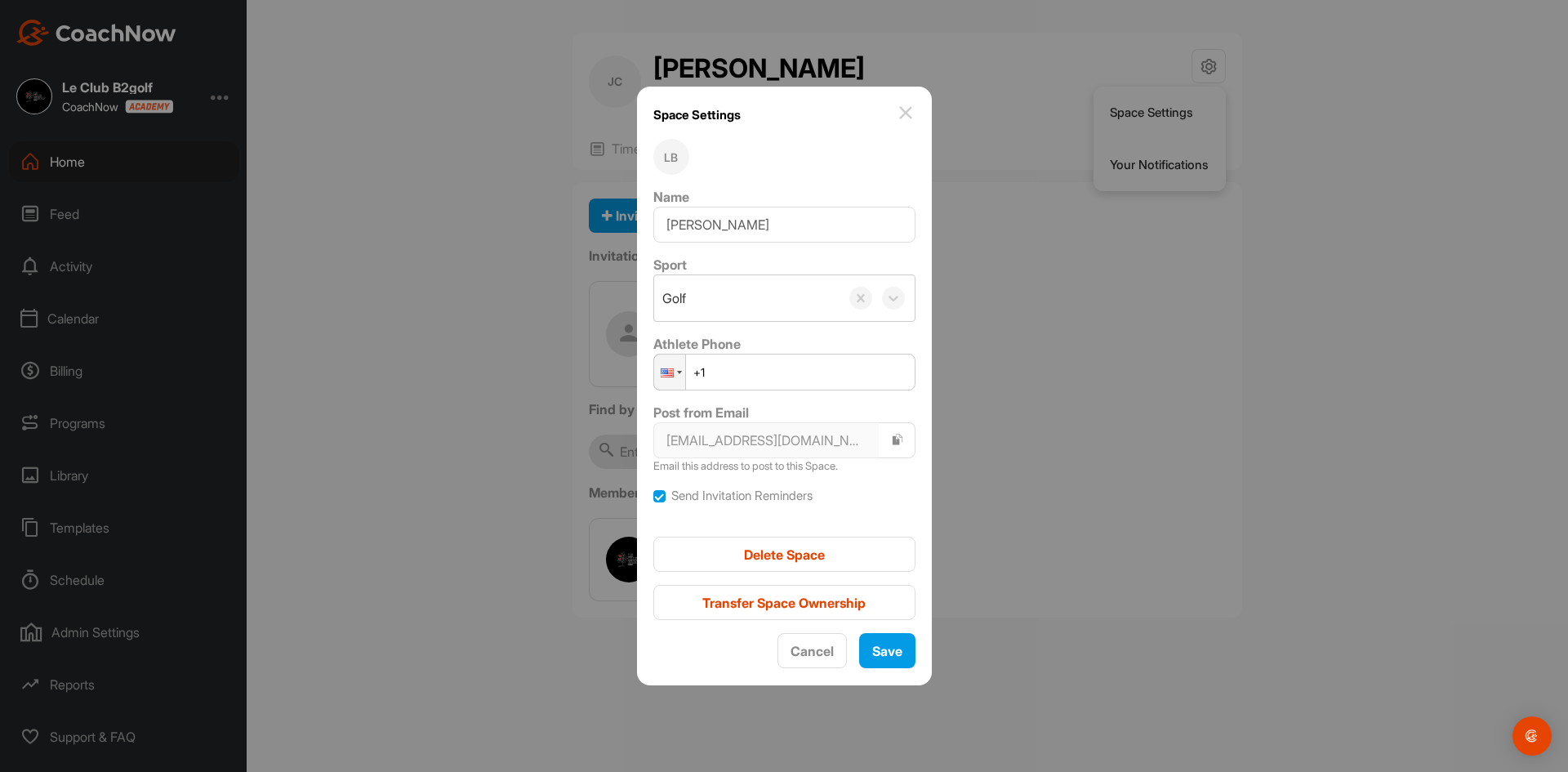
click at [748, 381] on input "+1" at bounding box center [784, 372] width 262 height 37
paste input "[PHONE_NUMBER]"
type input "[PHONE_NUMBER]"
click at [880, 652] on span "Save" at bounding box center [886, 651] width 30 height 16
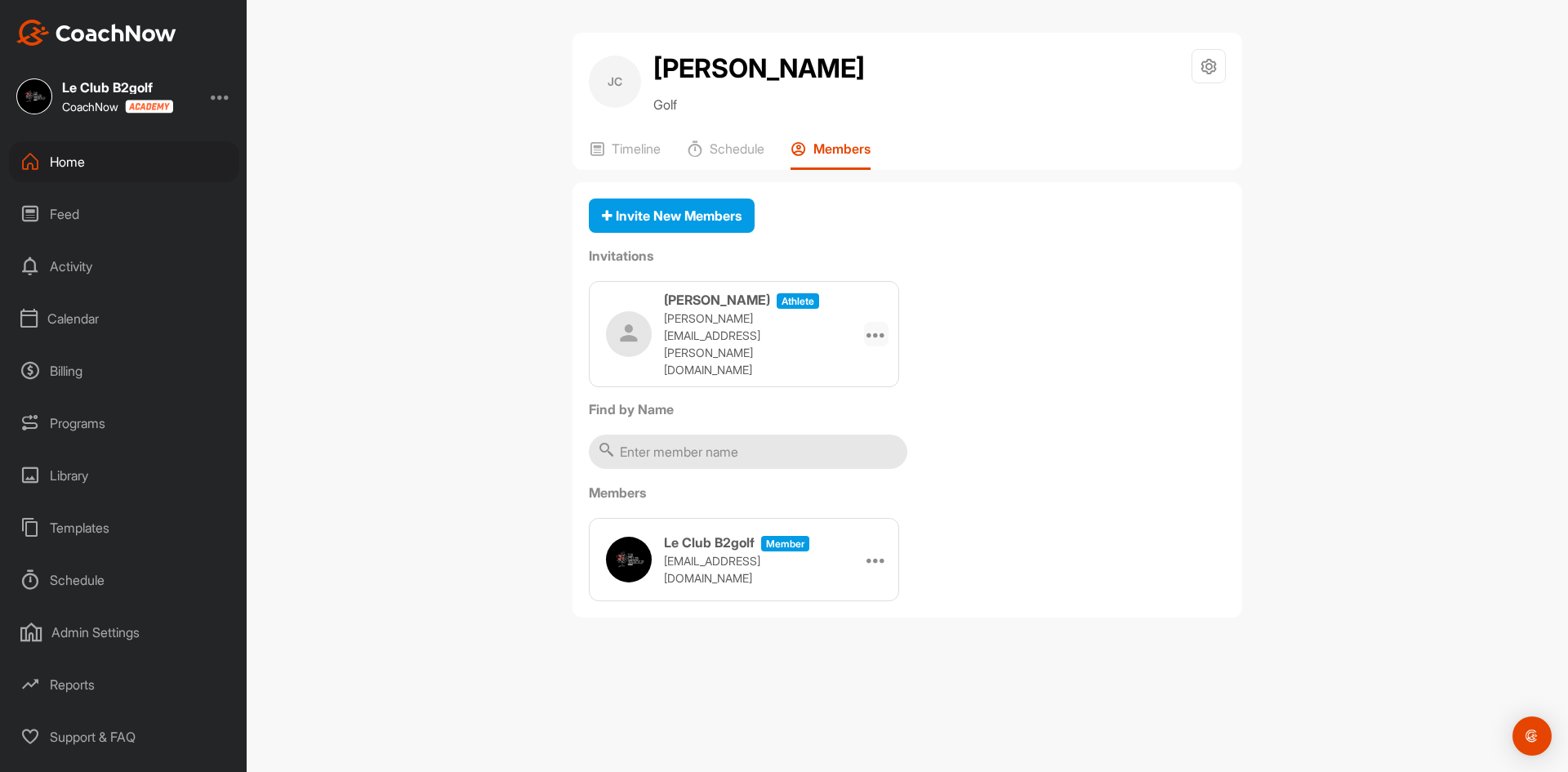
click at [874, 325] on icon at bounding box center [876, 334] width 20 height 20
click at [846, 383] on li "Edit" at bounding box center [845, 380] width 88 height 52
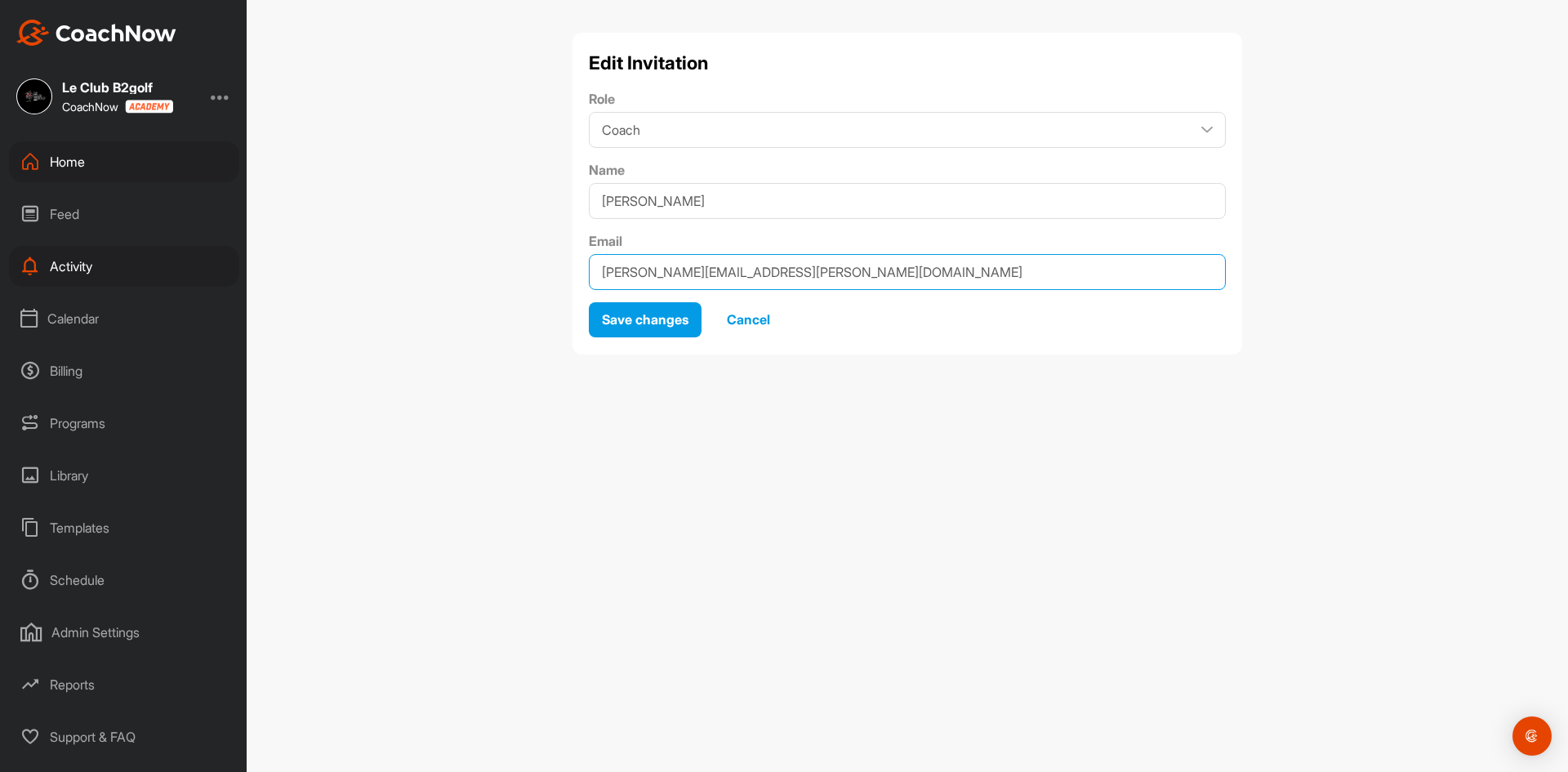
click at [705, 274] on input "[PERSON_NAME][EMAIL_ADDRESS][PERSON_NAME][DOMAIN_NAME]" at bounding box center [907, 272] width 637 height 36
type input "[PERSON_NAME][EMAIL_ADDRESS][PERSON_NAME][DOMAIN_NAME]"
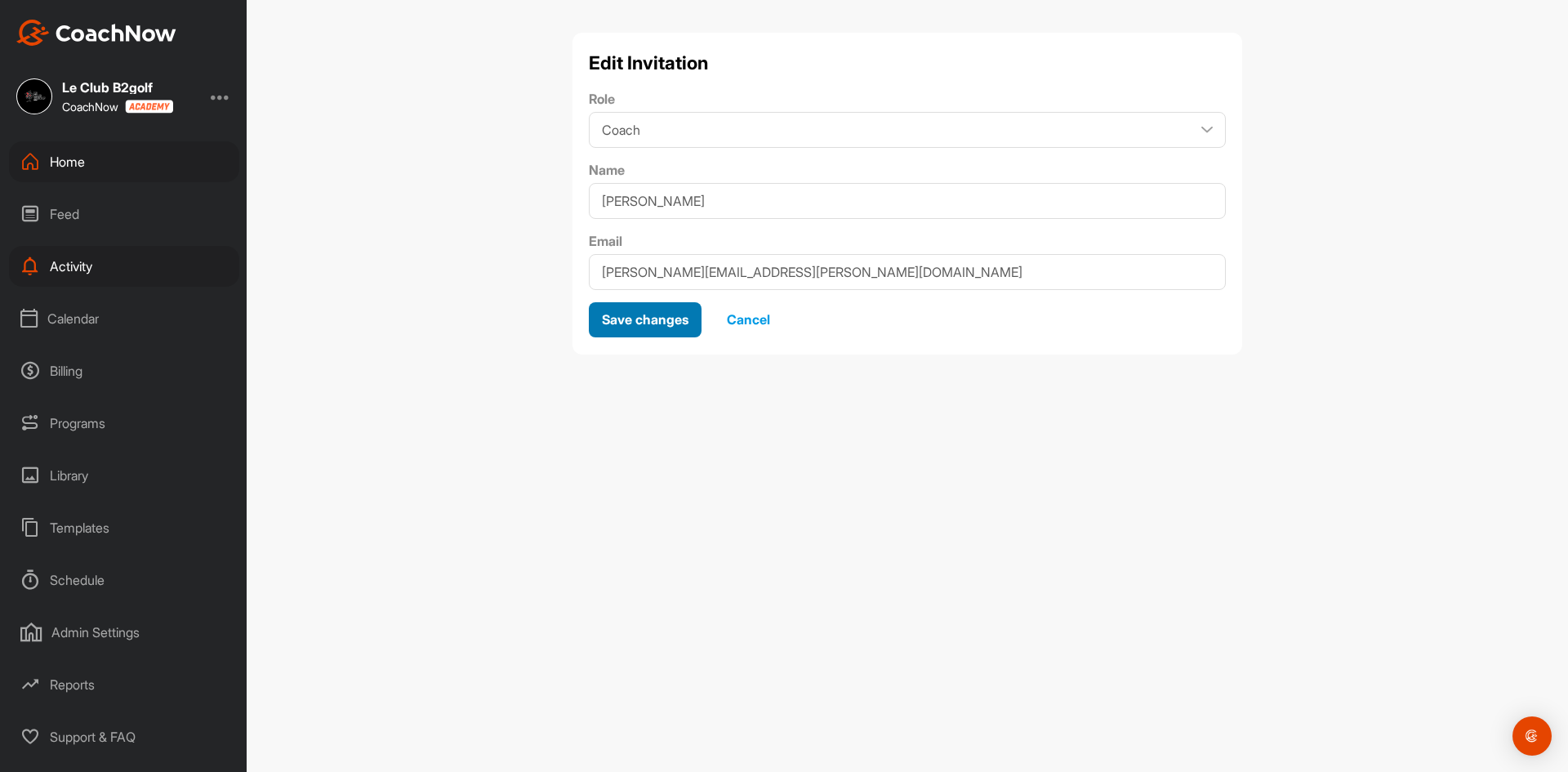
click at [639, 323] on span "Save changes" at bounding box center [645, 319] width 87 height 16
